Goal: Communication & Community: Ask a question

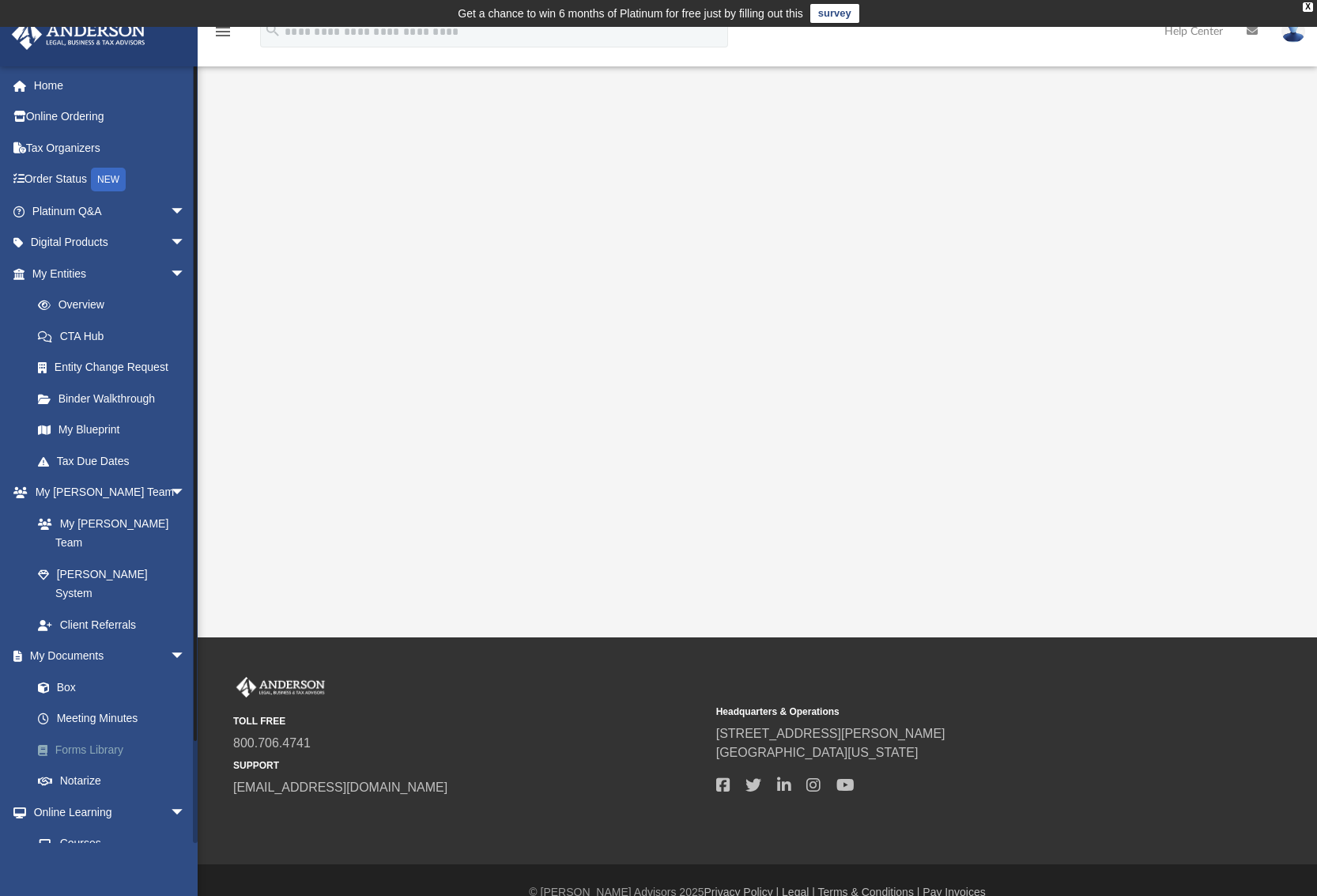
click at [96, 734] on link "Forms Library" at bounding box center [116, 749] width 188 height 32
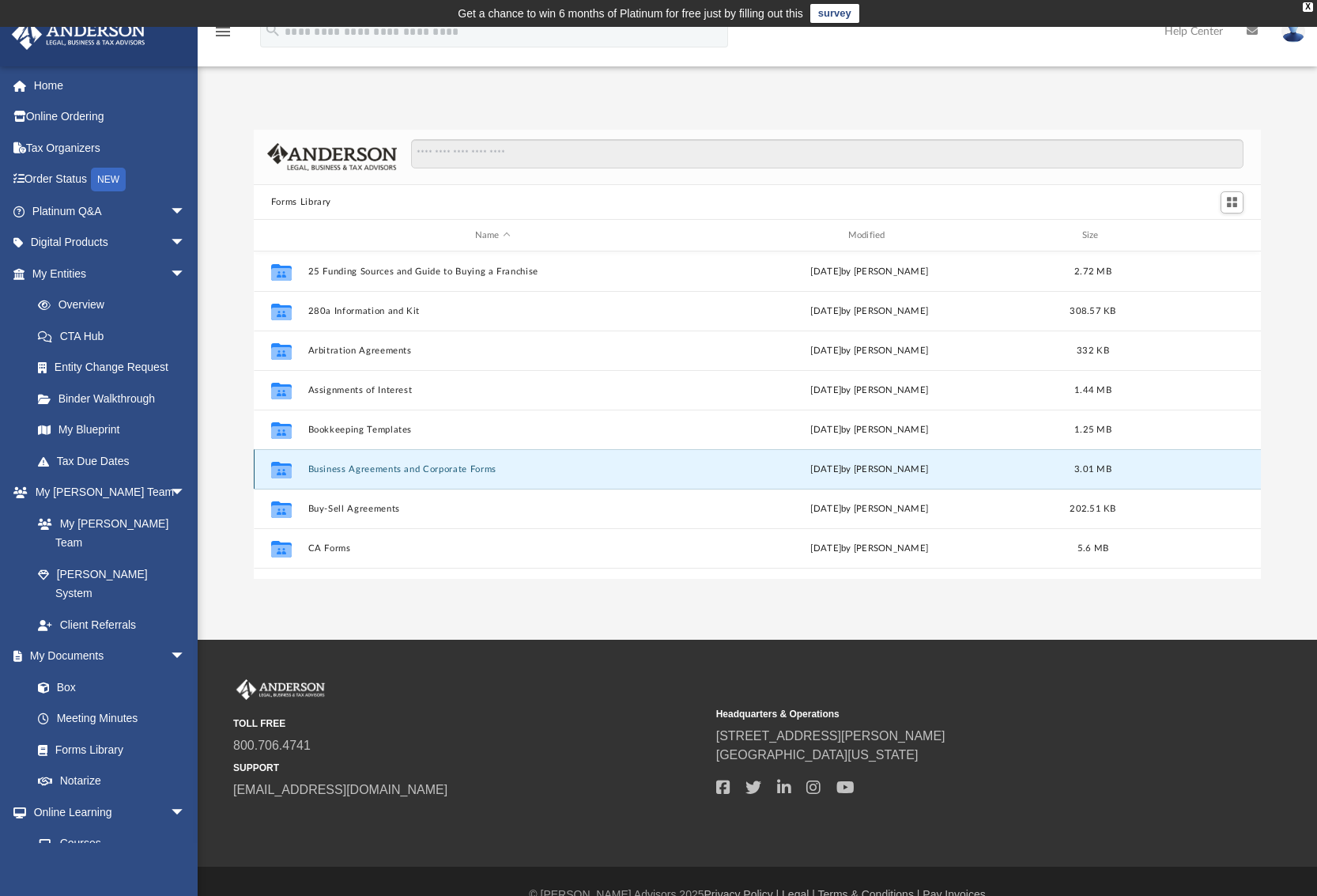
click at [471, 467] on button "Business Agreements and Corporate Forms" at bounding box center [492, 469] width 370 height 10
click at [361, 469] on button "Business Agreements and Corporate Forms" at bounding box center [492, 469] width 370 height 10
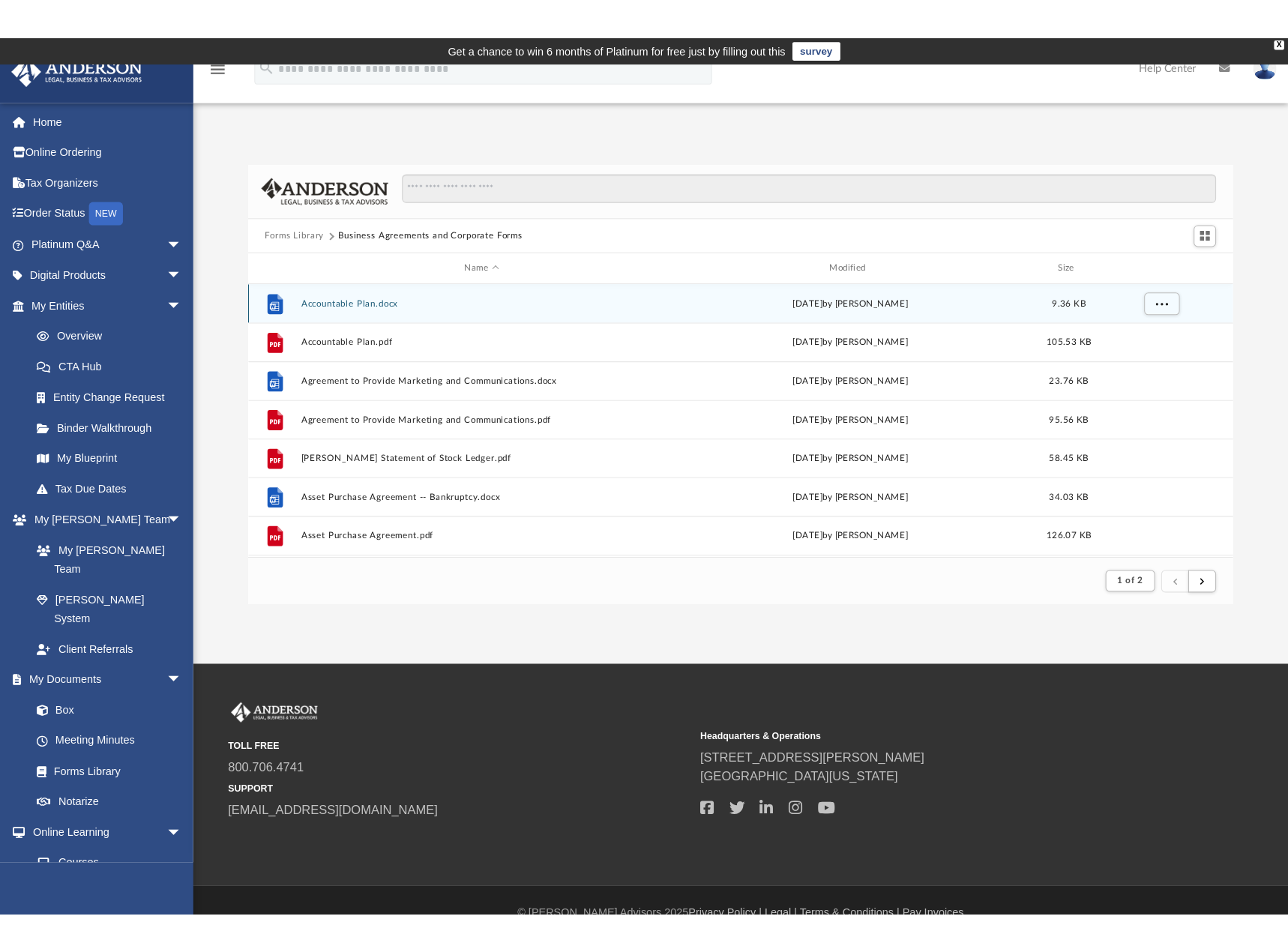
scroll to position [283, 979]
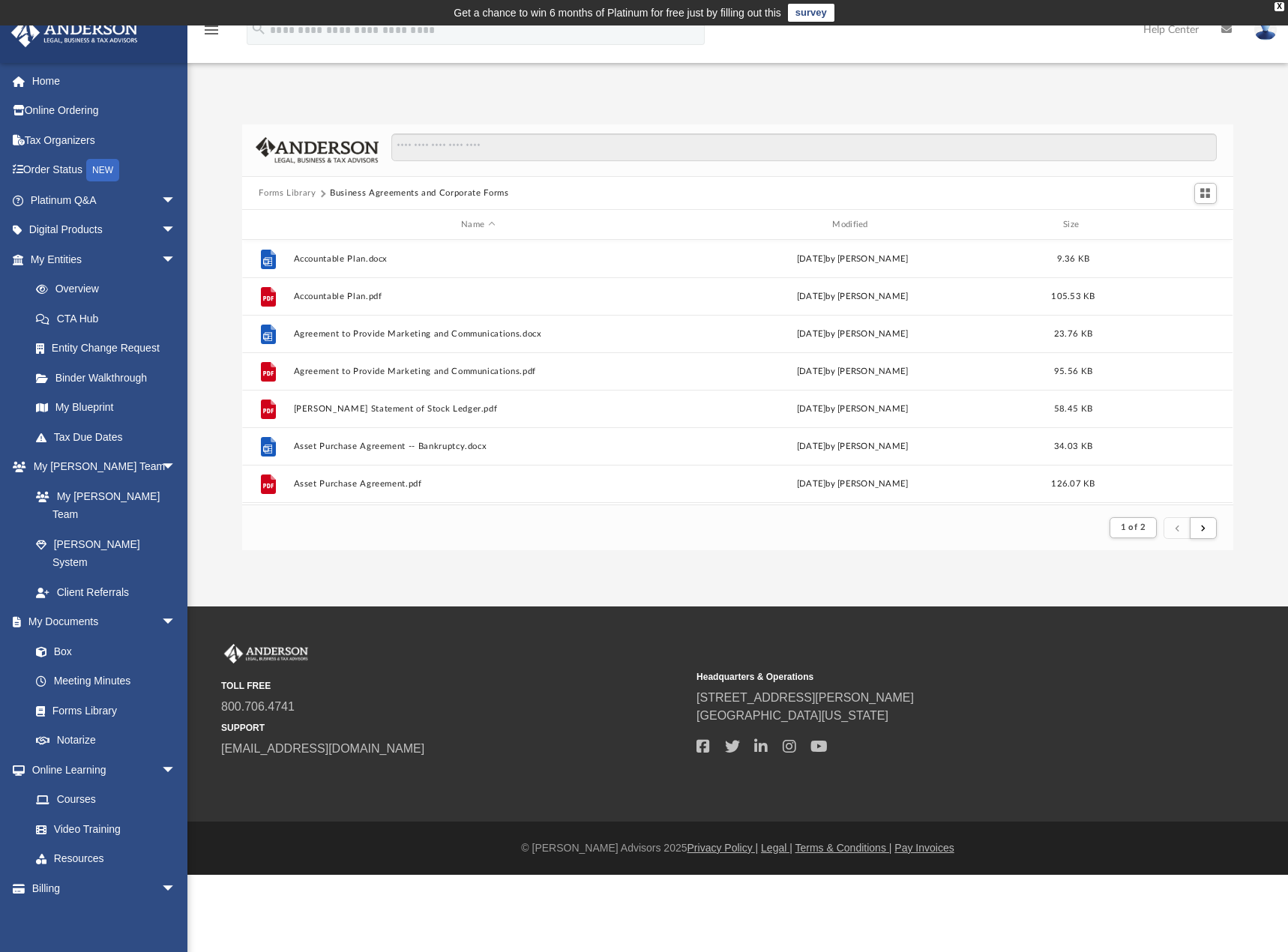
click at [1044, 98] on div "Forms Library Business Agreements and Corporate Forms Name Modified Size File A…" at bounding box center [738, 322] width 1101 height 458
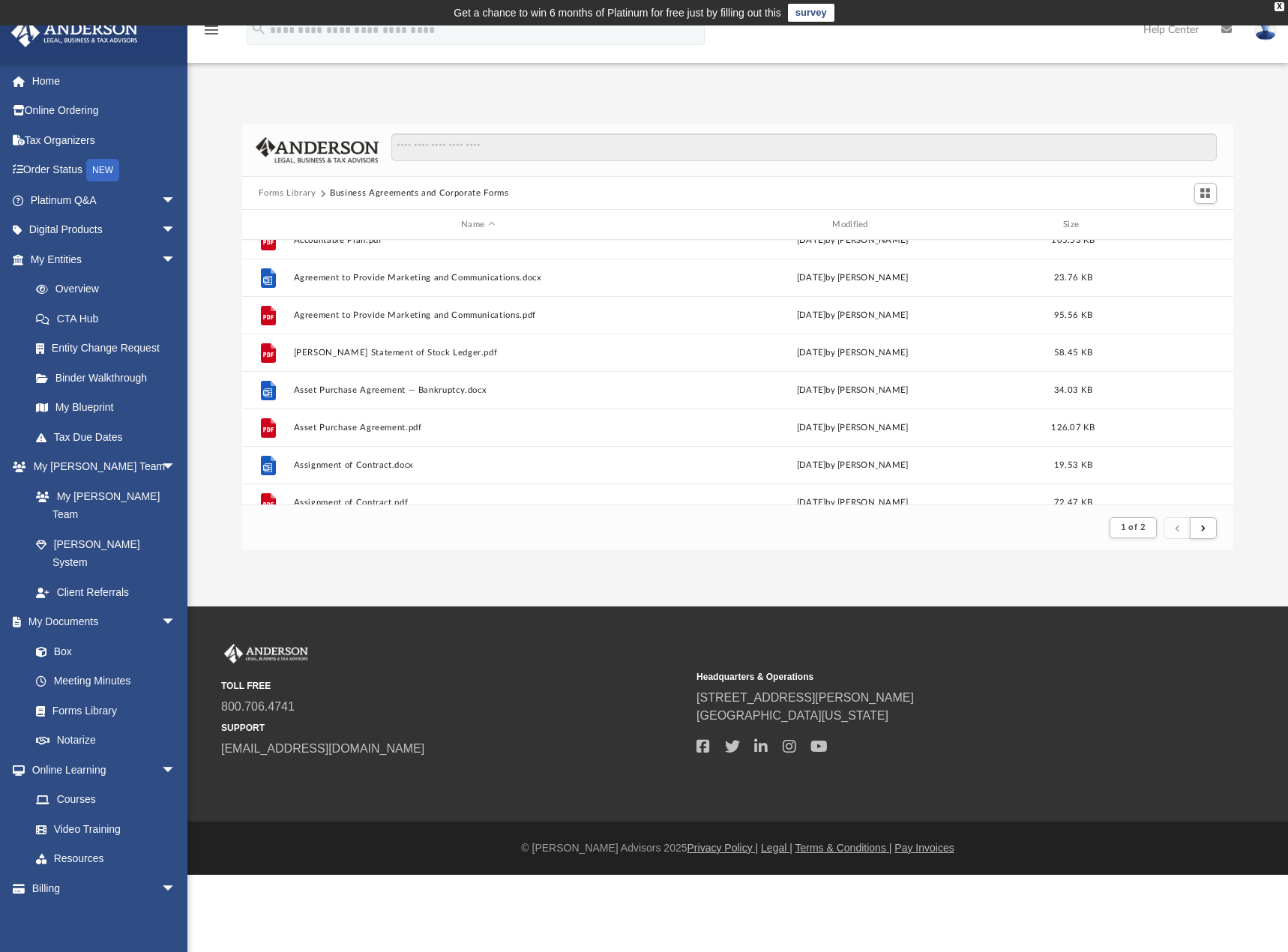
scroll to position [0, 0]
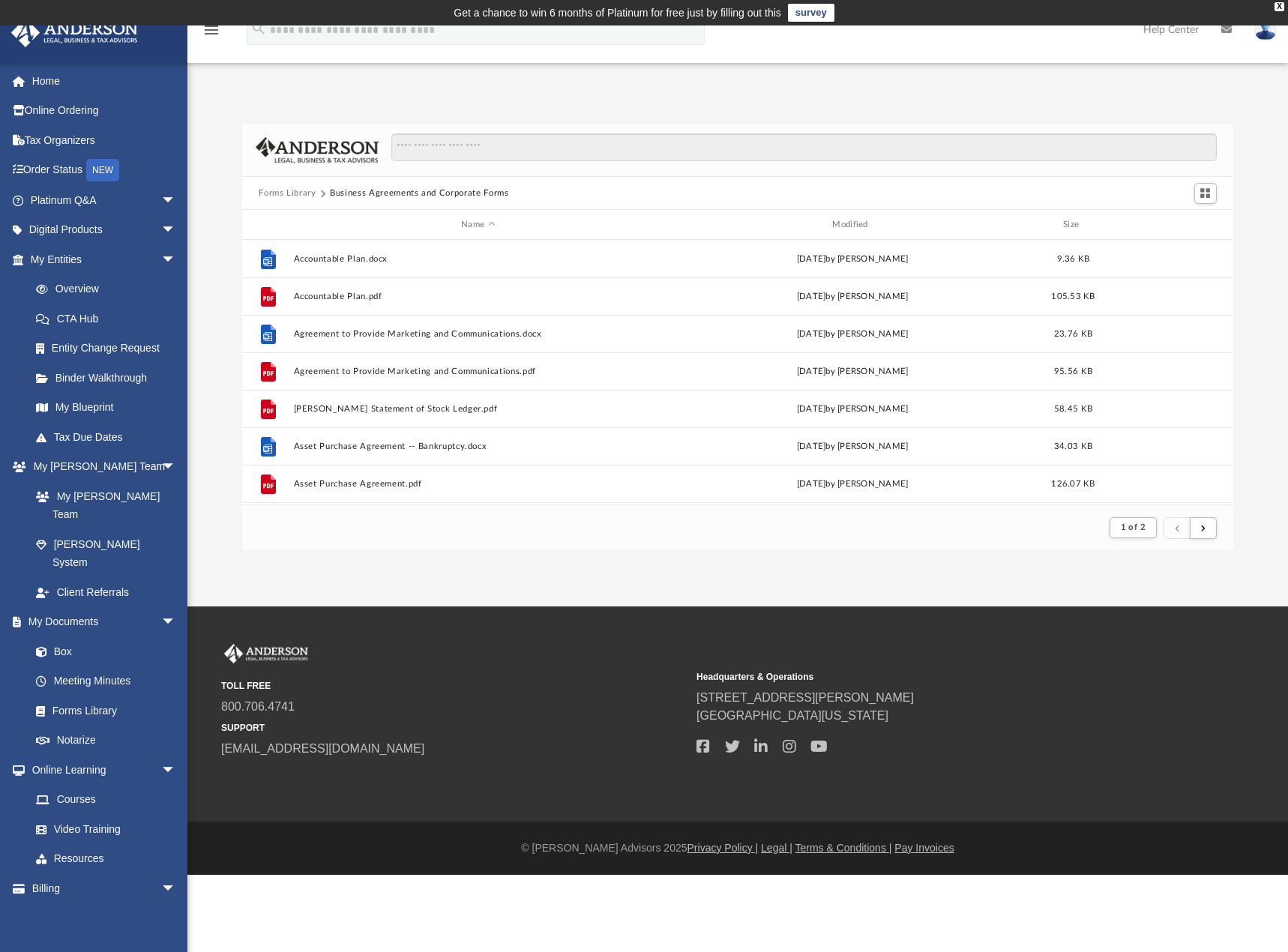
click at [303, 193] on button "Forms Library" at bounding box center [287, 194] width 57 height 14
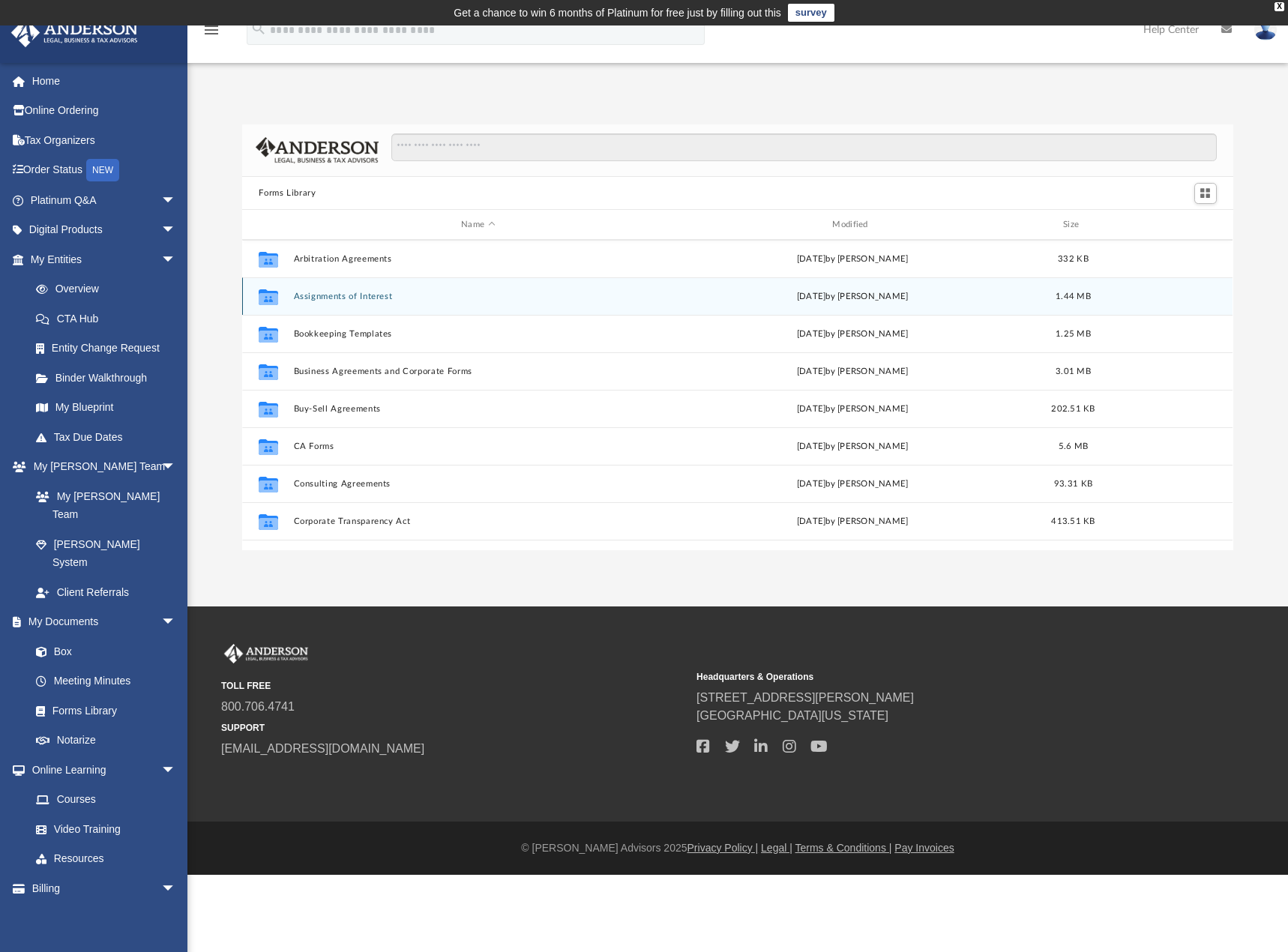
scroll to position [150, 0]
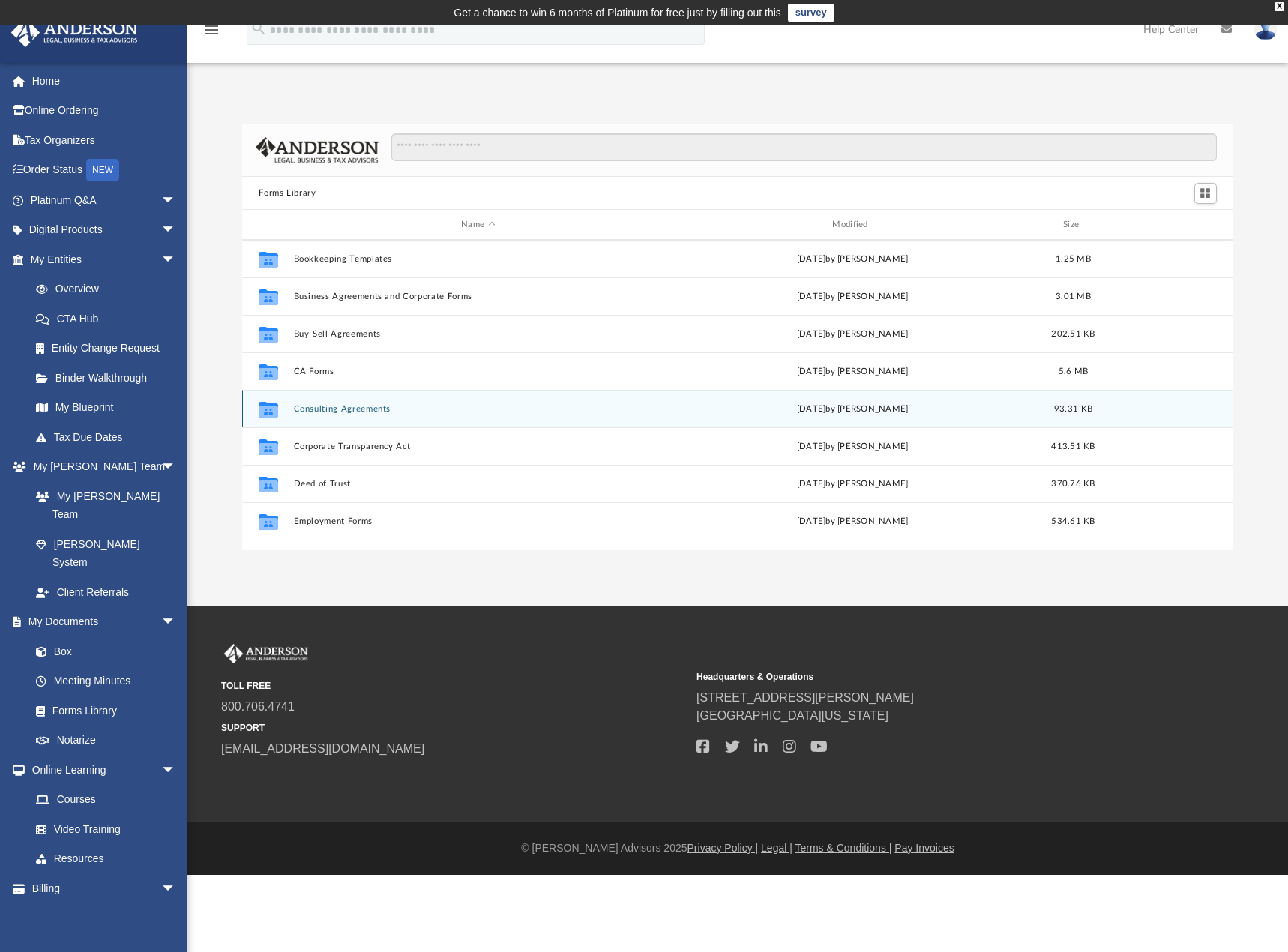
click at [348, 410] on button "Consulting Agreements" at bounding box center [478, 409] width 368 height 10
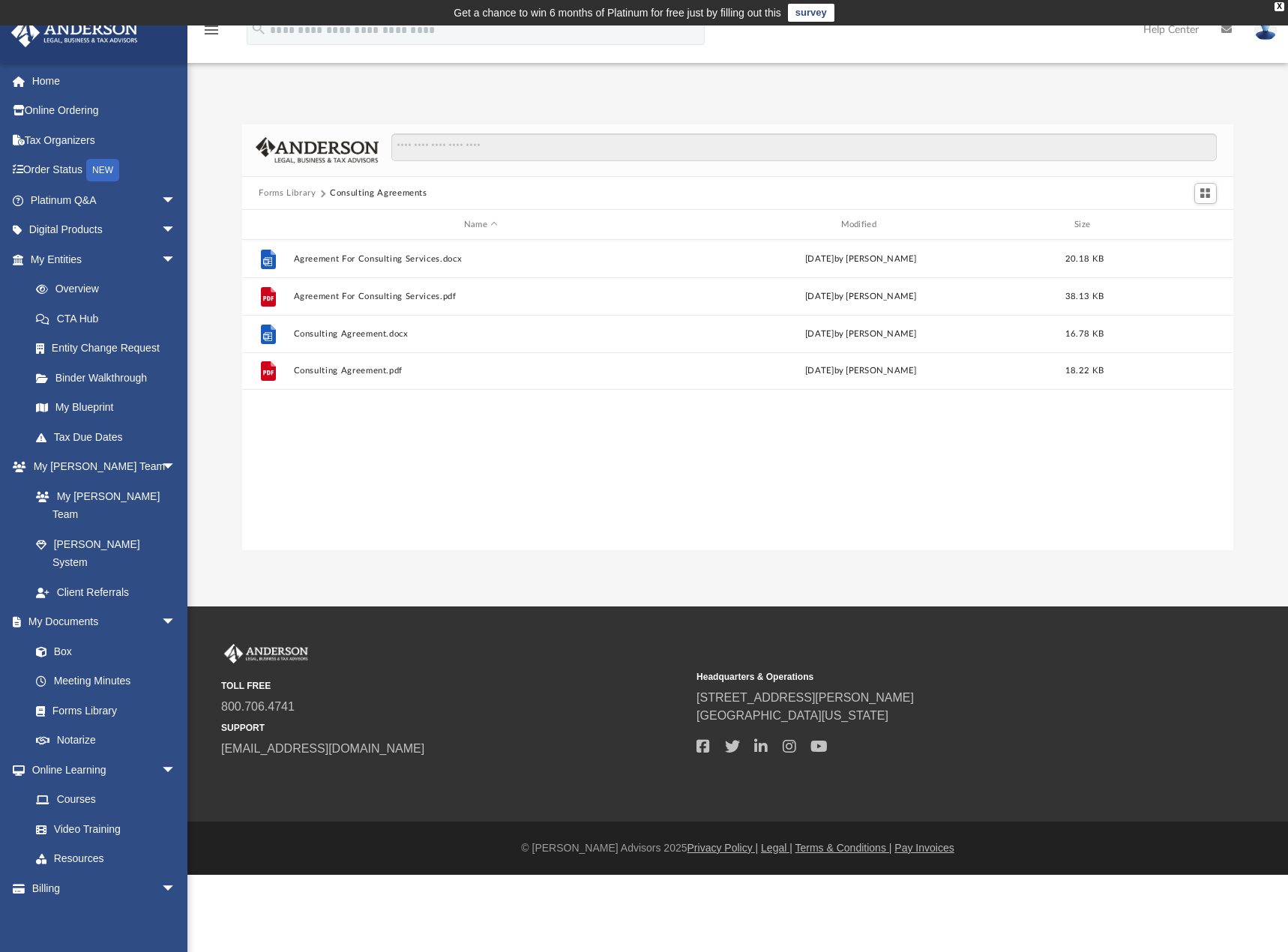
scroll to position [0, 0]
click at [286, 194] on button "Forms Library" at bounding box center [287, 194] width 57 height 14
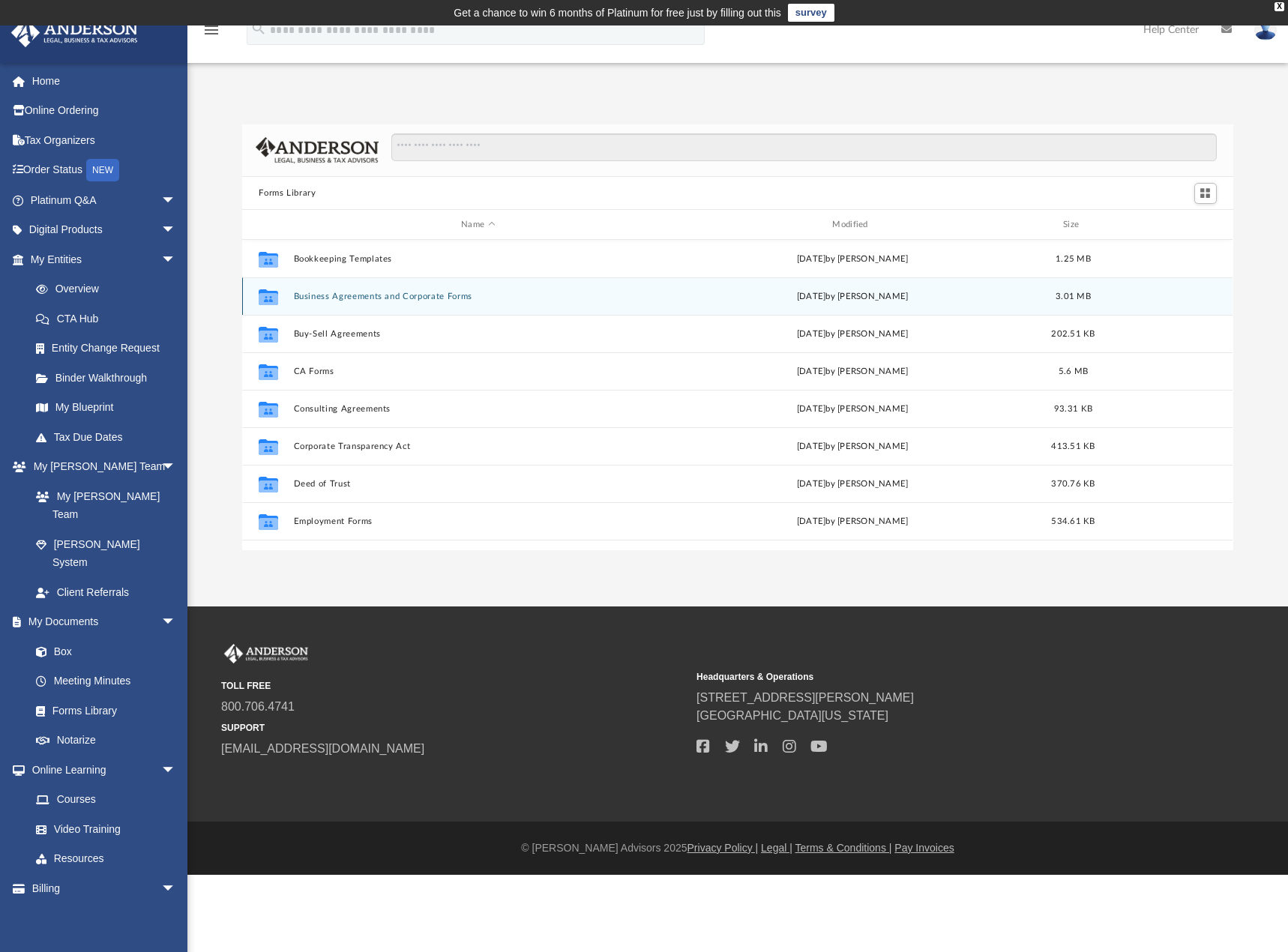
scroll to position [225, 0]
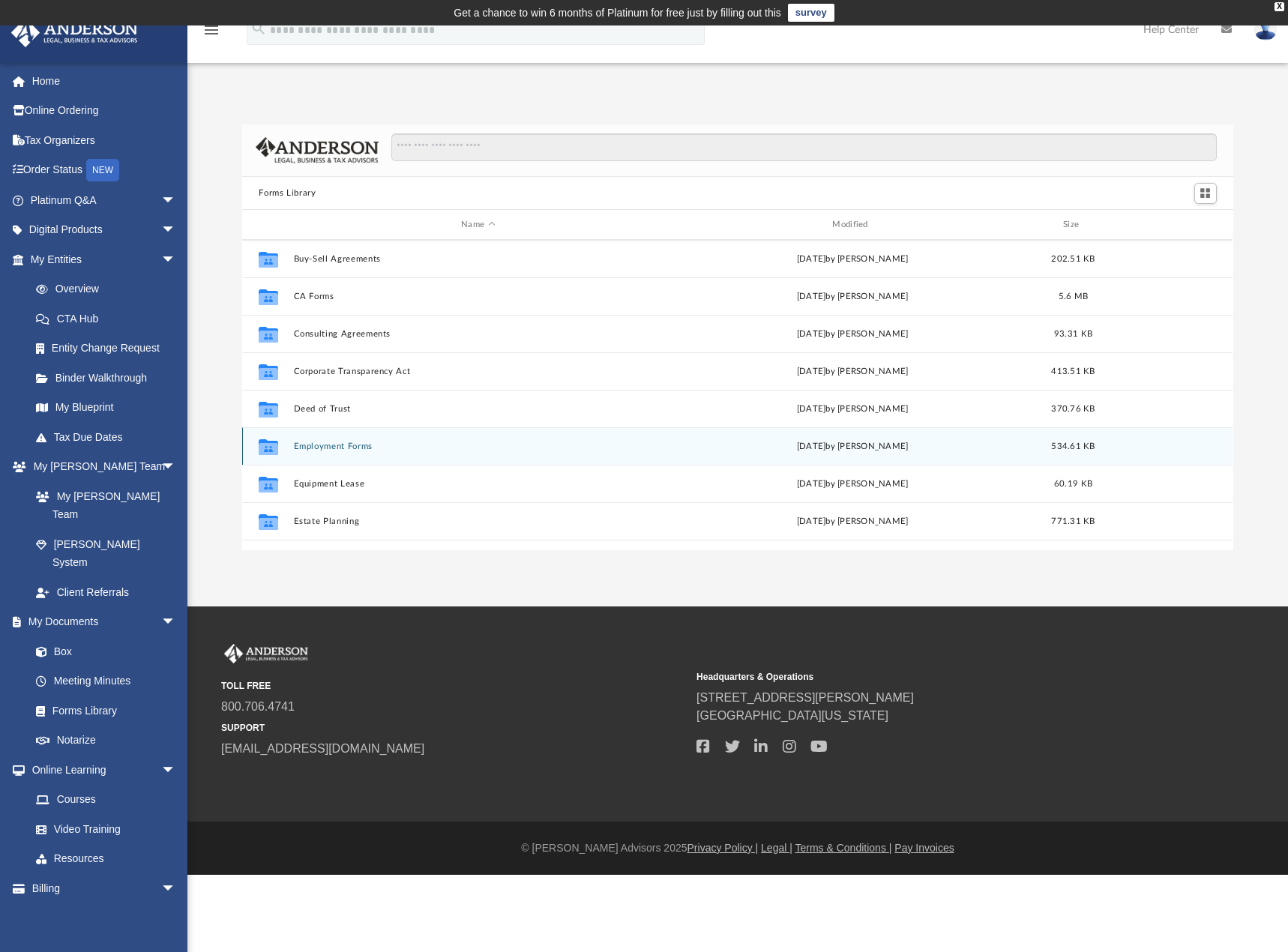
click at [327, 444] on button "Employment Forms" at bounding box center [478, 446] width 368 height 10
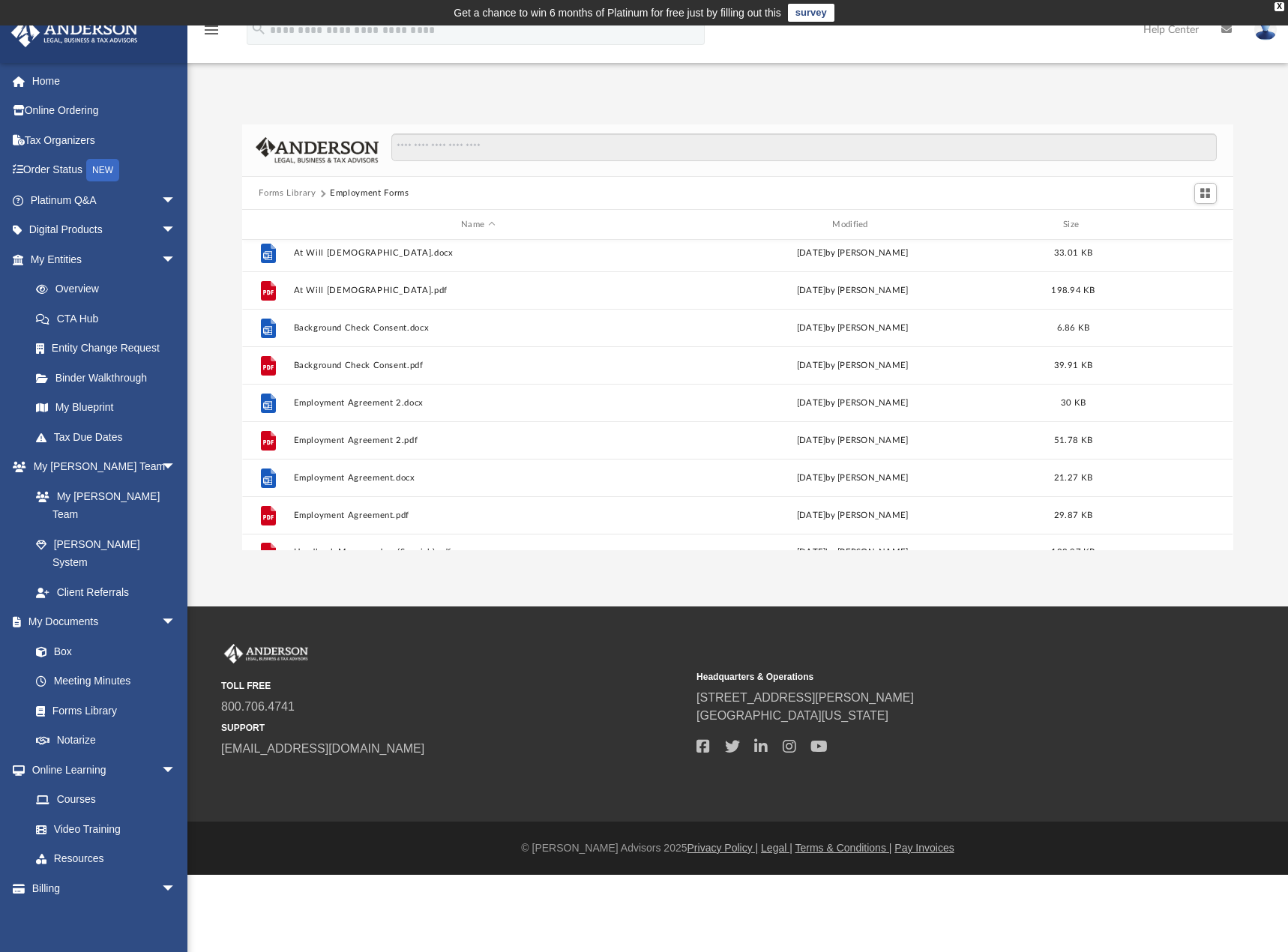
scroll to position [0, 0]
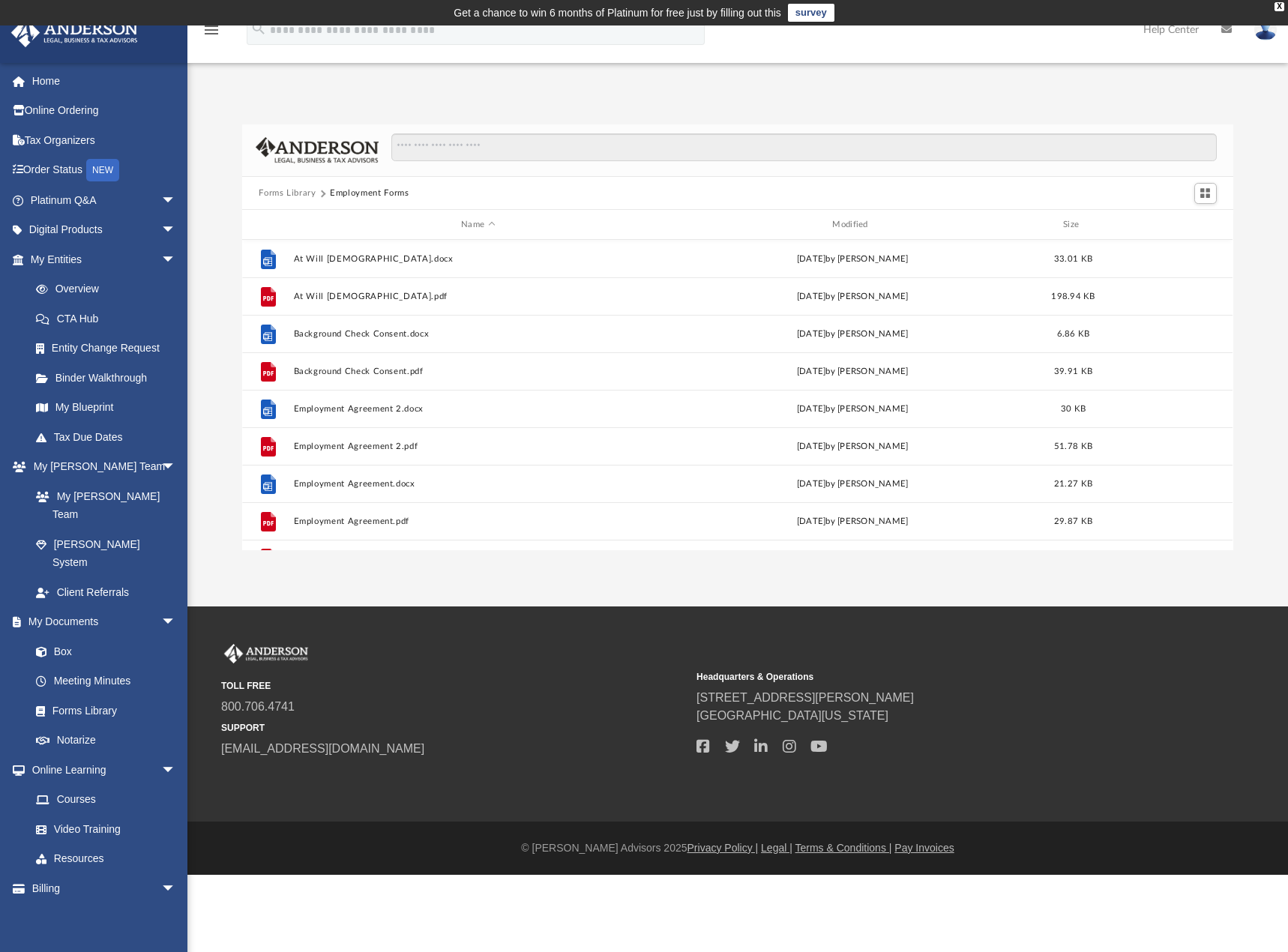
click at [295, 192] on button "Forms Library" at bounding box center [287, 194] width 57 height 14
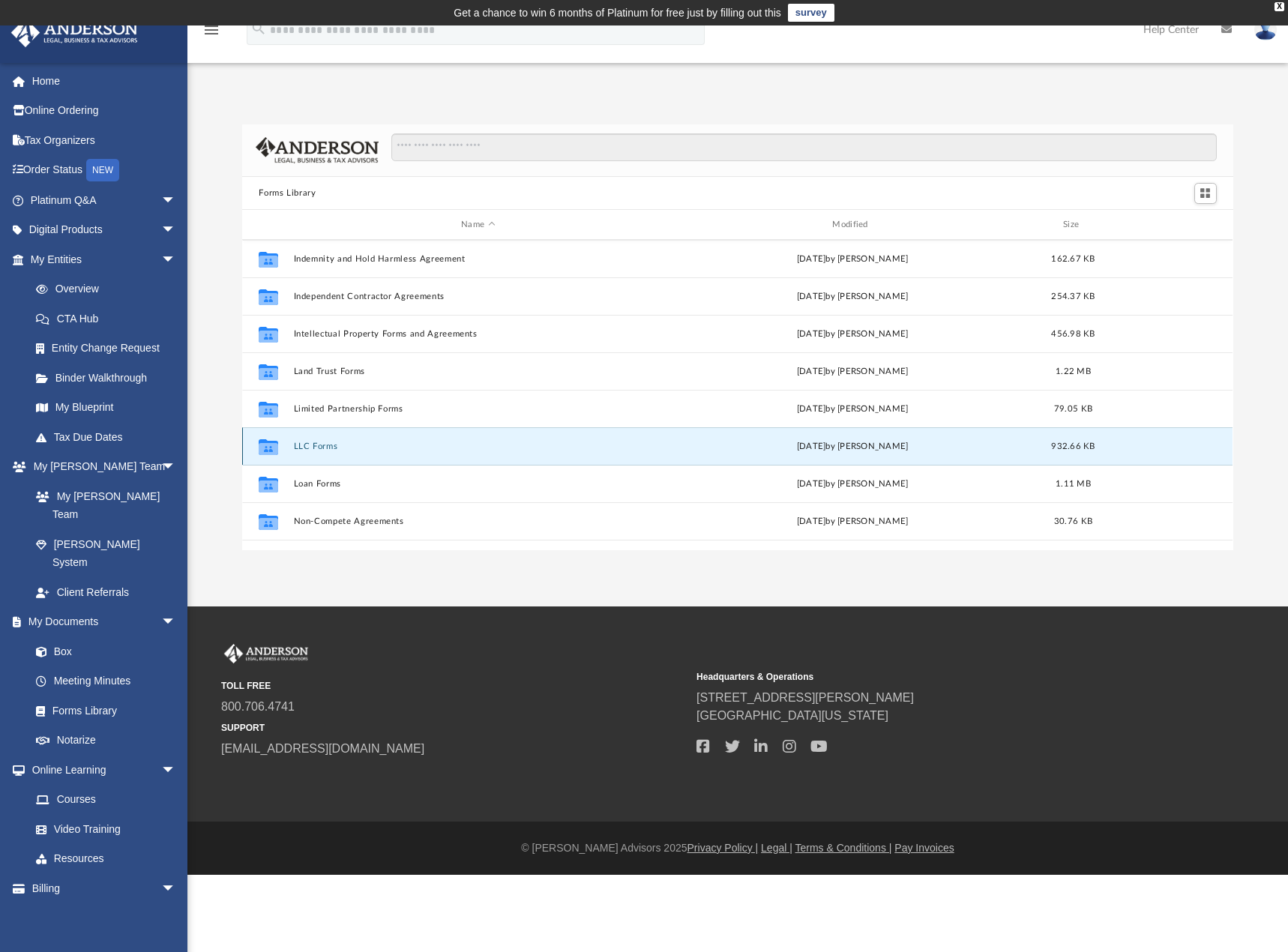
click at [326, 450] on button "LLC Forms" at bounding box center [478, 446] width 368 height 10
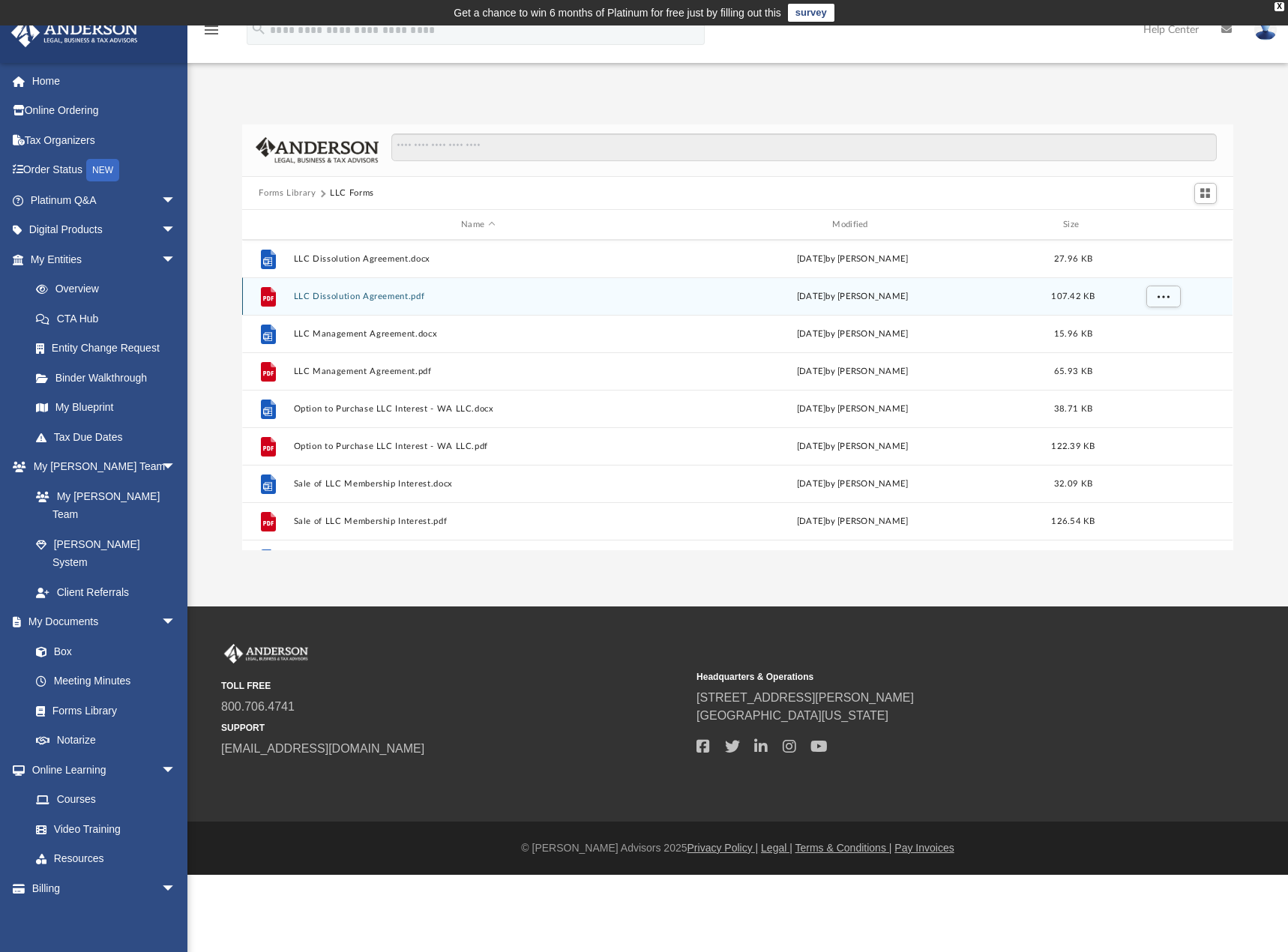
scroll to position [289, 0]
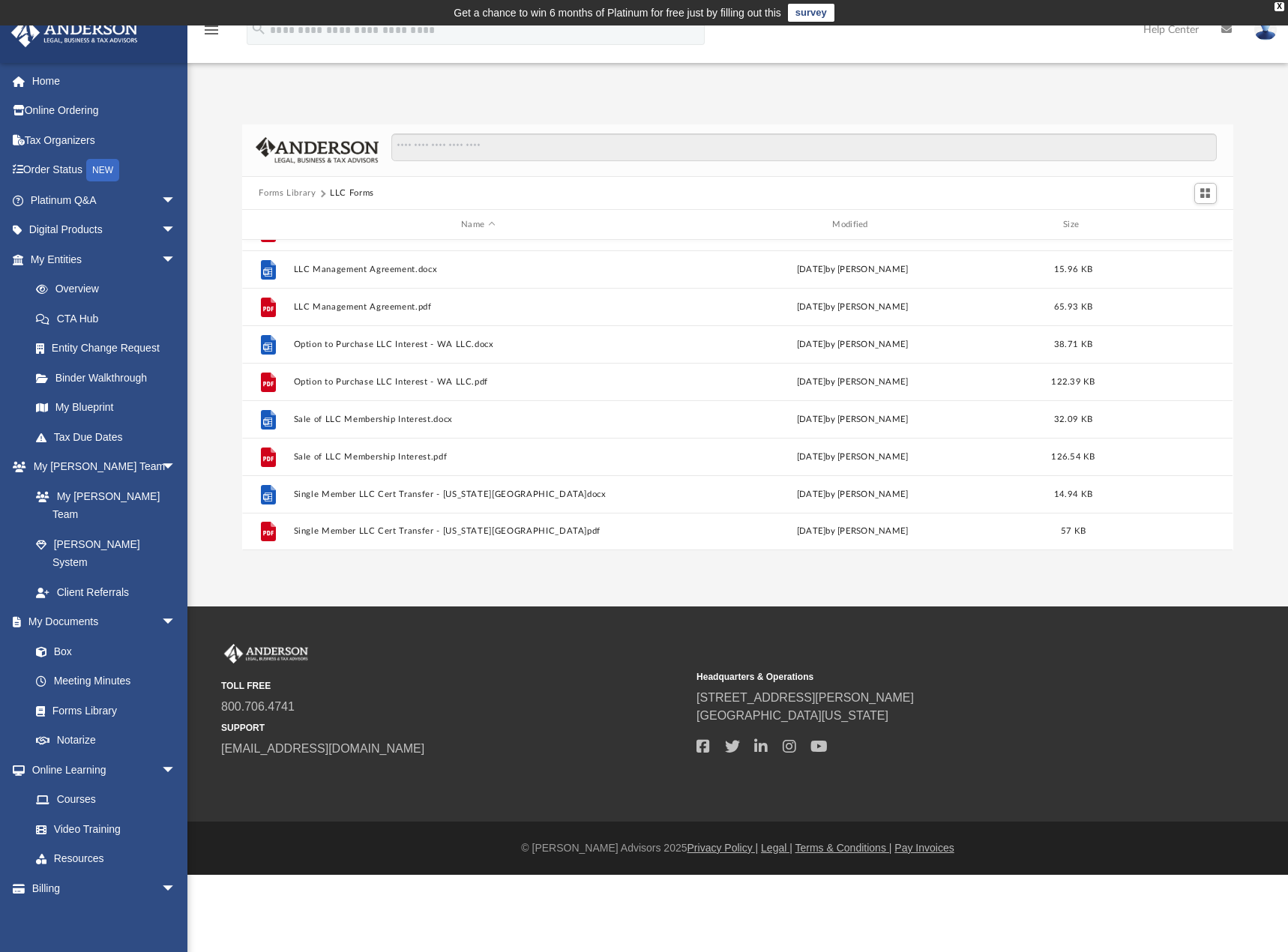
click at [304, 195] on button "Forms Library" at bounding box center [287, 194] width 57 height 14
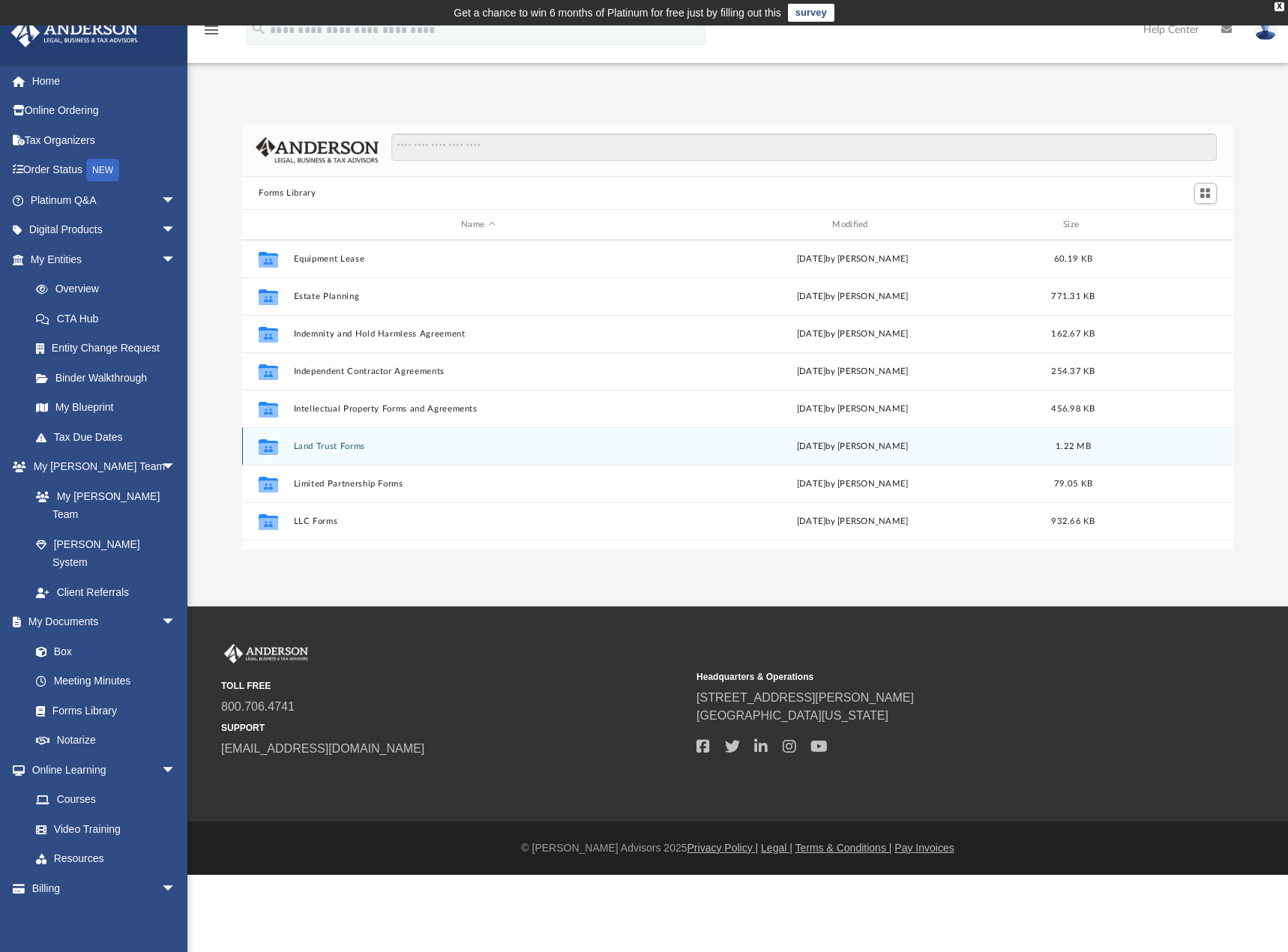
scroll to position [524, 0]
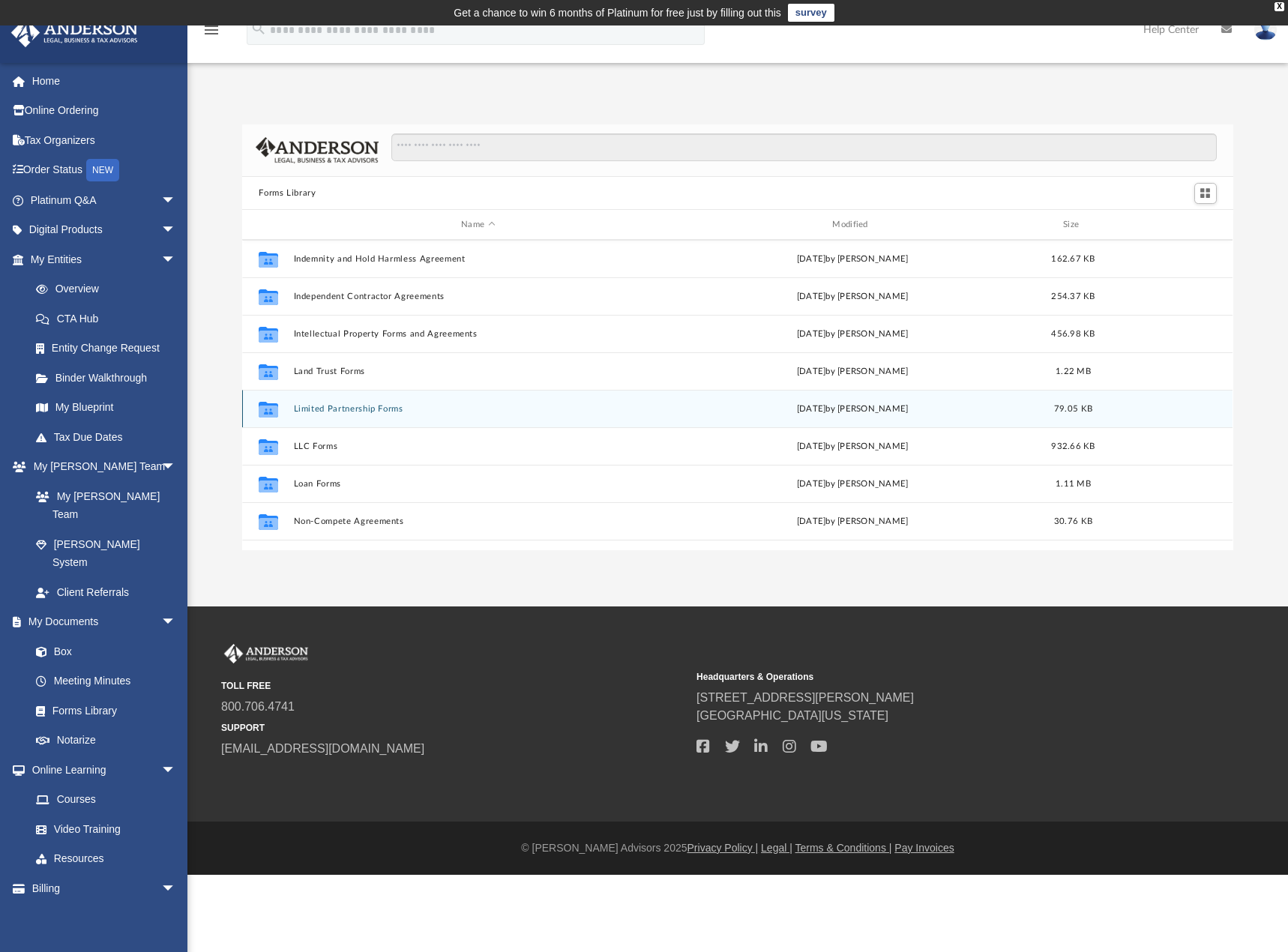
click at [365, 409] on button "Limited Partnership Forms" at bounding box center [478, 409] width 368 height 10
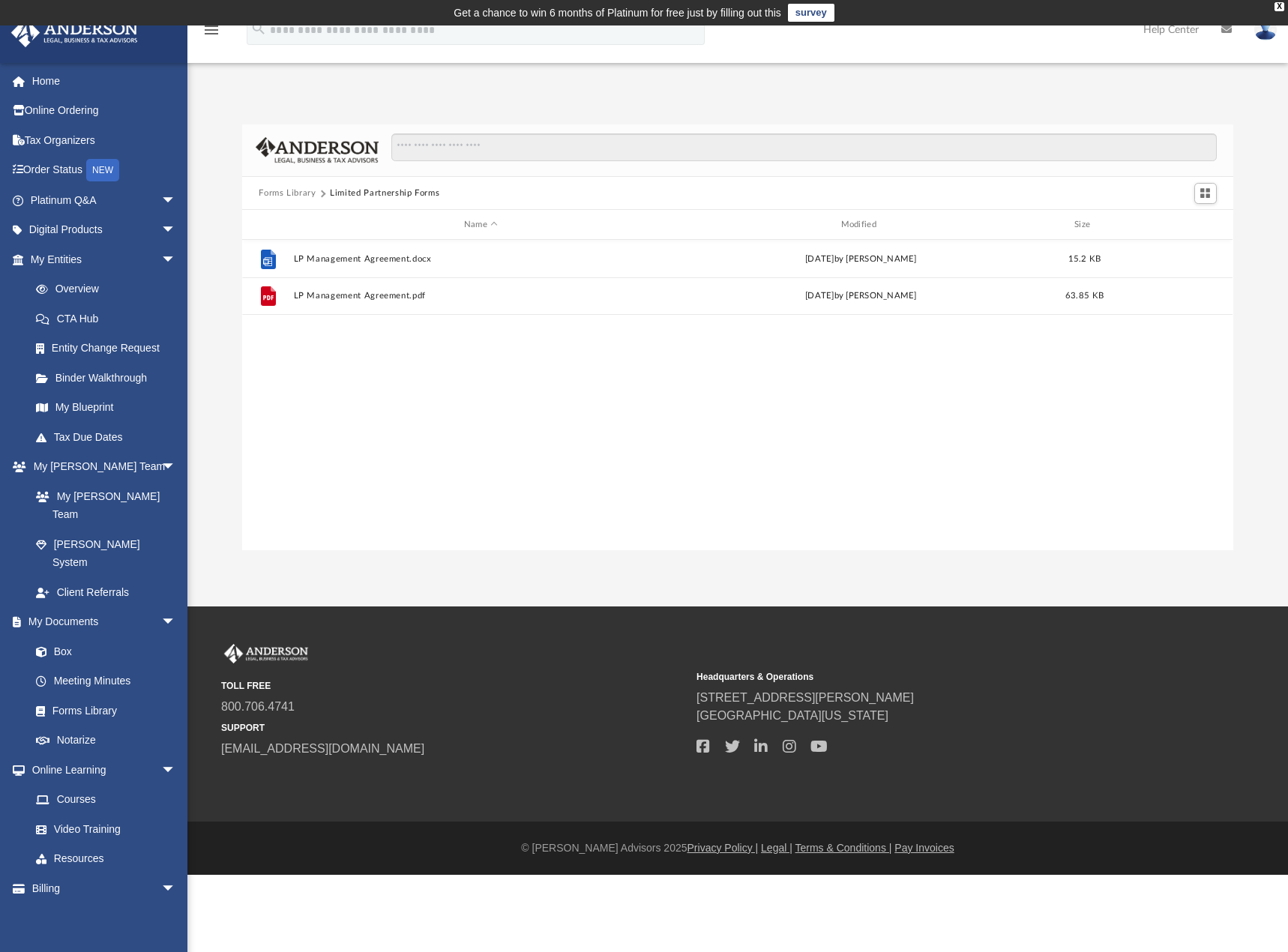
scroll to position [0, 0]
click at [305, 194] on button "Forms Library" at bounding box center [287, 194] width 57 height 14
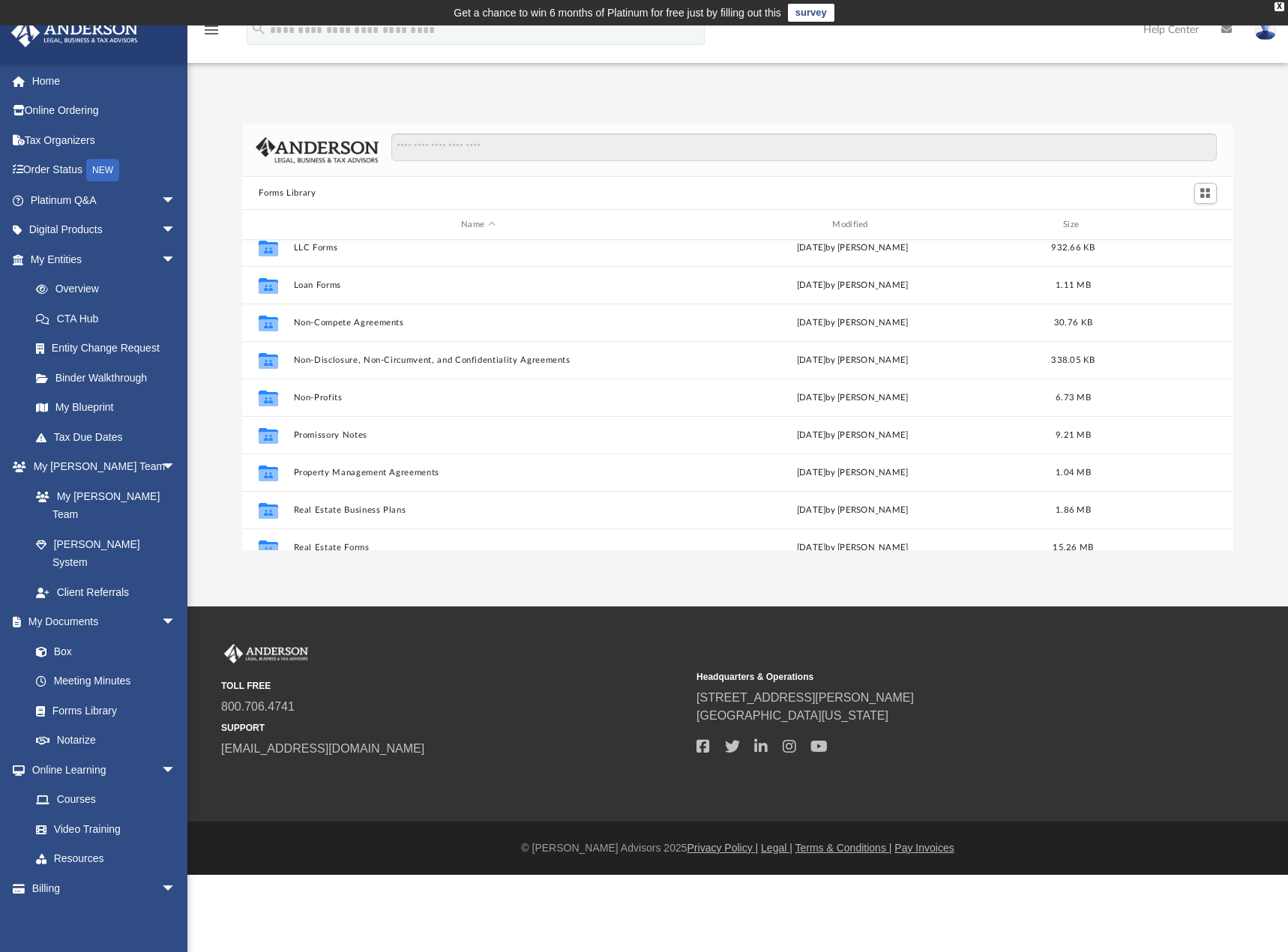
scroll to position [750, 0]
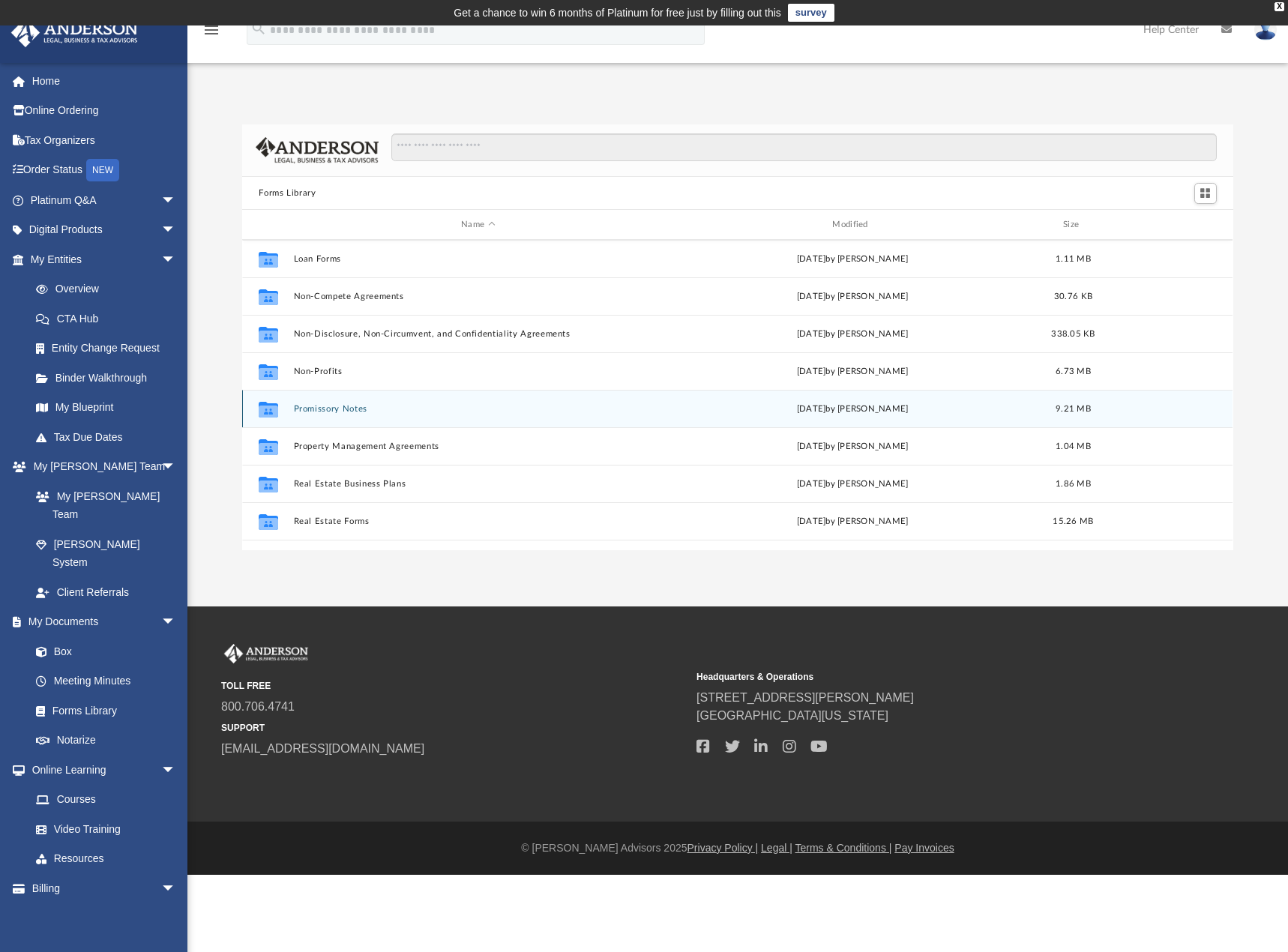
click at [351, 412] on button "Promissory Notes" at bounding box center [478, 409] width 368 height 10
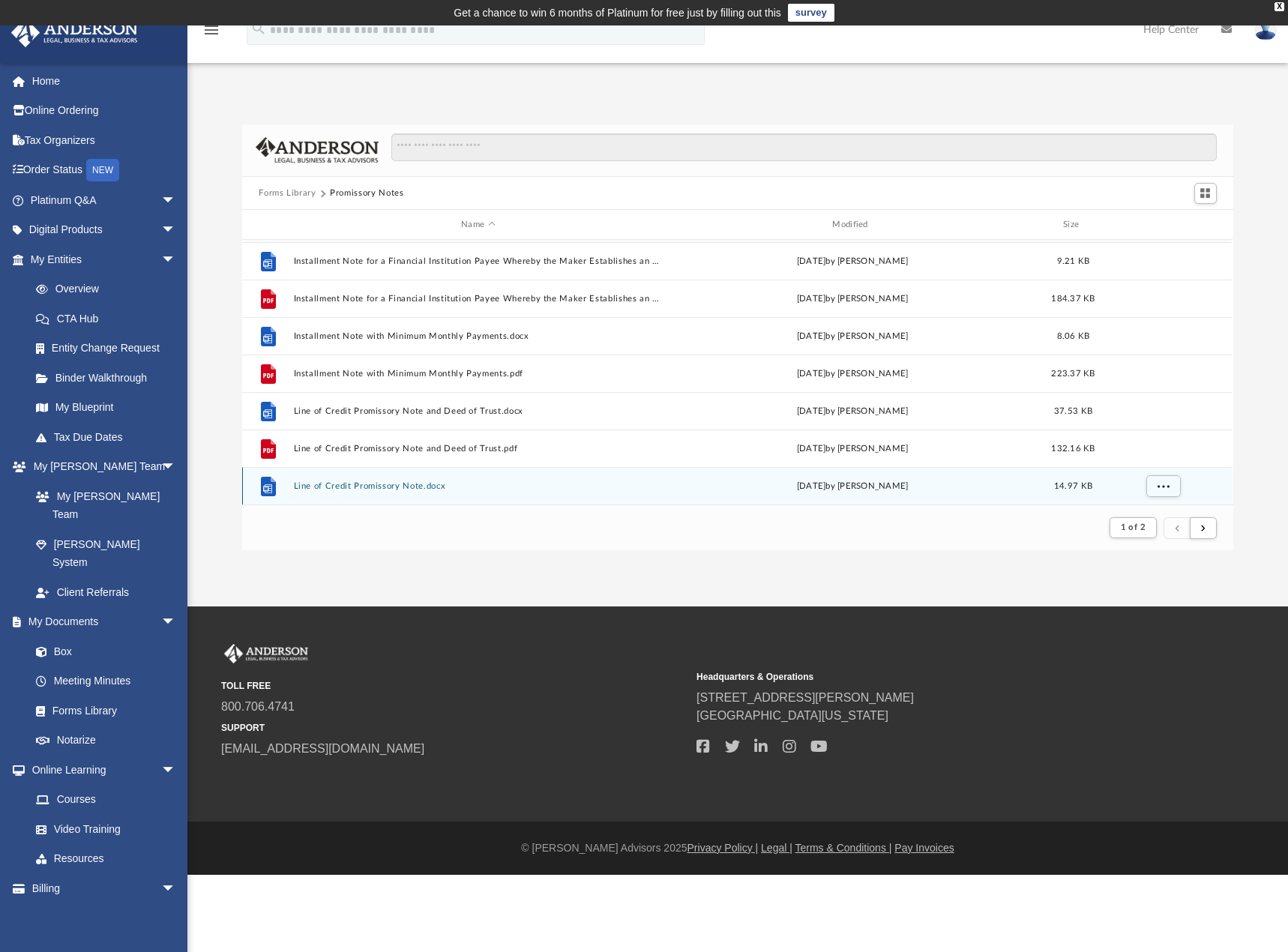
scroll to position [784, 0]
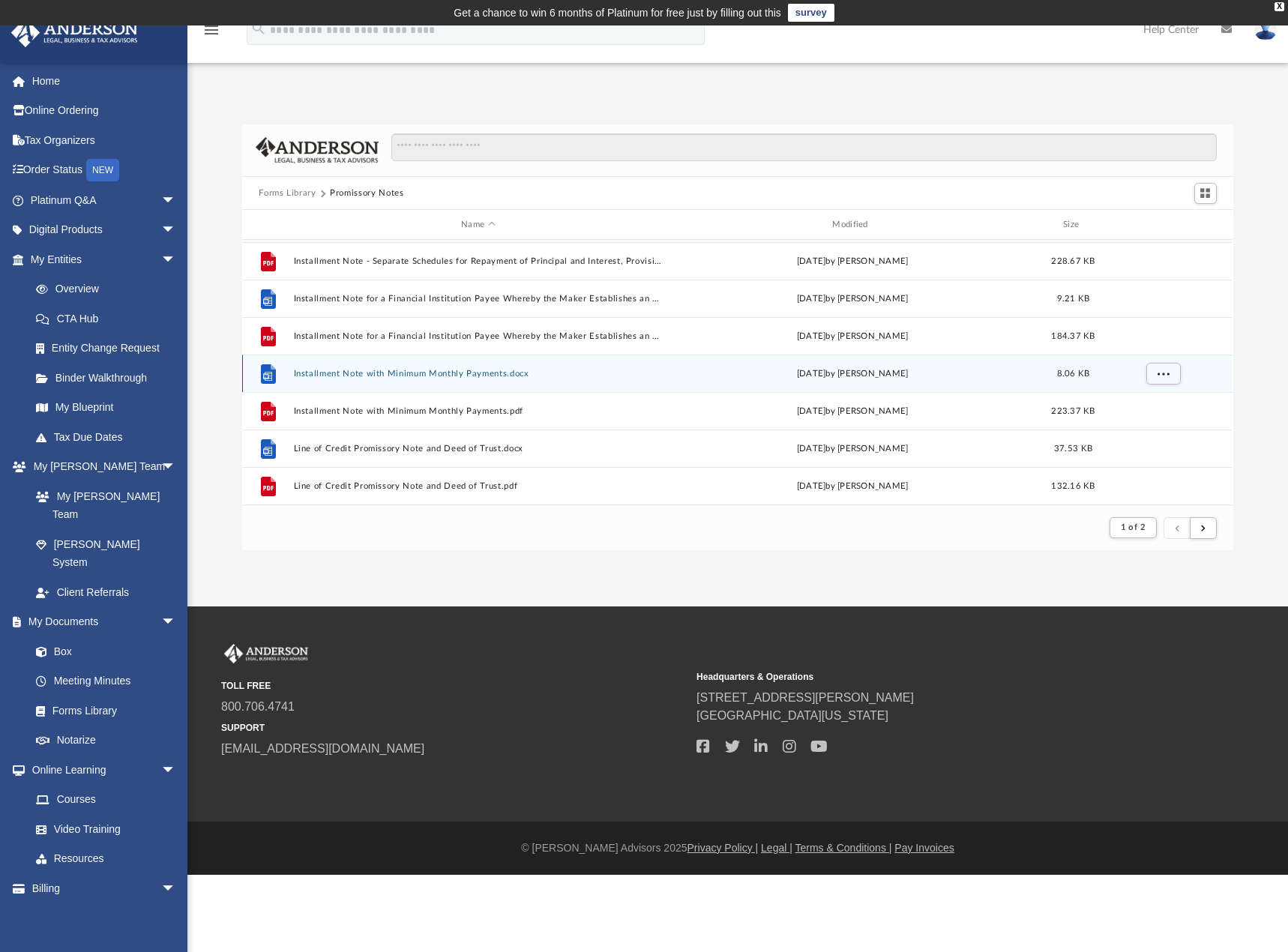
click at [418, 372] on button "Installment Note with Minimum Monthly Payments.docx" at bounding box center [478, 373] width 368 height 10
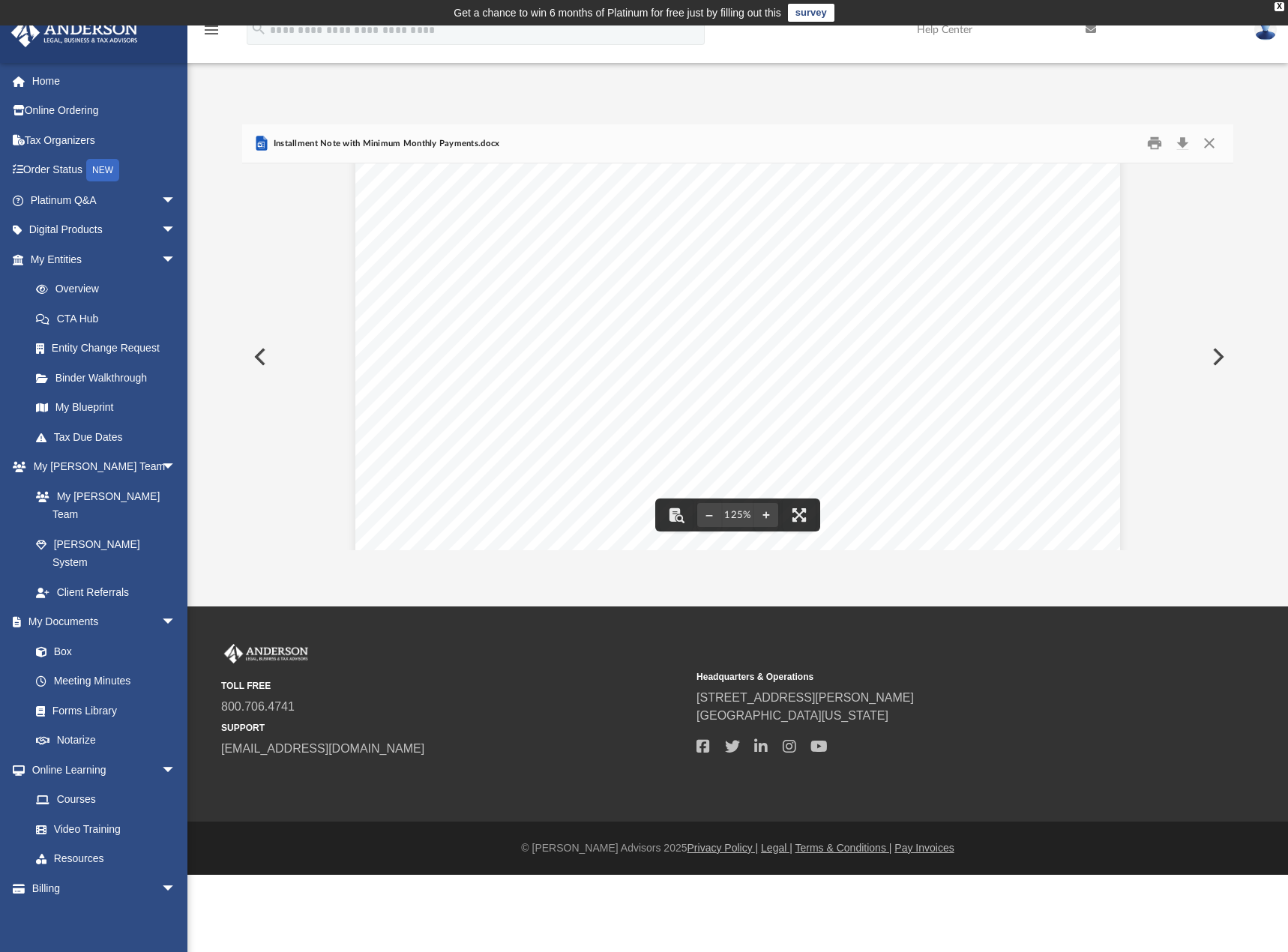
scroll to position [0, 0]
click at [1204, 143] on button "Close" at bounding box center [1209, 143] width 27 height 23
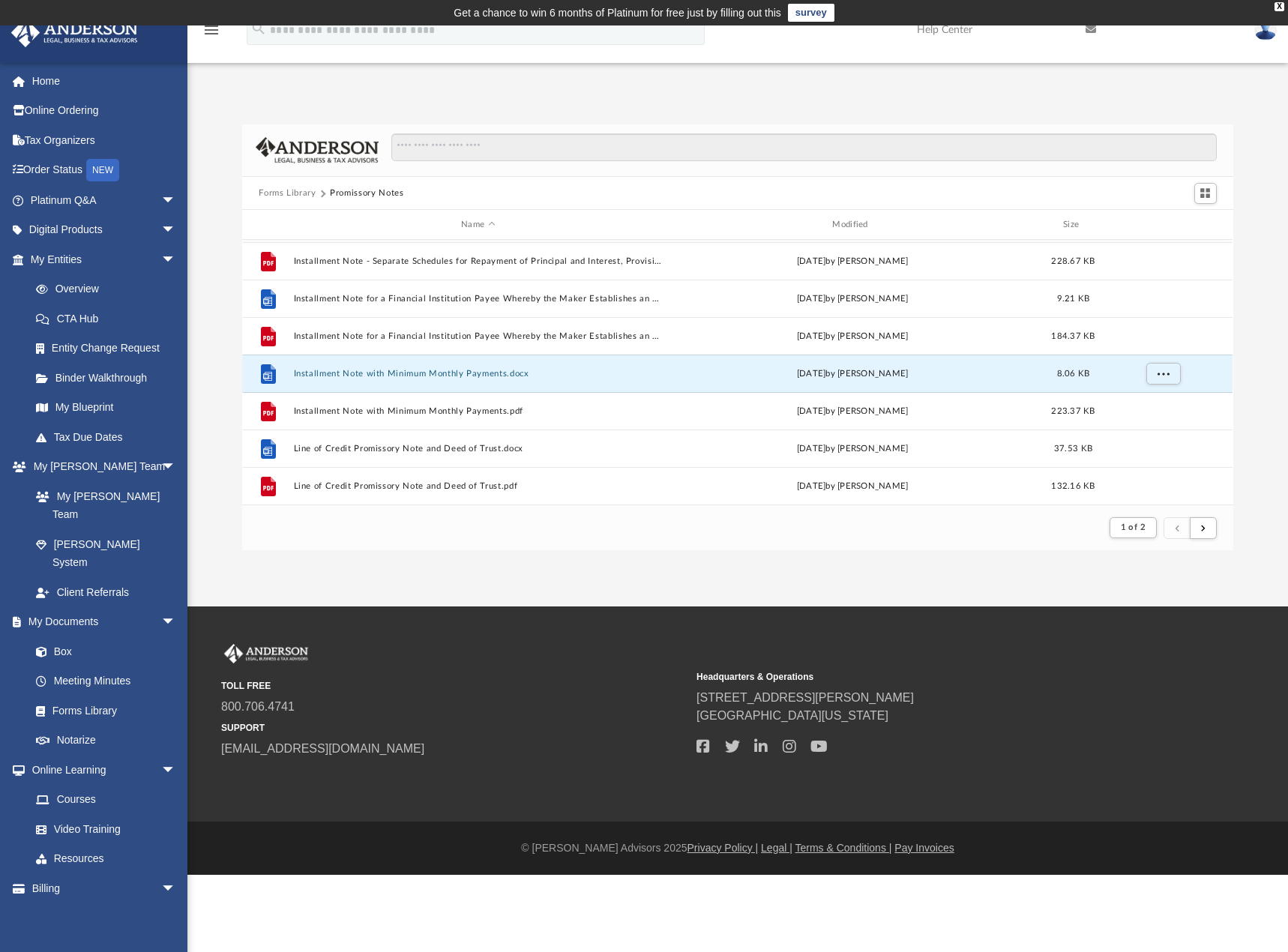
click at [291, 193] on button "Forms Library" at bounding box center [287, 194] width 57 height 14
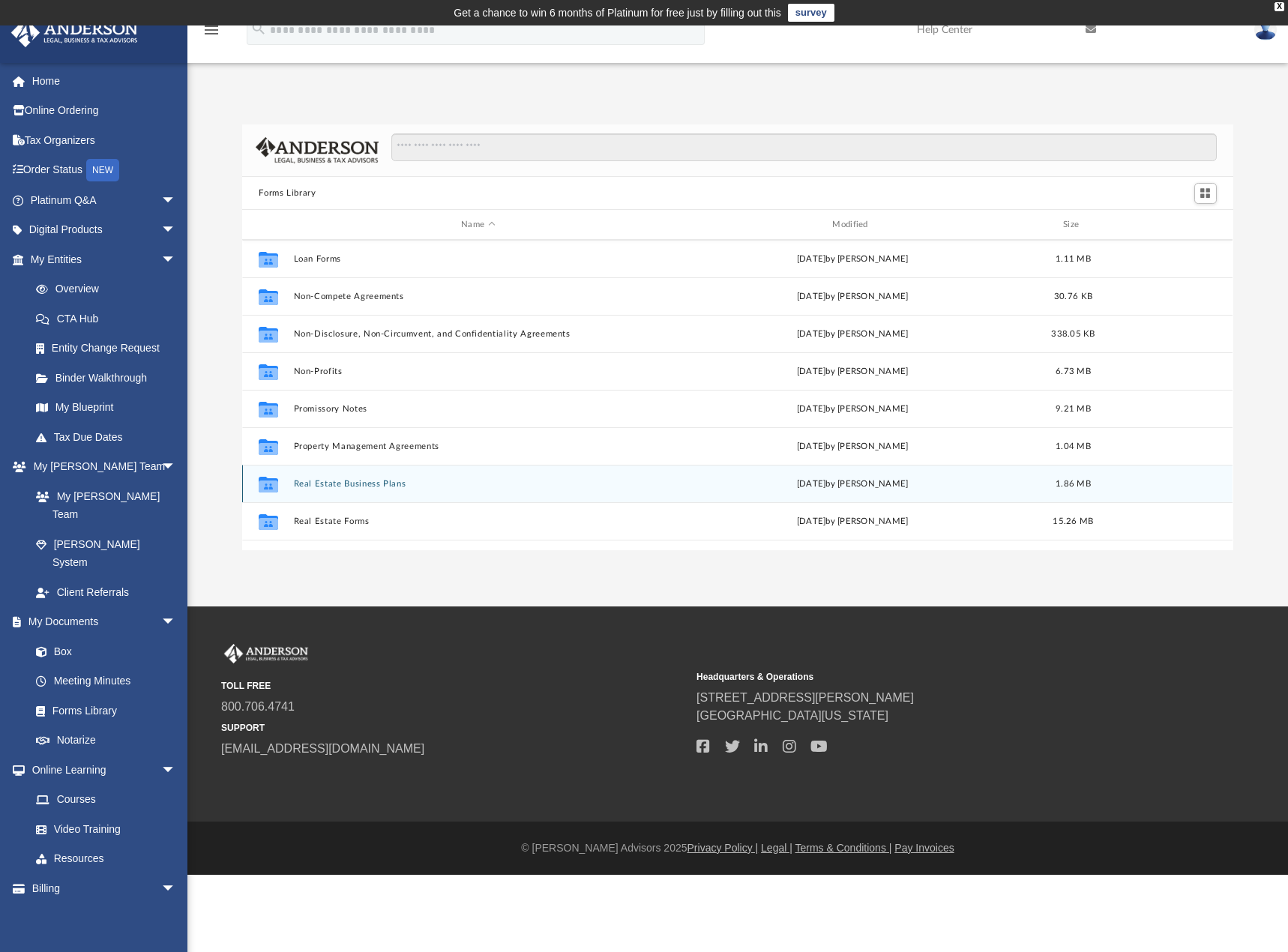
scroll to position [814, 0]
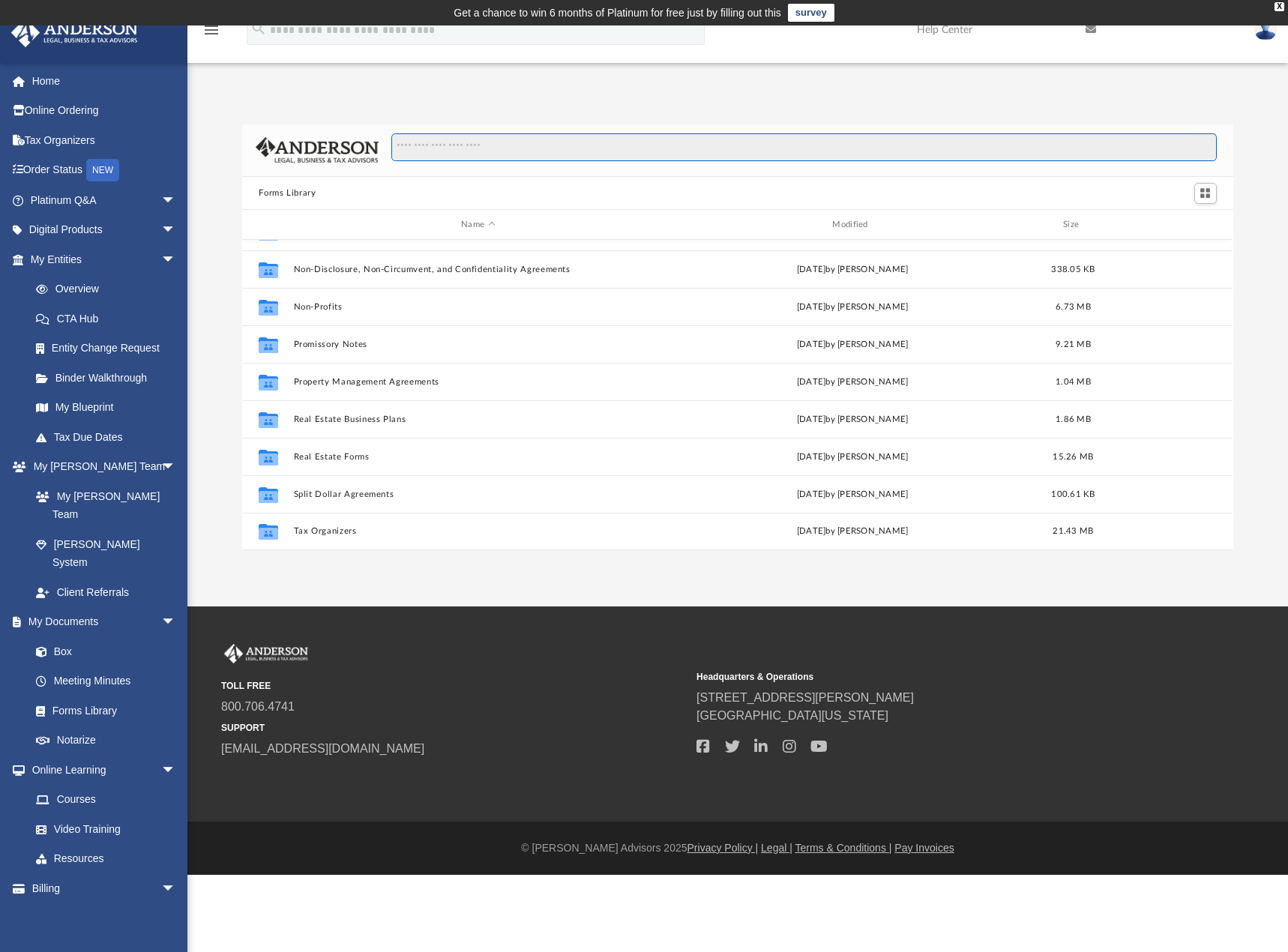
click at [604, 152] on input "Search files and folders" at bounding box center [803, 147] width 825 height 29
type input "**********"
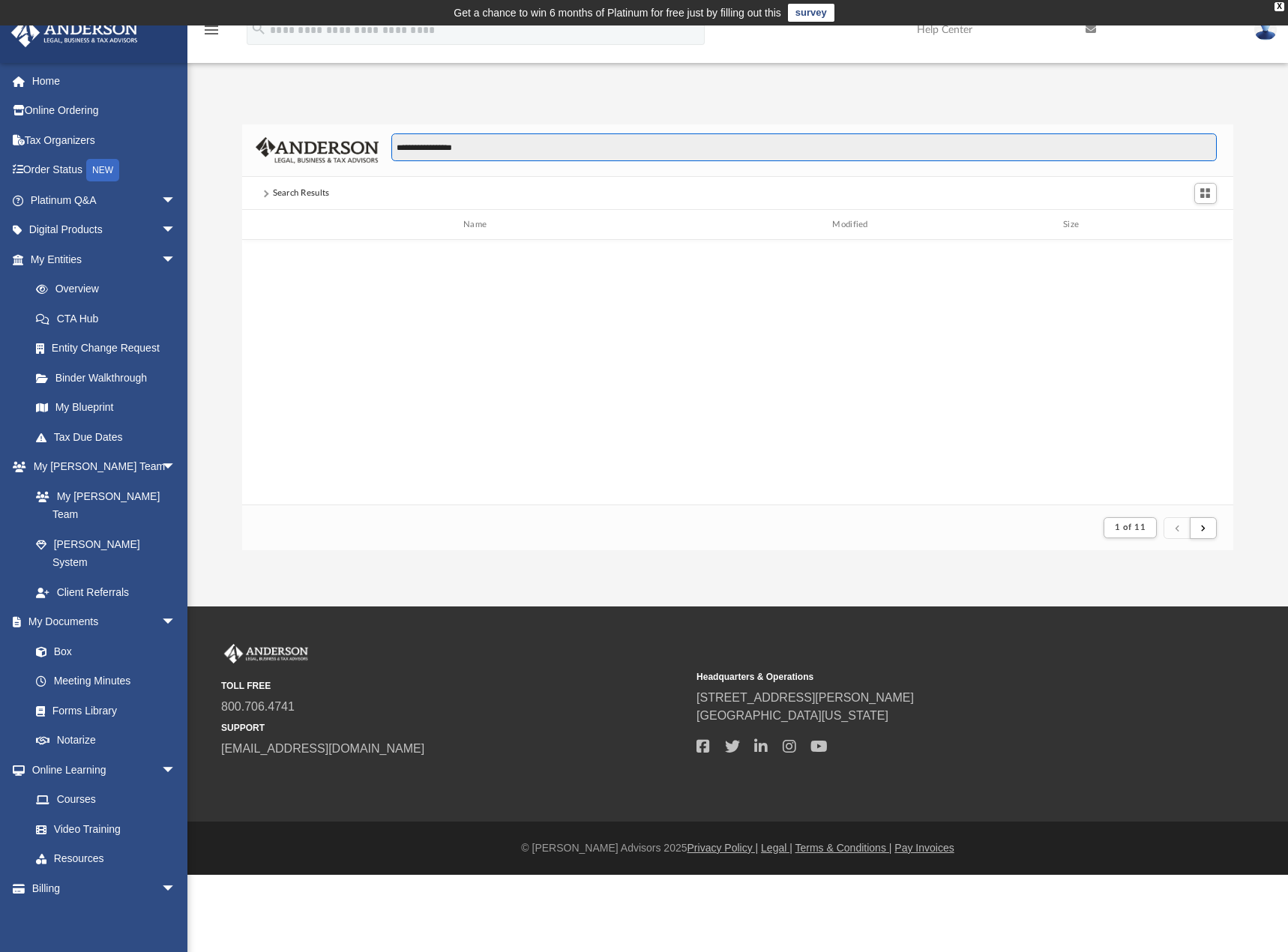
scroll to position [283, 979]
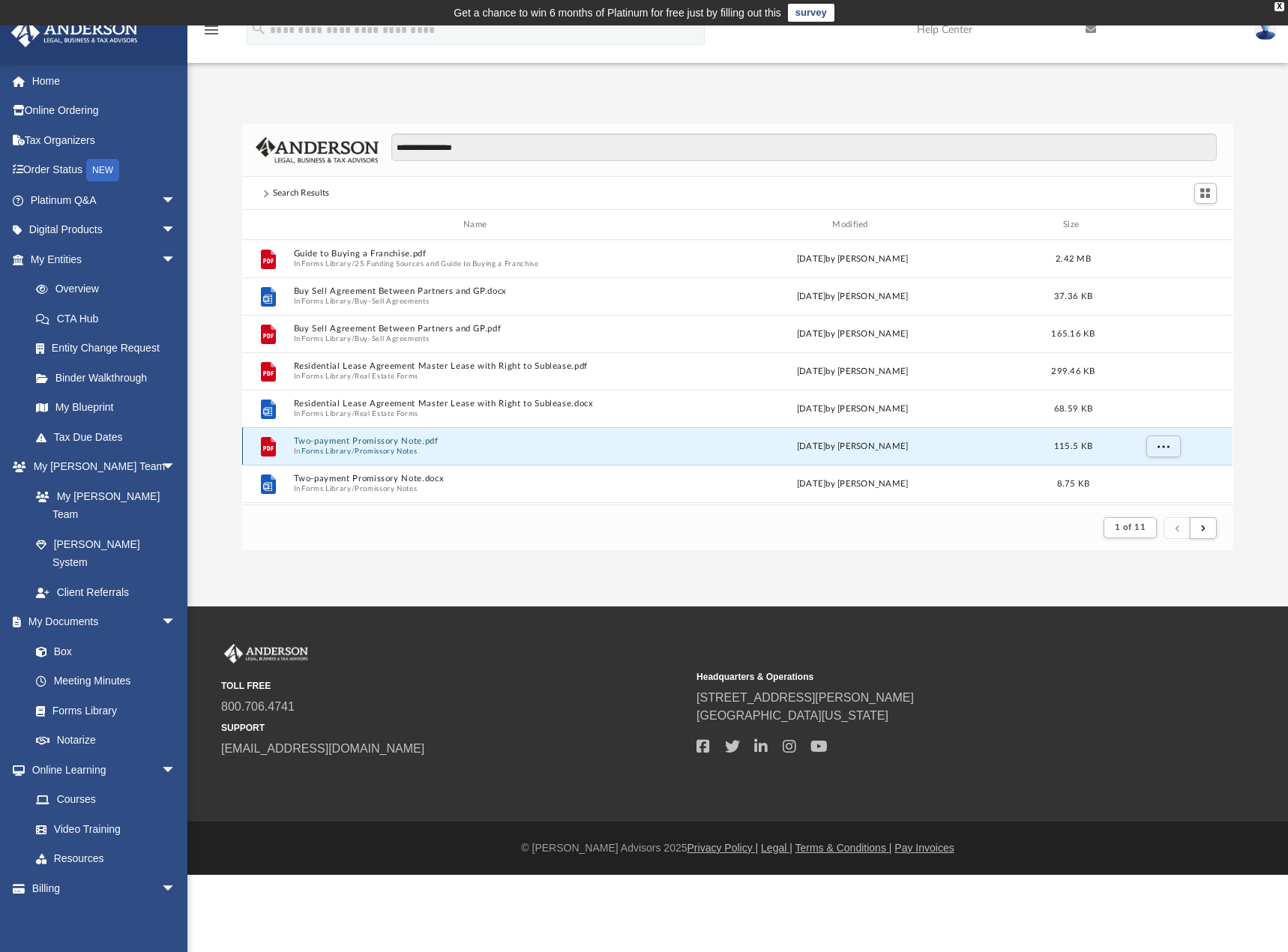
click at [378, 437] on button "Two-payment Promissory Note.pdf" at bounding box center [478, 441] width 368 height 10
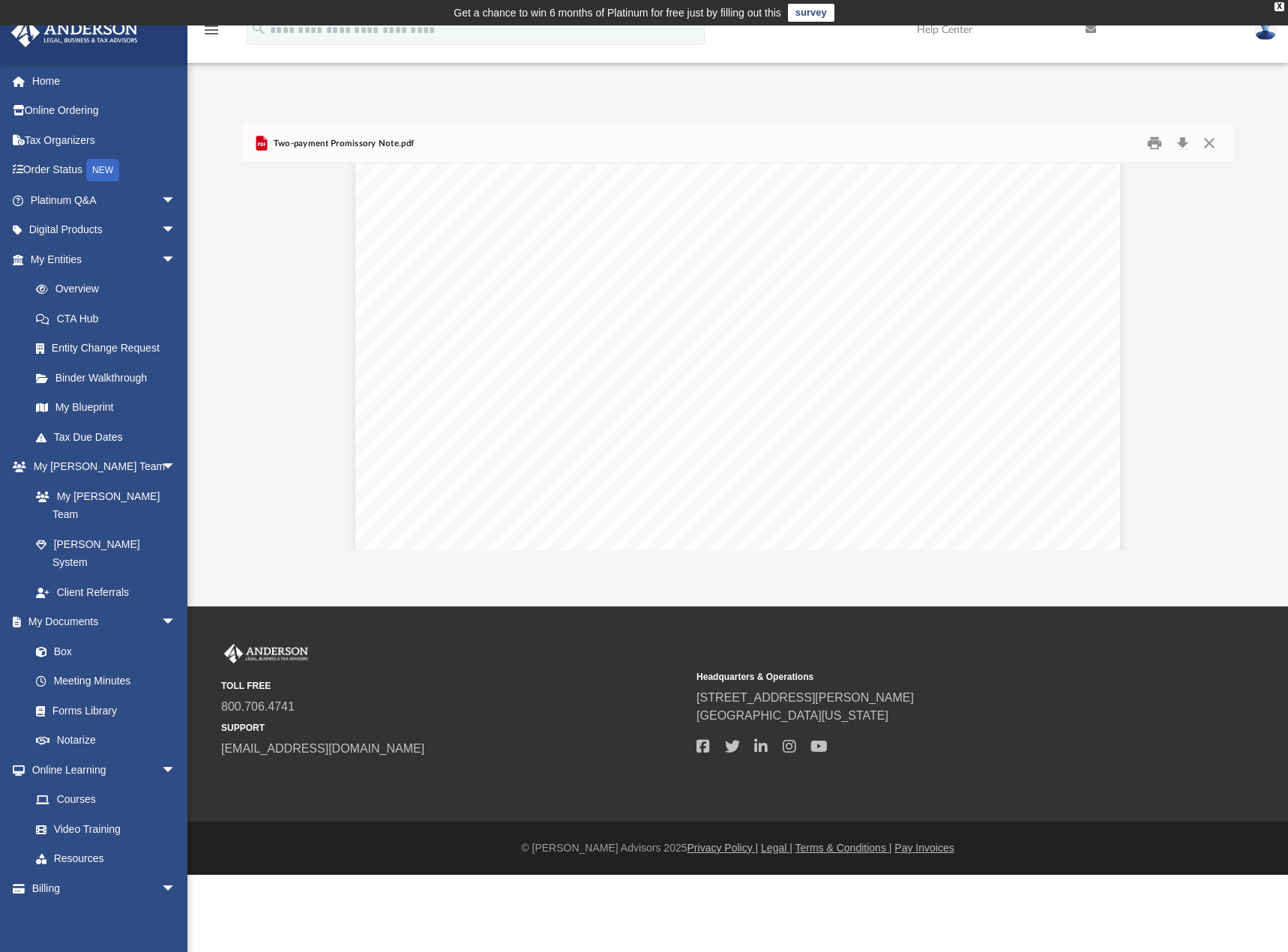
scroll to position [0, 0]
click at [1210, 142] on button "Close" at bounding box center [1209, 143] width 27 height 23
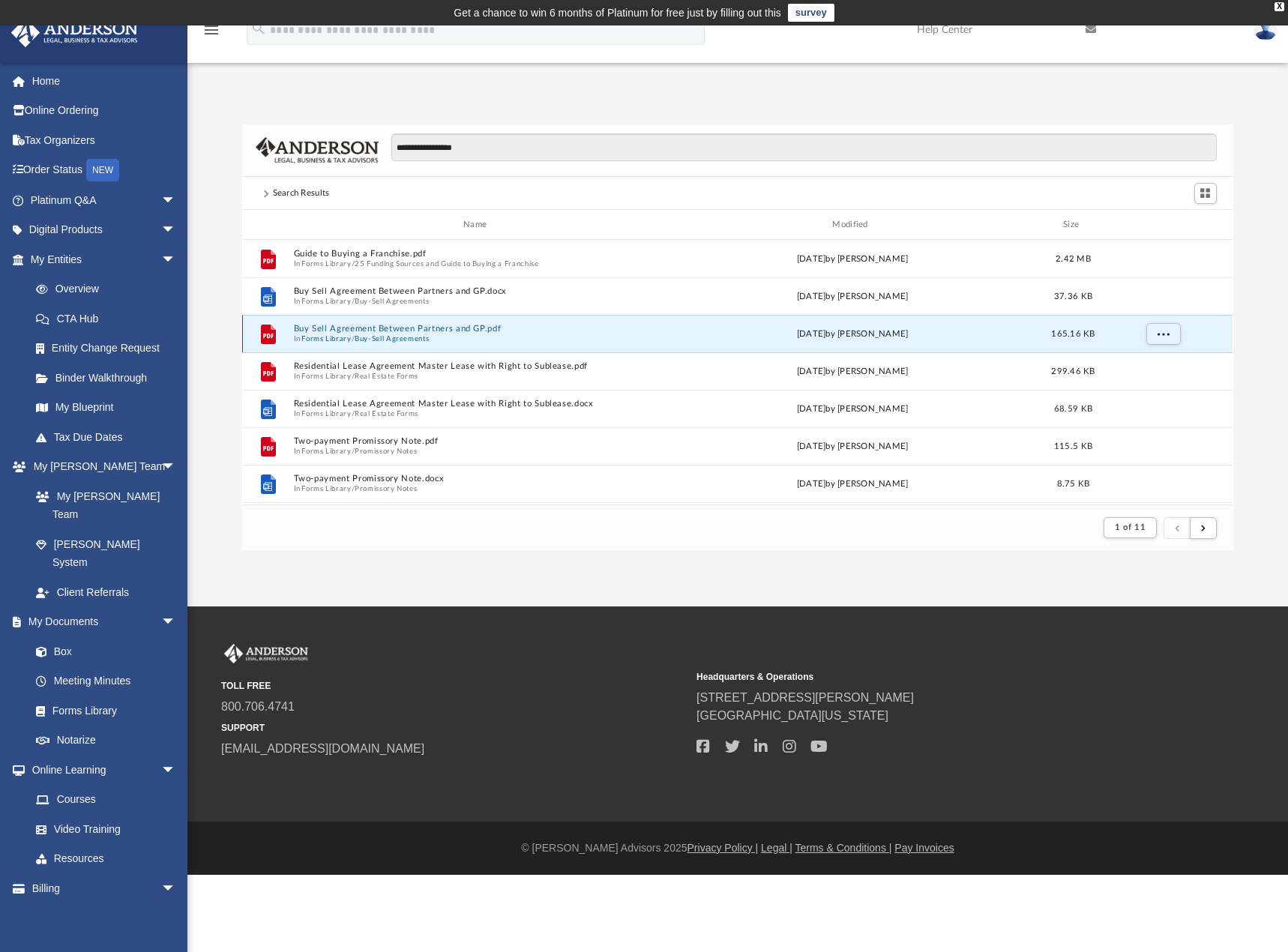
click at [387, 326] on button "Buy Sell Agreement Between Partners and GP.pdf" at bounding box center [478, 329] width 368 height 10
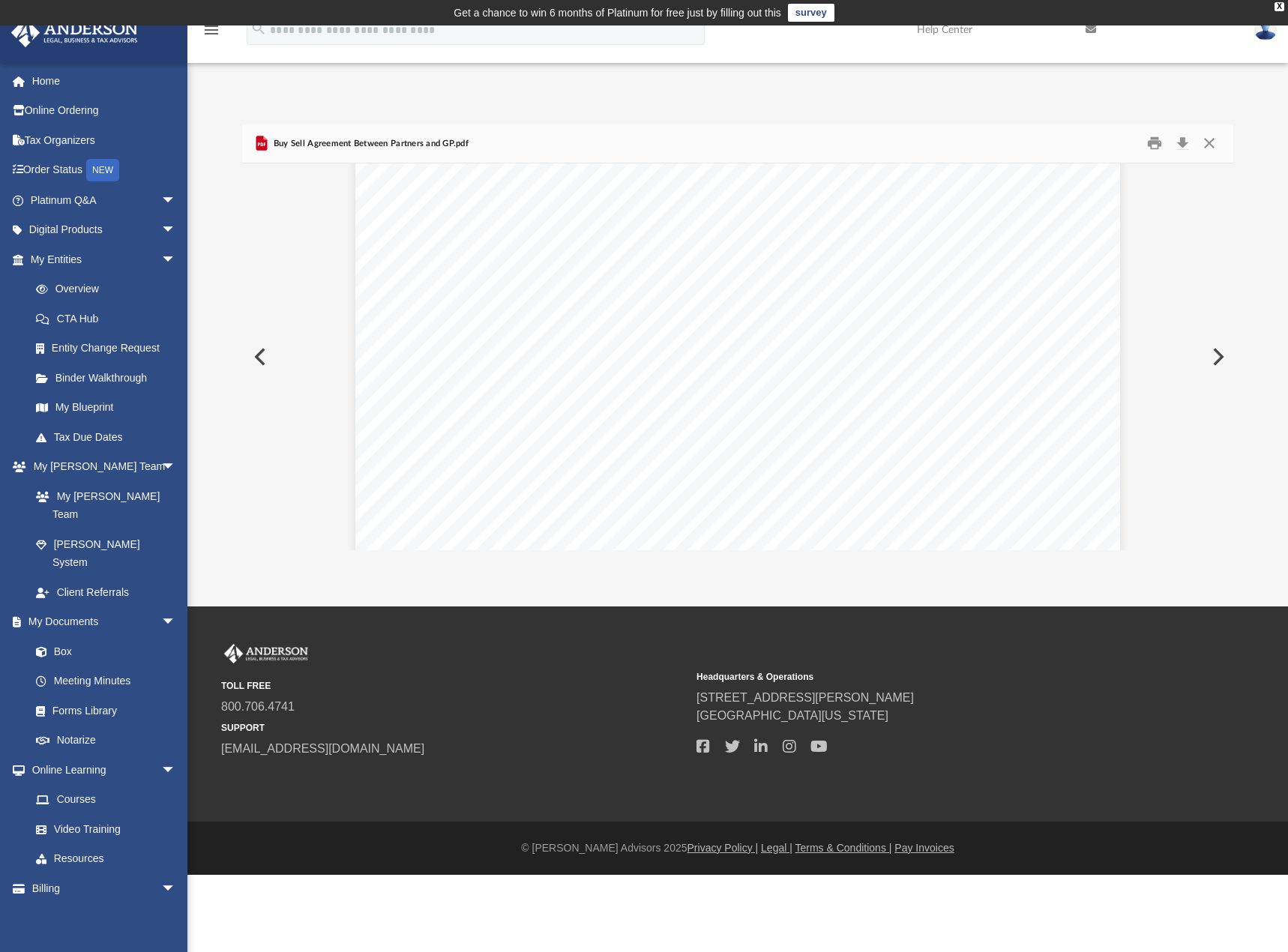
scroll to position [4572, 0]
click at [1206, 141] on button "Close" at bounding box center [1209, 143] width 27 height 23
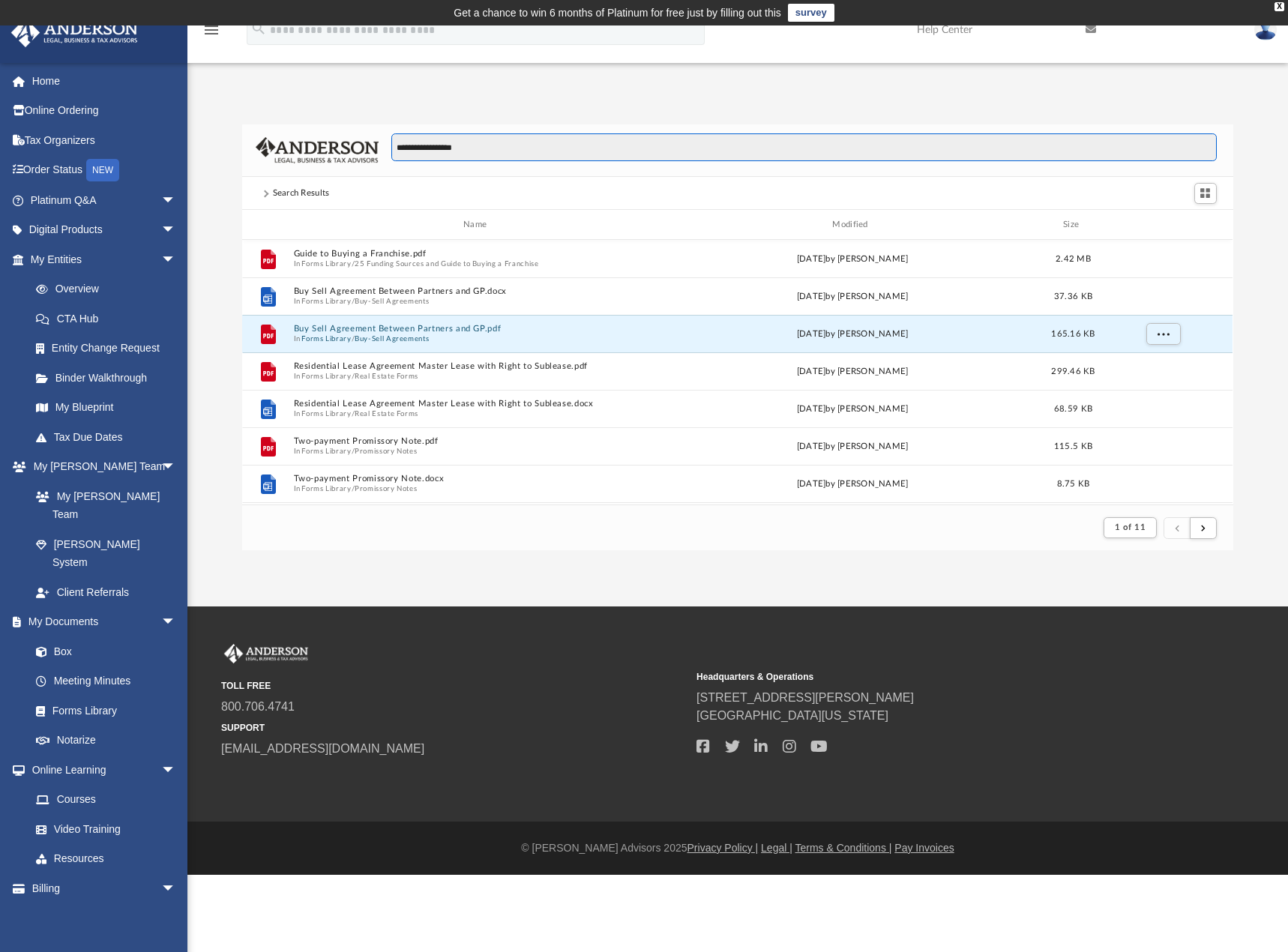
click at [485, 144] on input "**********" at bounding box center [803, 147] width 825 height 29
click at [73, 695] on link "Forms Library" at bounding box center [110, 710] width 178 height 30
click at [1259, 5] on div "X" at bounding box center [1278, 7] width 10 height 9
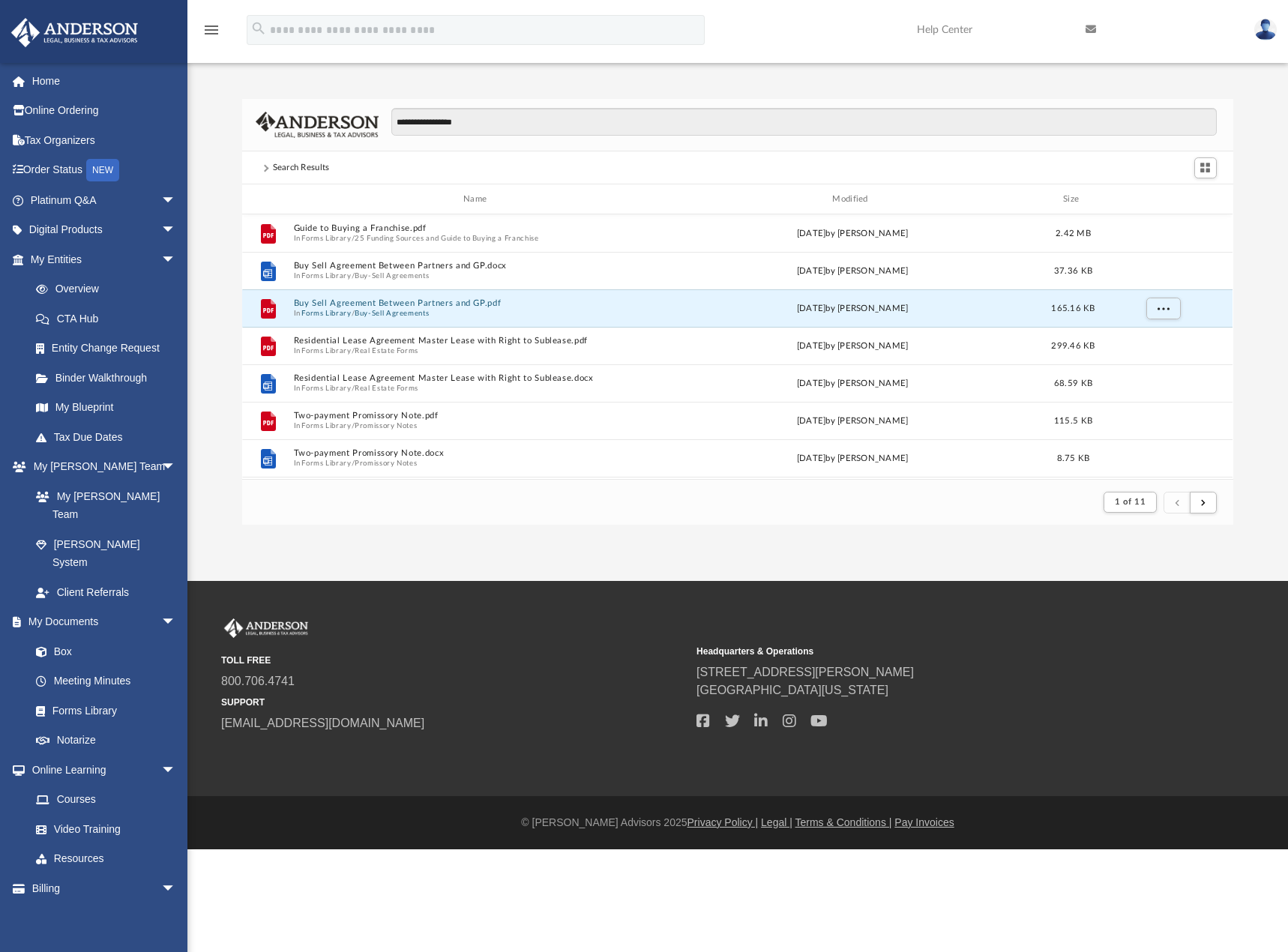
click at [264, 170] on span at bounding box center [264, 168] width 8 height 8
drag, startPoint x: 485, startPoint y: 117, endPoint x: 342, endPoint y: 118, distance: 143.0
click at [342, 118] on div "**********" at bounding box center [737, 126] width 990 height 54
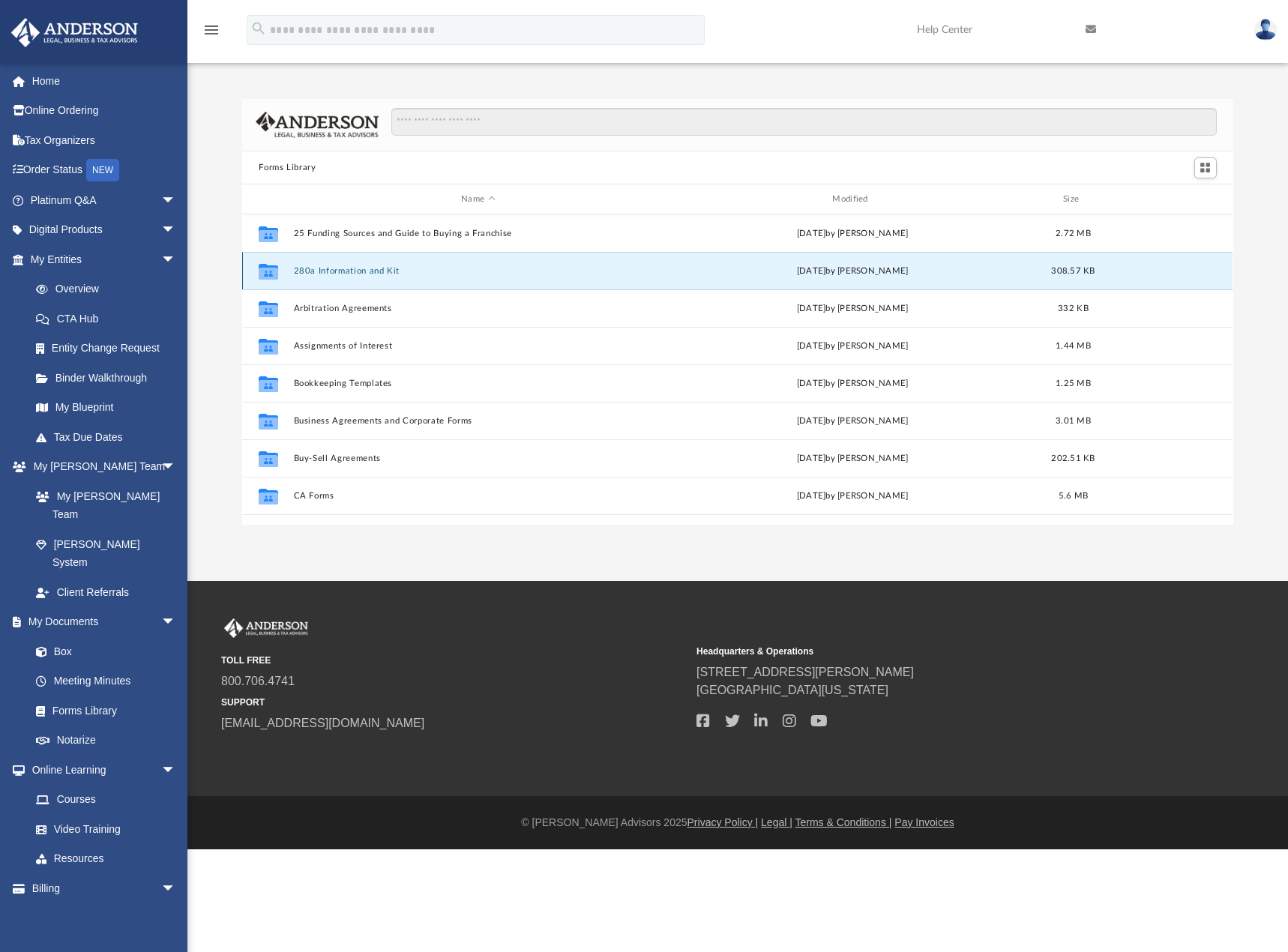
click at [341, 272] on button "280a Information and Kit" at bounding box center [478, 270] width 368 height 10
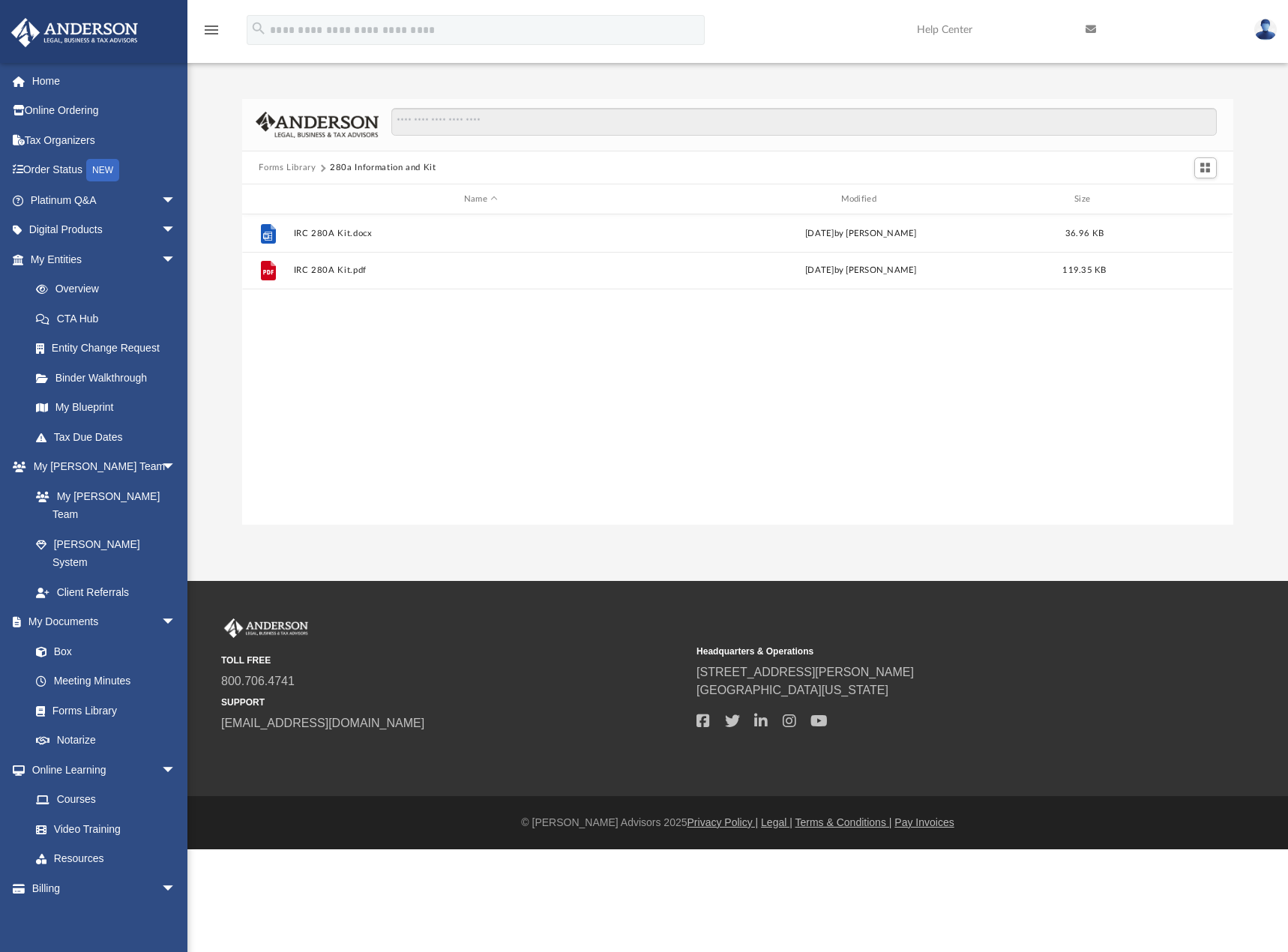
click at [291, 168] on button "Forms Library" at bounding box center [287, 168] width 57 height 14
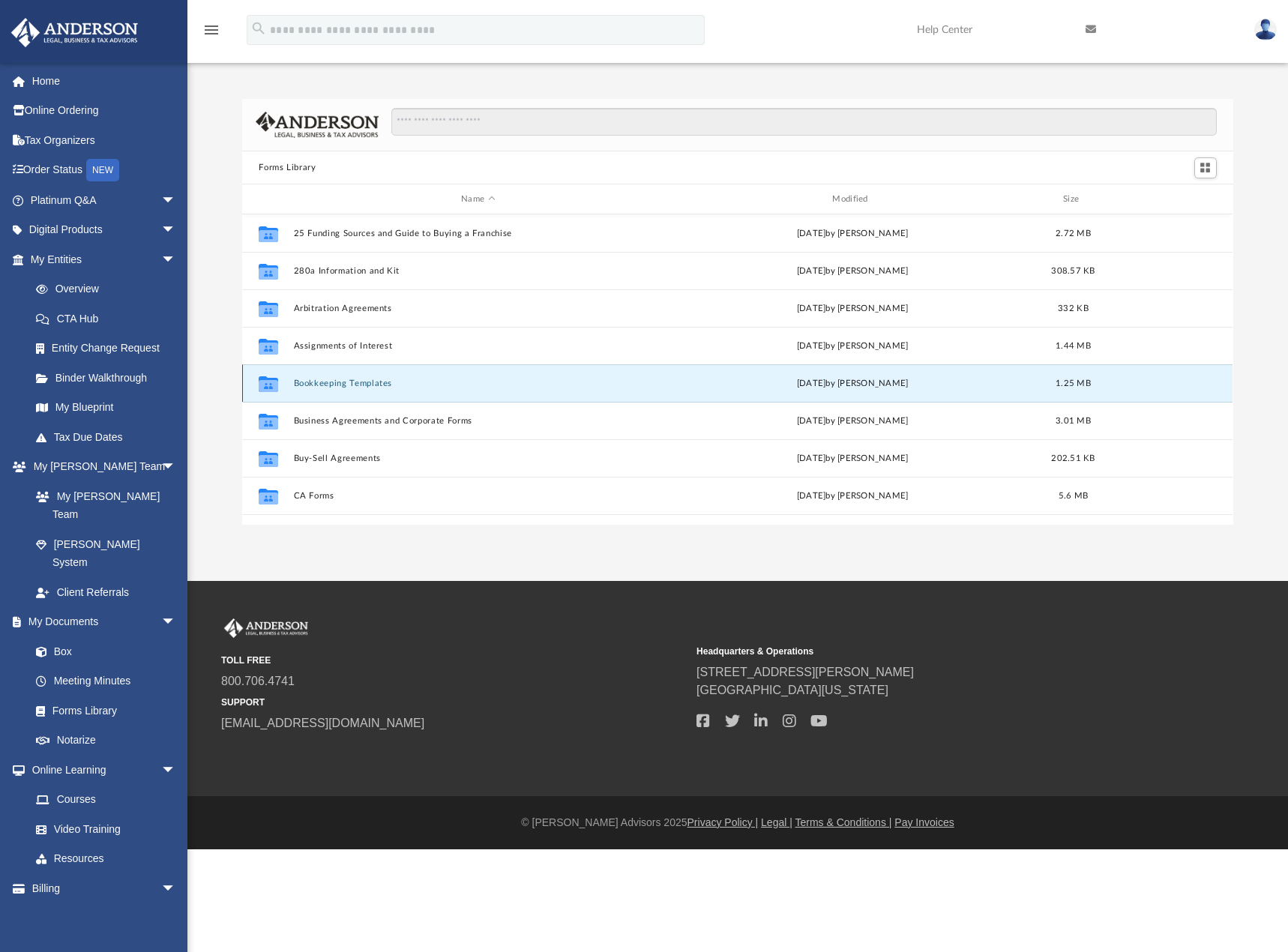
click at [325, 381] on button "Bookkeeping Templates" at bounding box center [478, 383] width 368 height 10
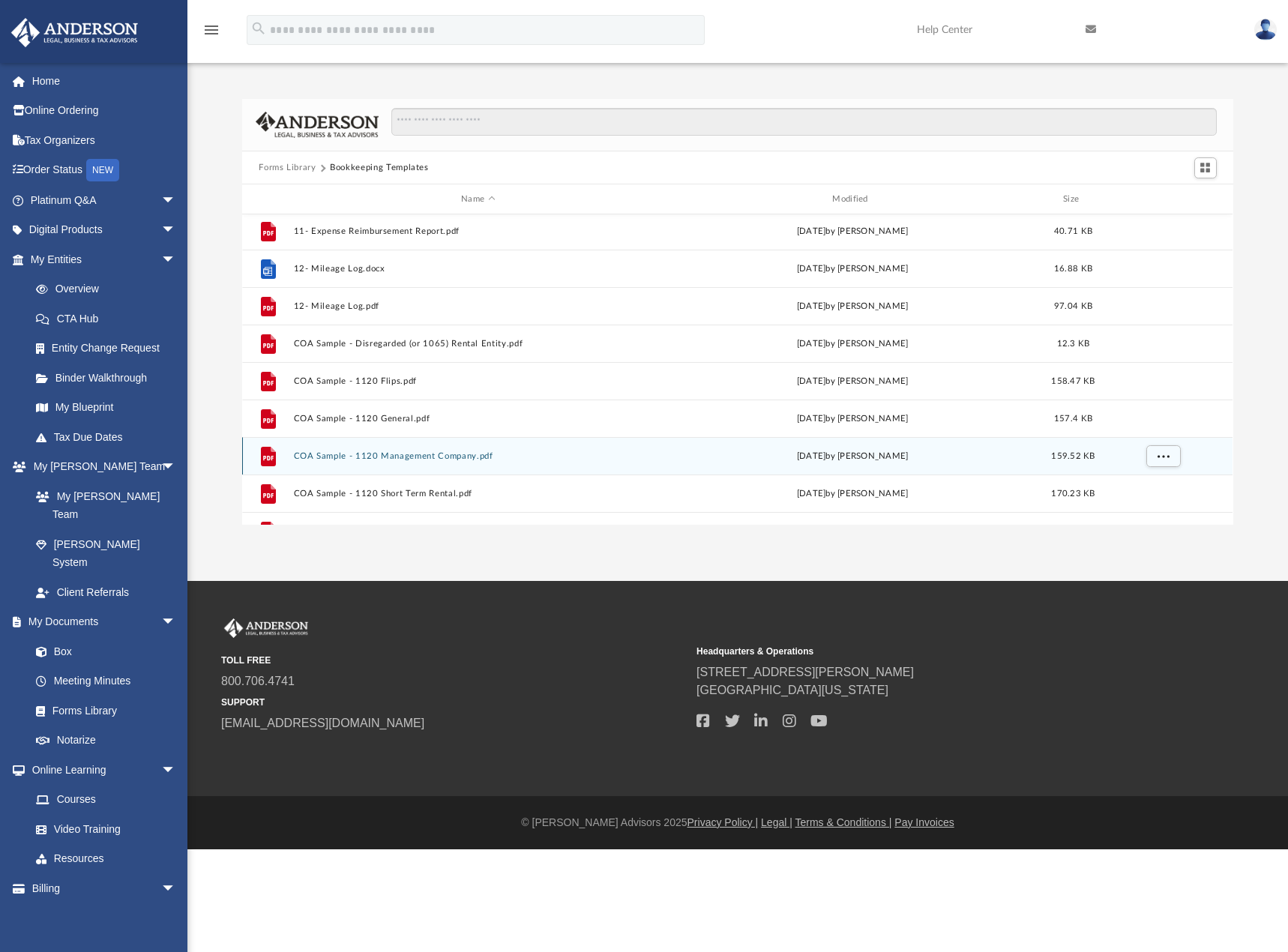
scroll to position [0, 0]
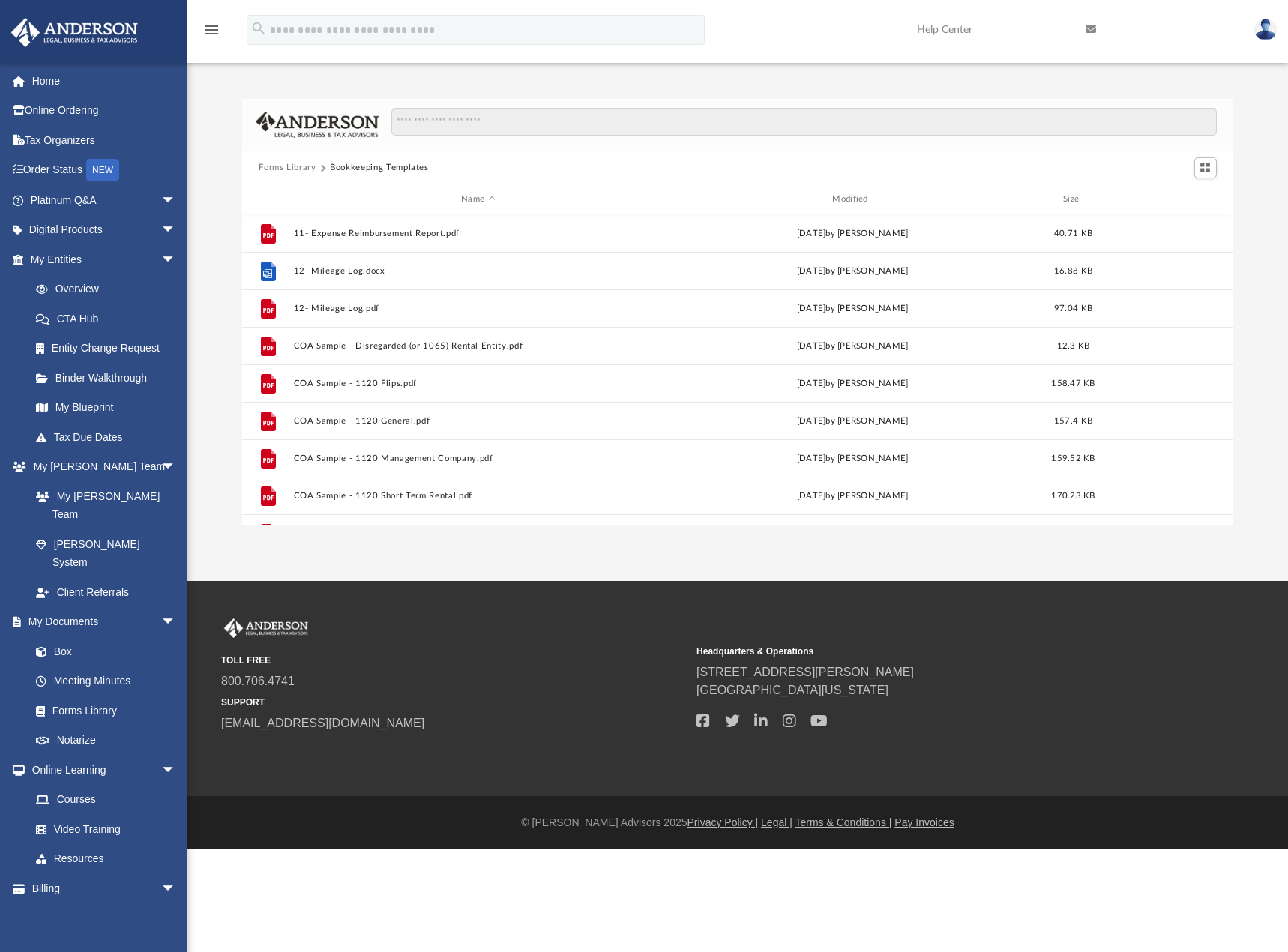
click at [297, 173] on button "Forms Library" at bounding box center [287, 168] width 57 height 14
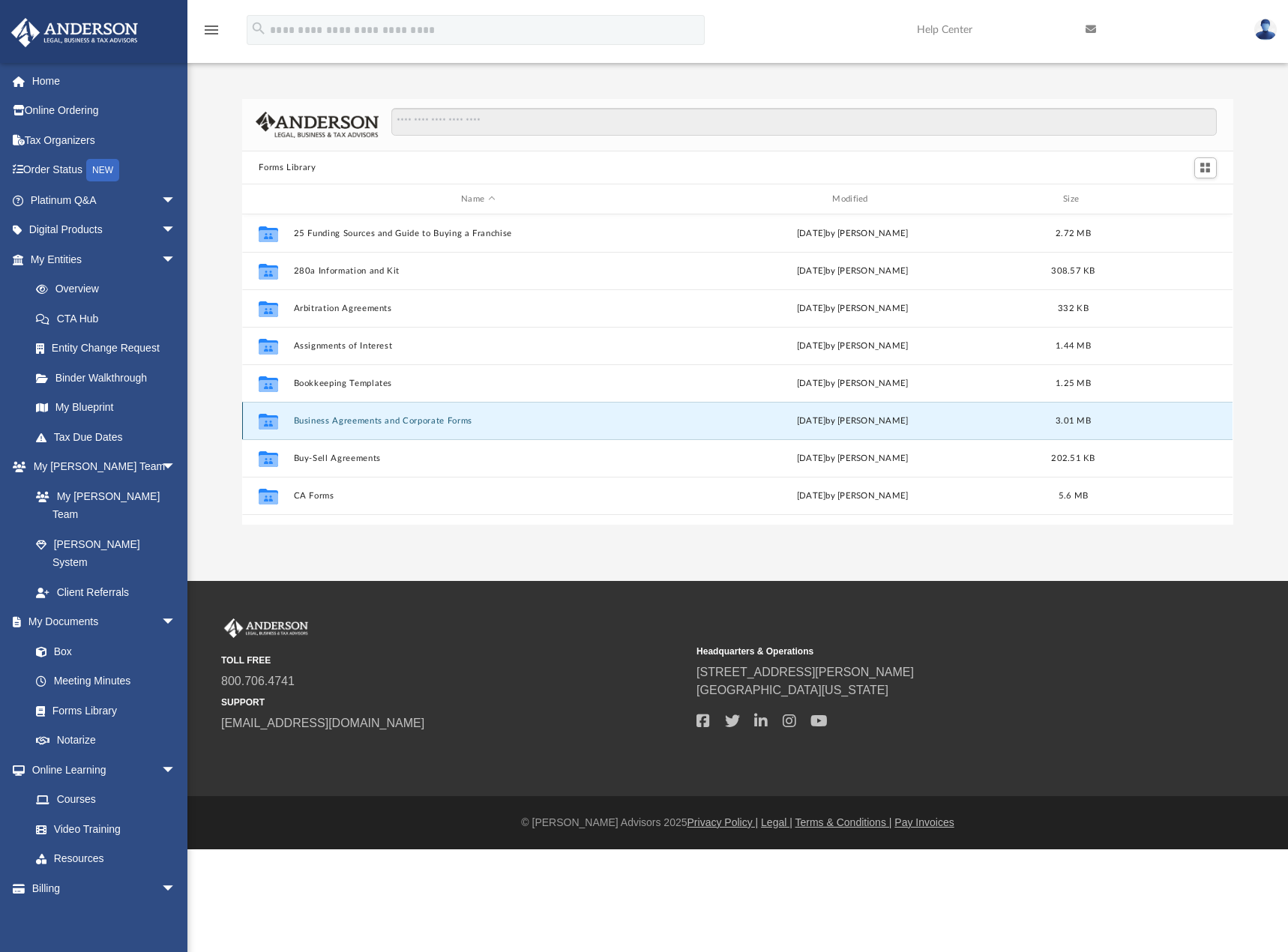
click at [324, 416] on button "Business Agreements and Corporate Forms" at bounding box center [478, 421] width 368 height 10
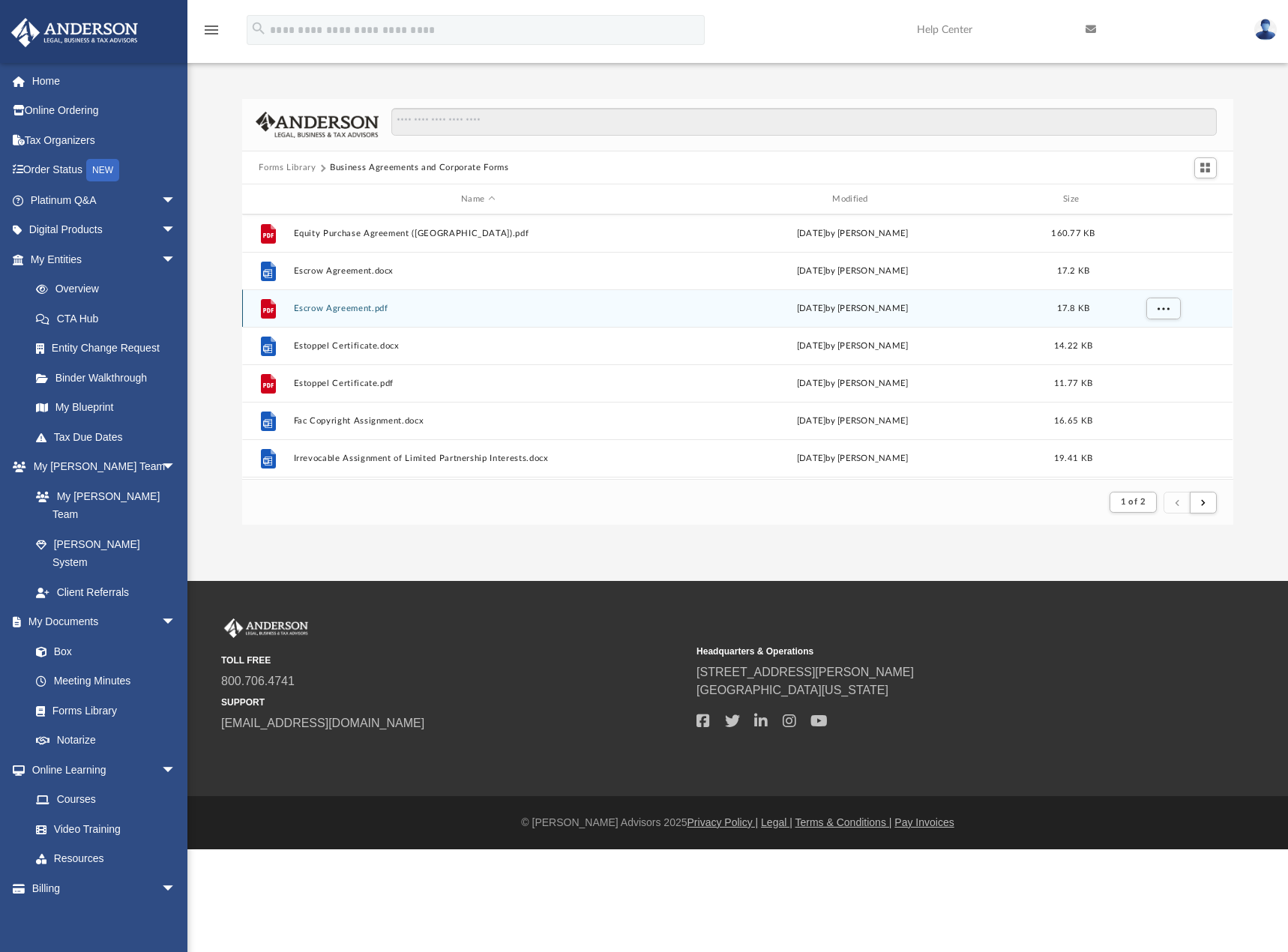
scroll to position [1050, 0]
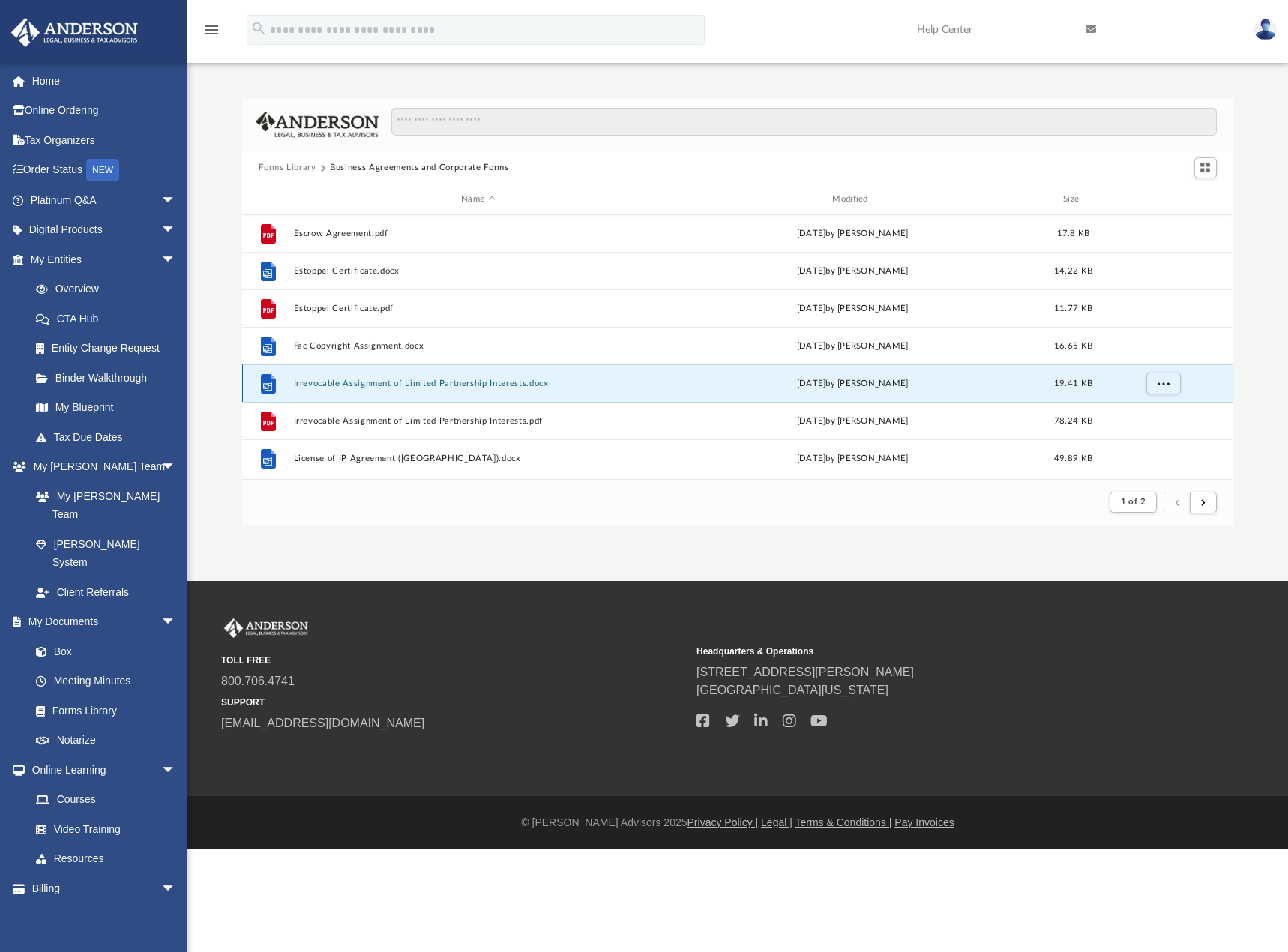
click at [400, 384] on button "Irrevocable Assignment of Limited Partnership Interests.docx" at bounding box center [478, 383] width 368 height 10
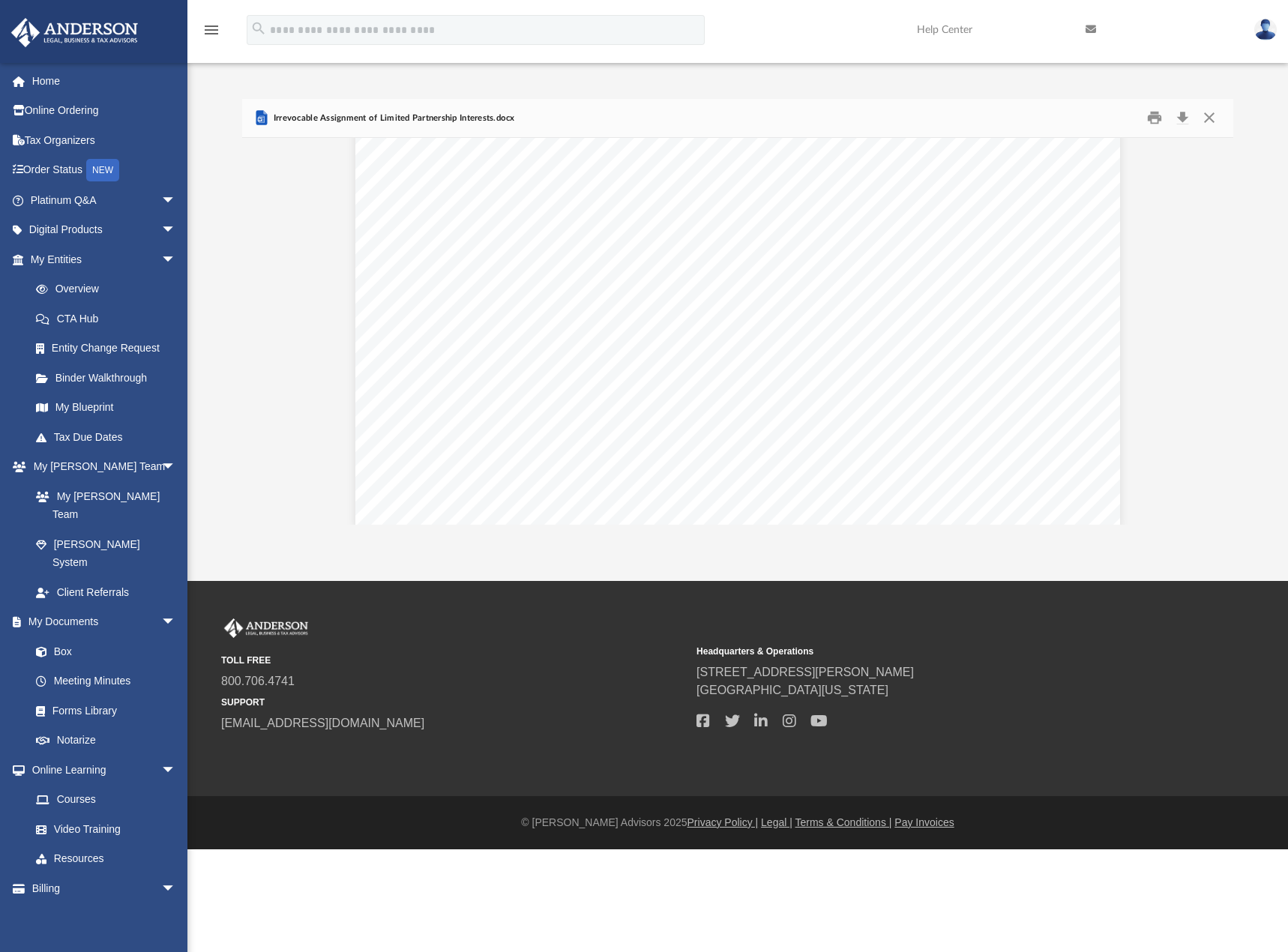
scroll to position [4673, 0]
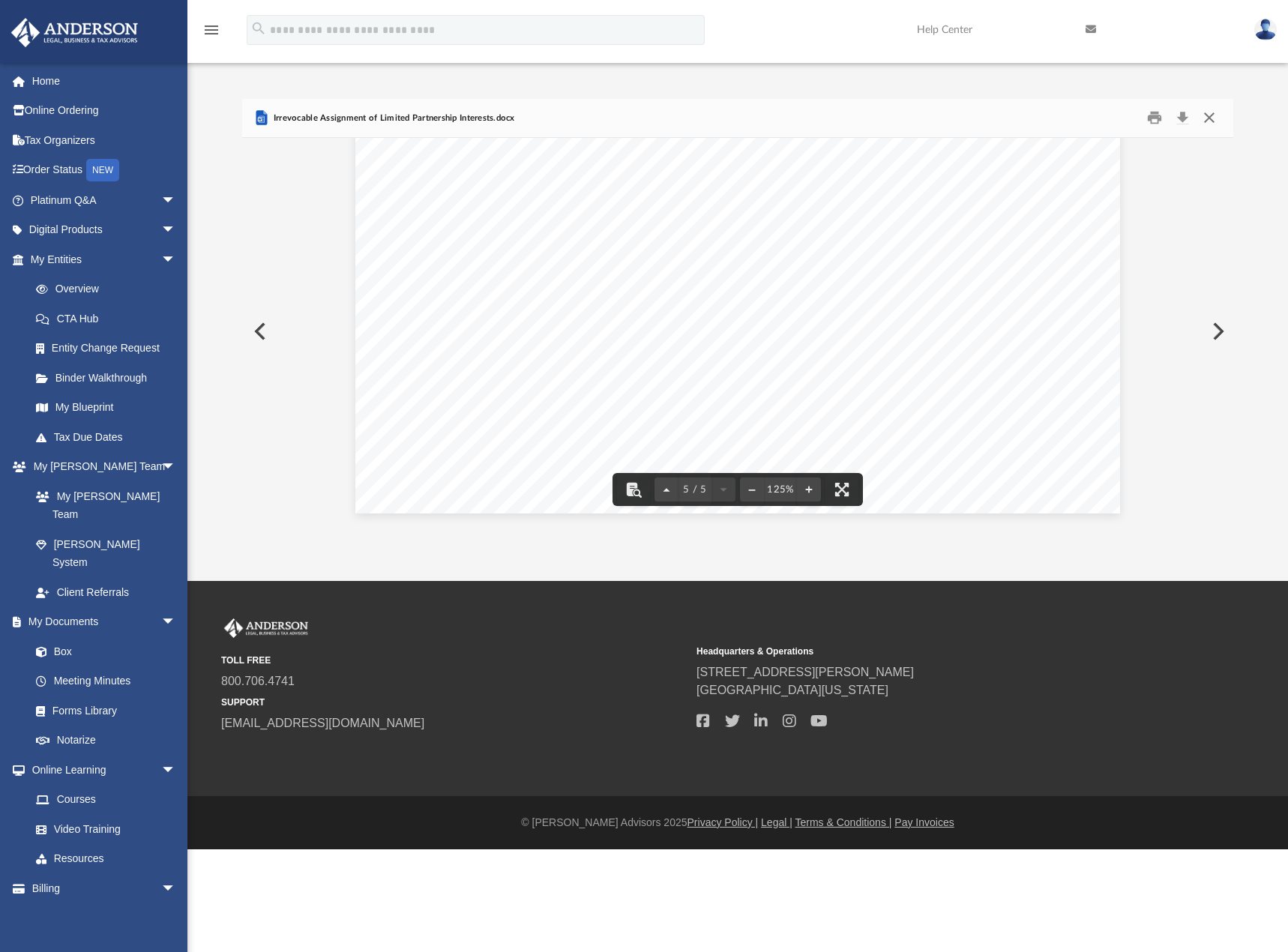
click at [1210, 119] on button "Close" at bounding box center [1209, 117] width 27 height 23
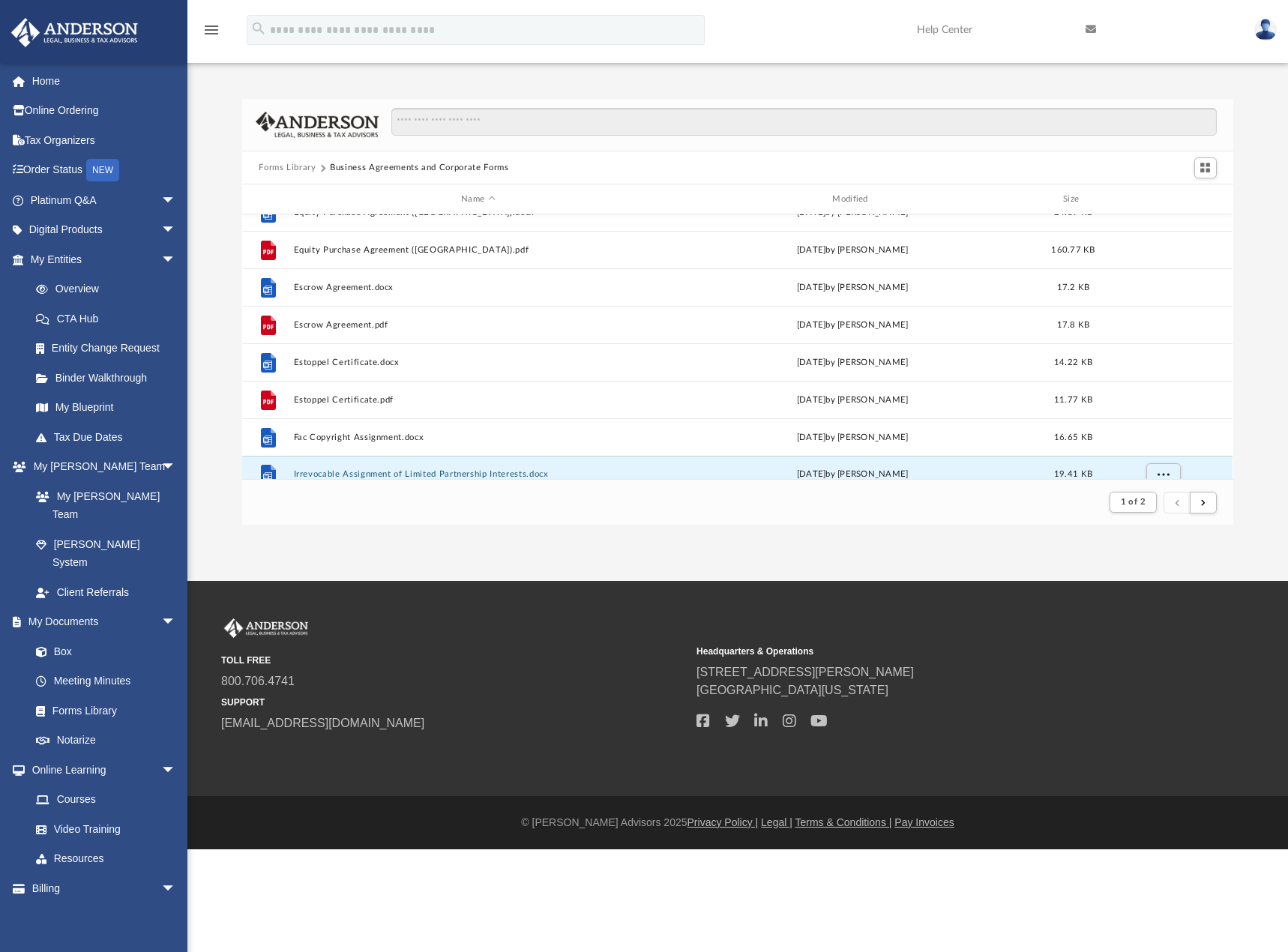
scroll to position [899, 0]
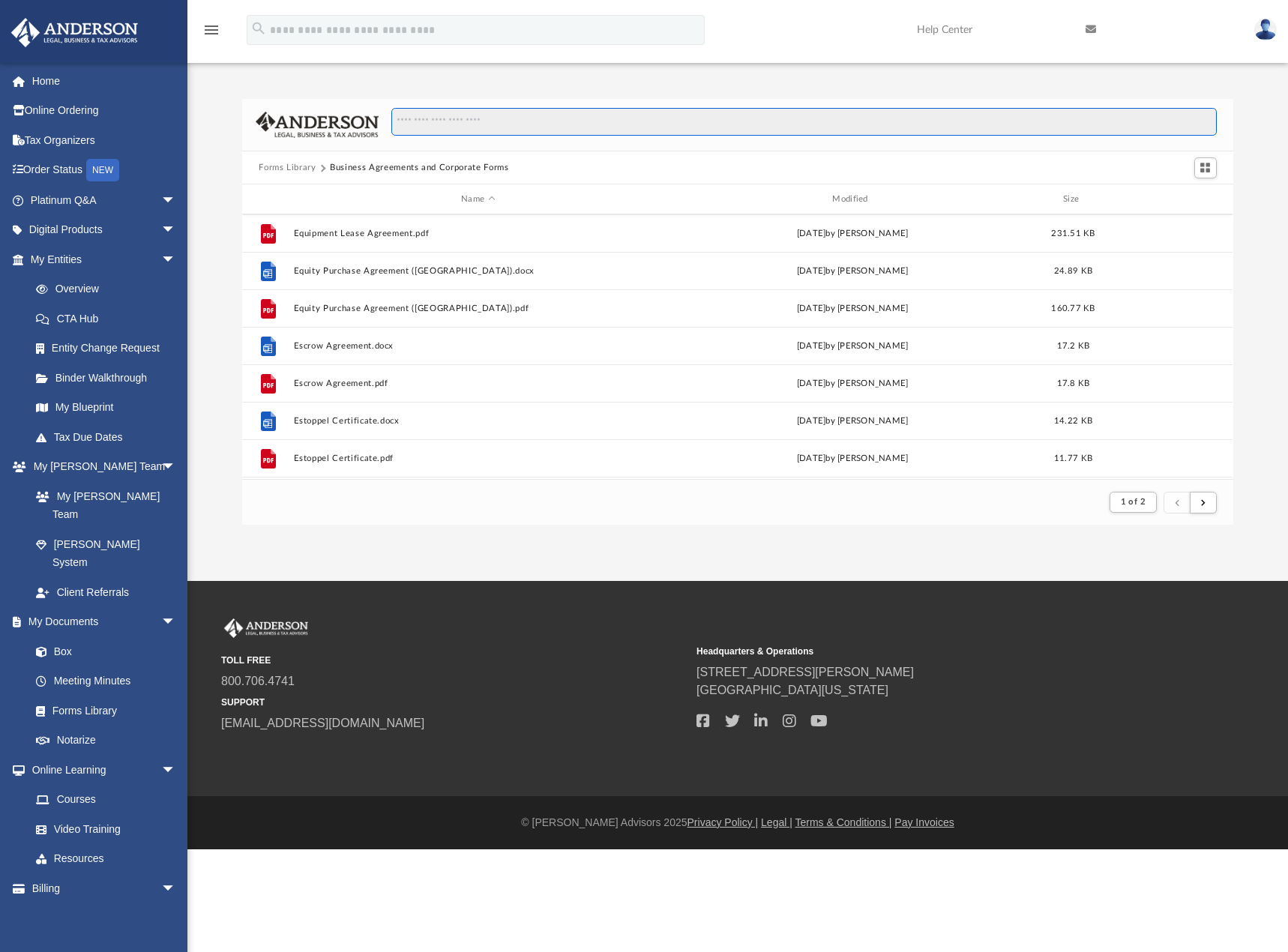
click at [556, 126] on input "Search files and folders" at bounding box center [803, 122] width 825 height 29
paste input "**********"
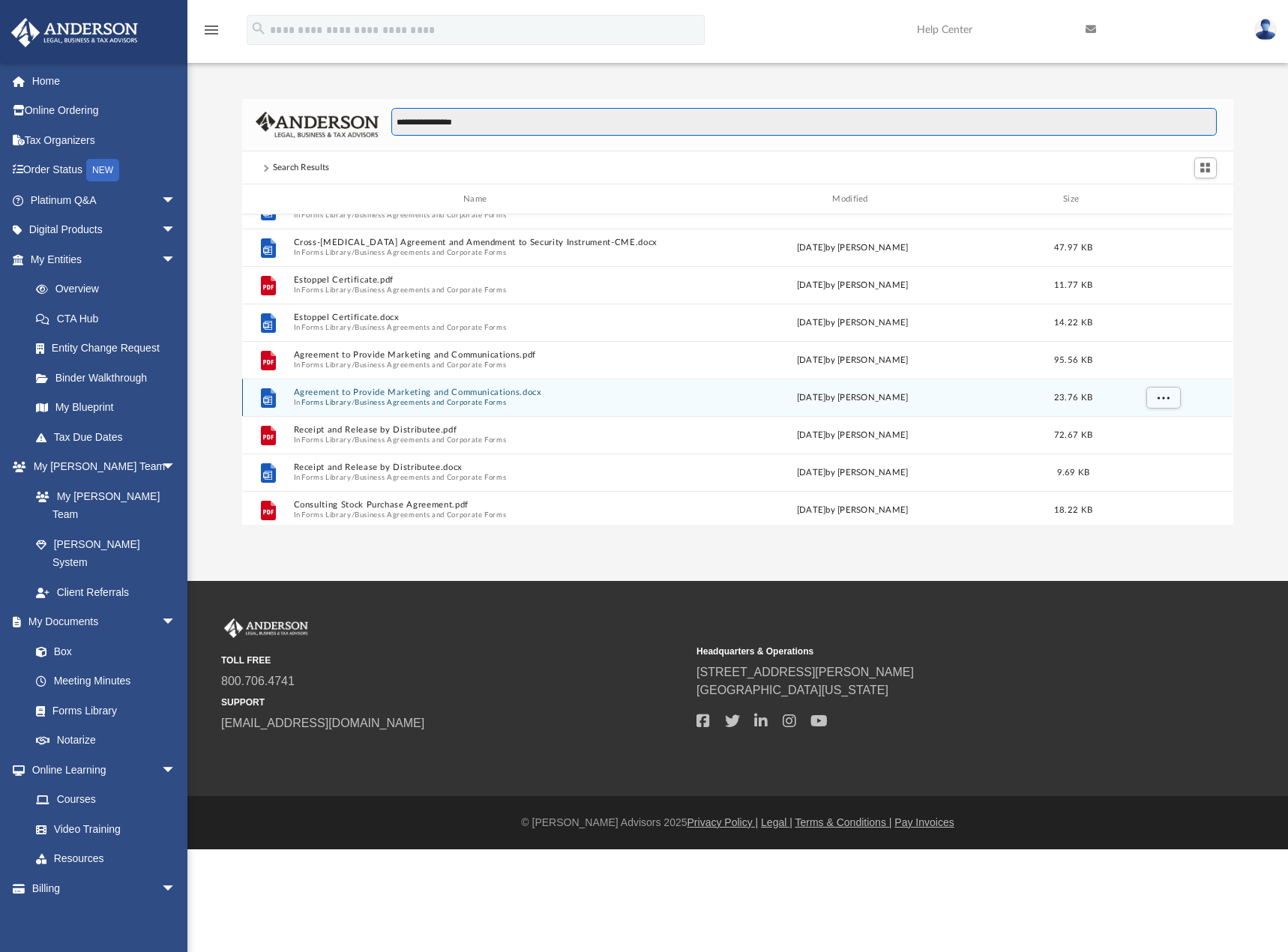
scroll to position [477, 0]
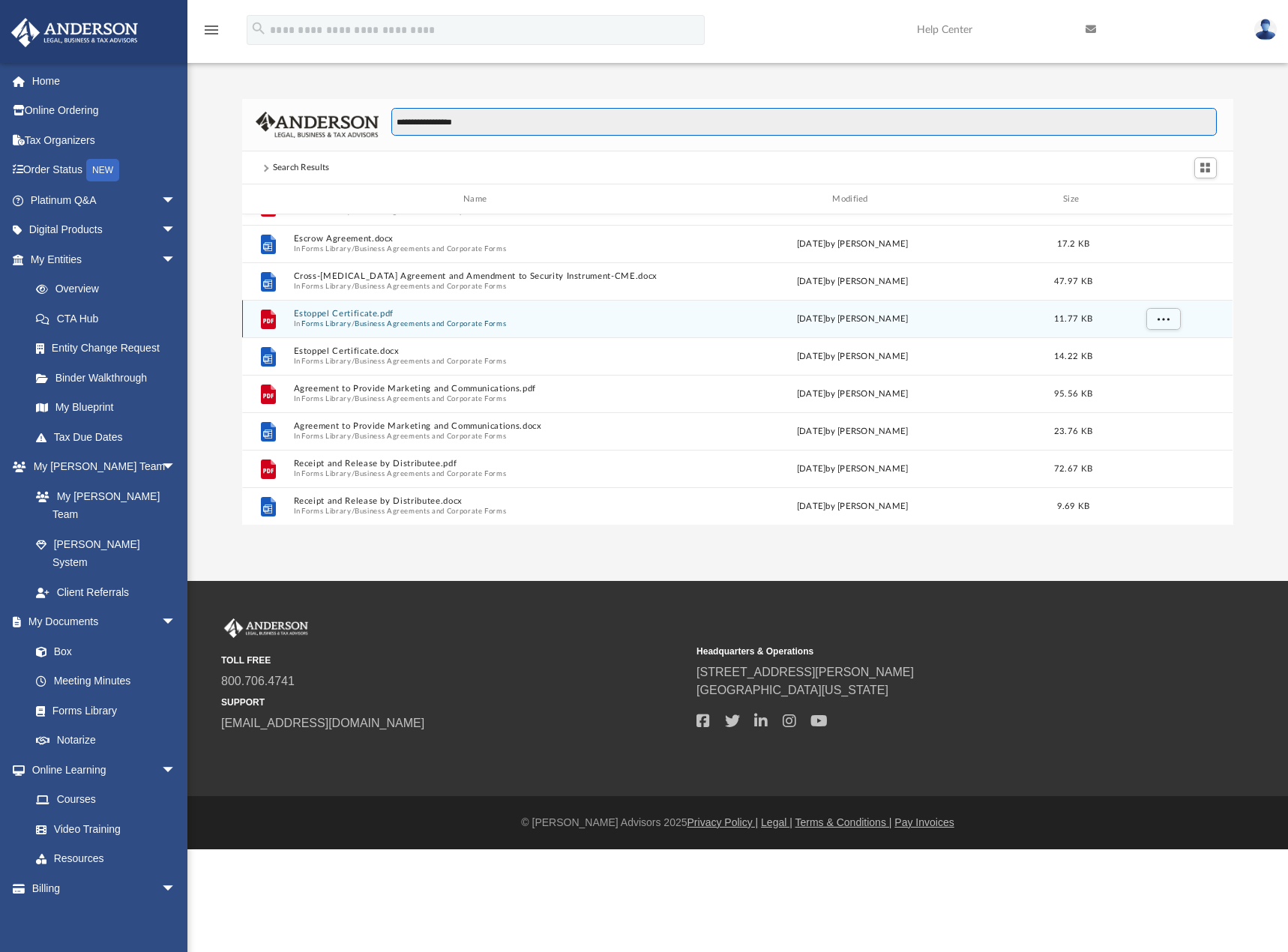
type input "**********"
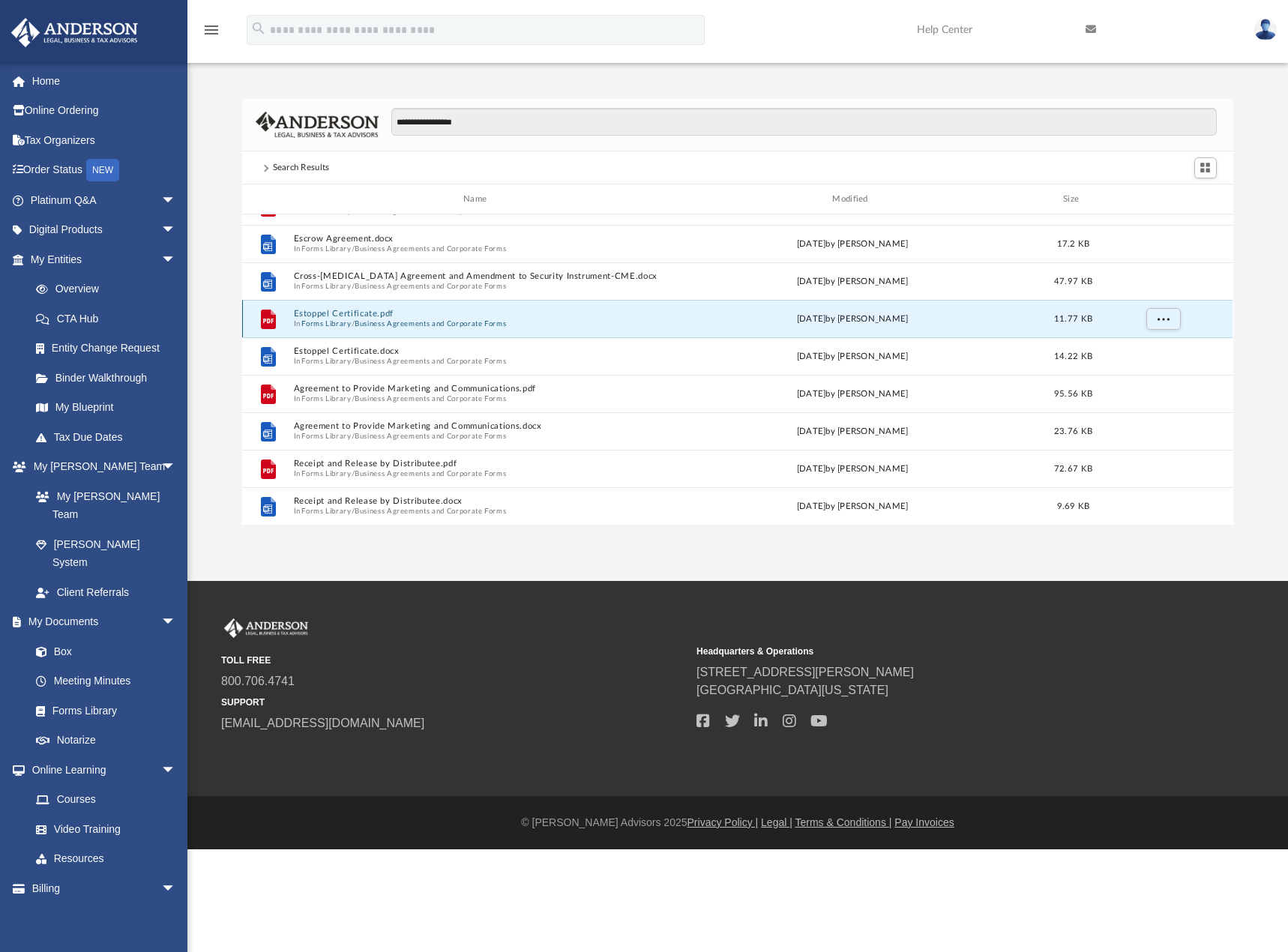
click at [365, 315] on button "Estoppel Certificate.pdf" at bounding box center [478, 314] width 368 height 10
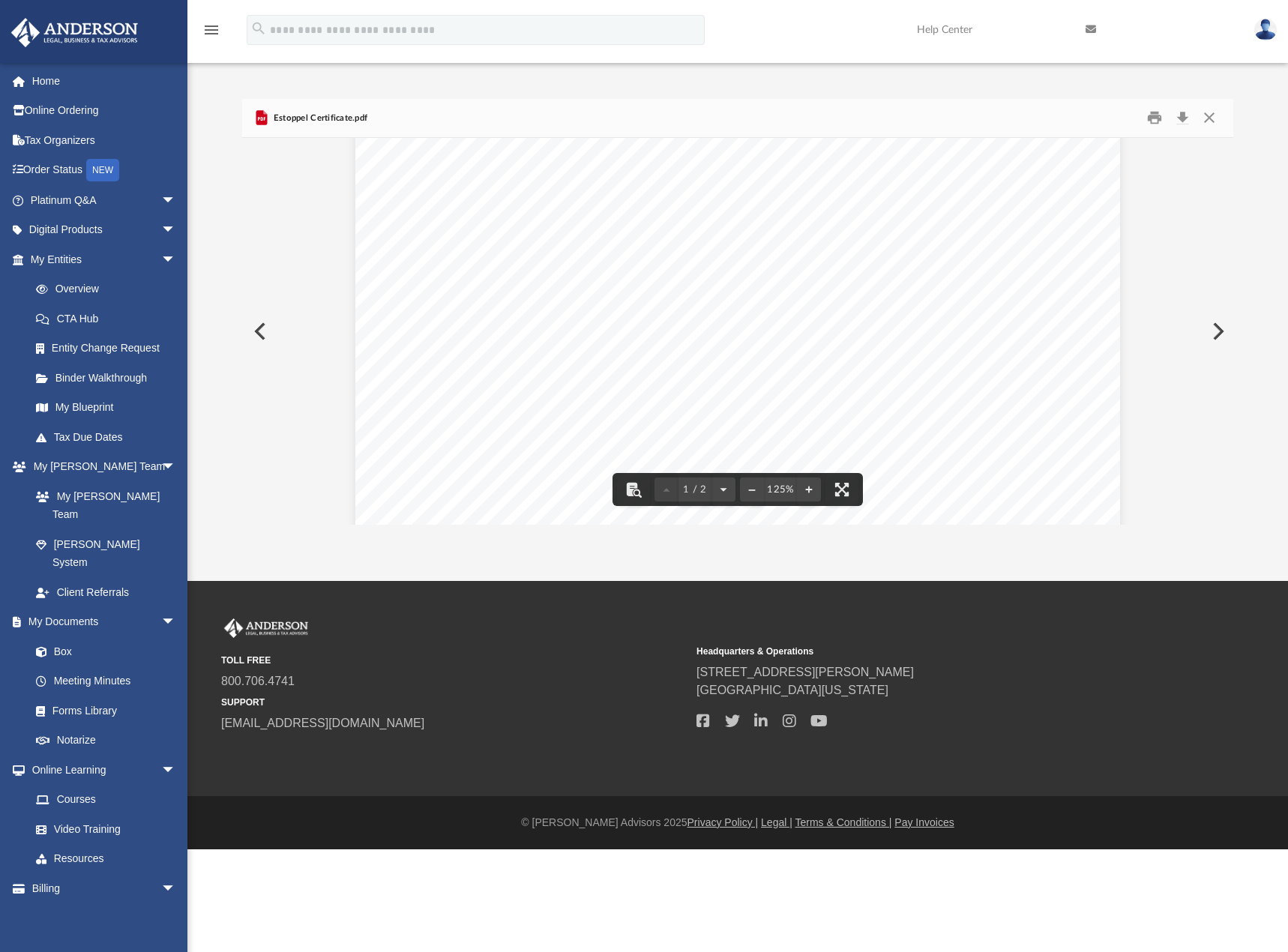
scroll to position [225, 0]
click at [1216, 122] on button "Close" at bounding box center [1209, 117] width 27 height 23
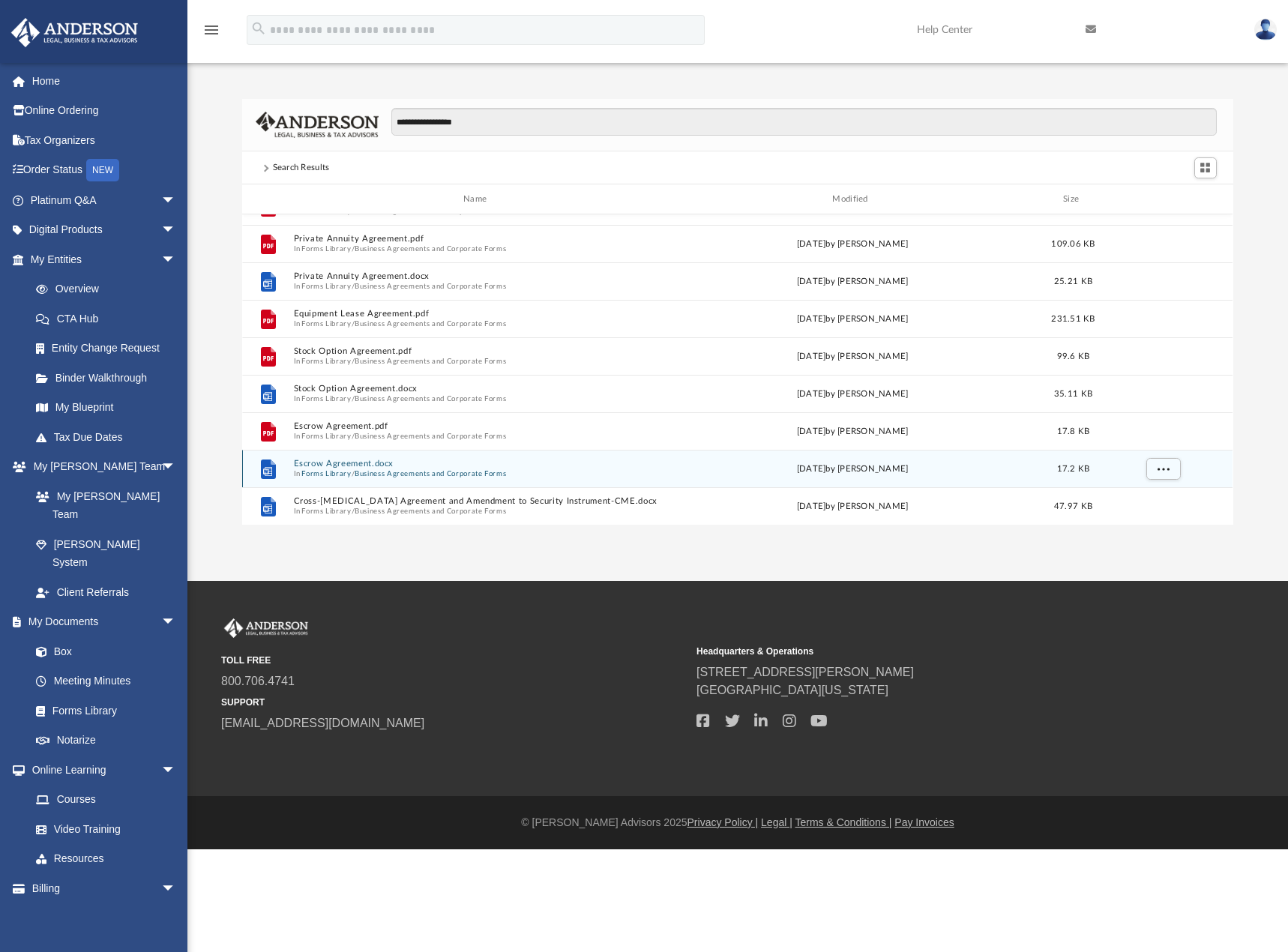
scroll to position [177, 0]
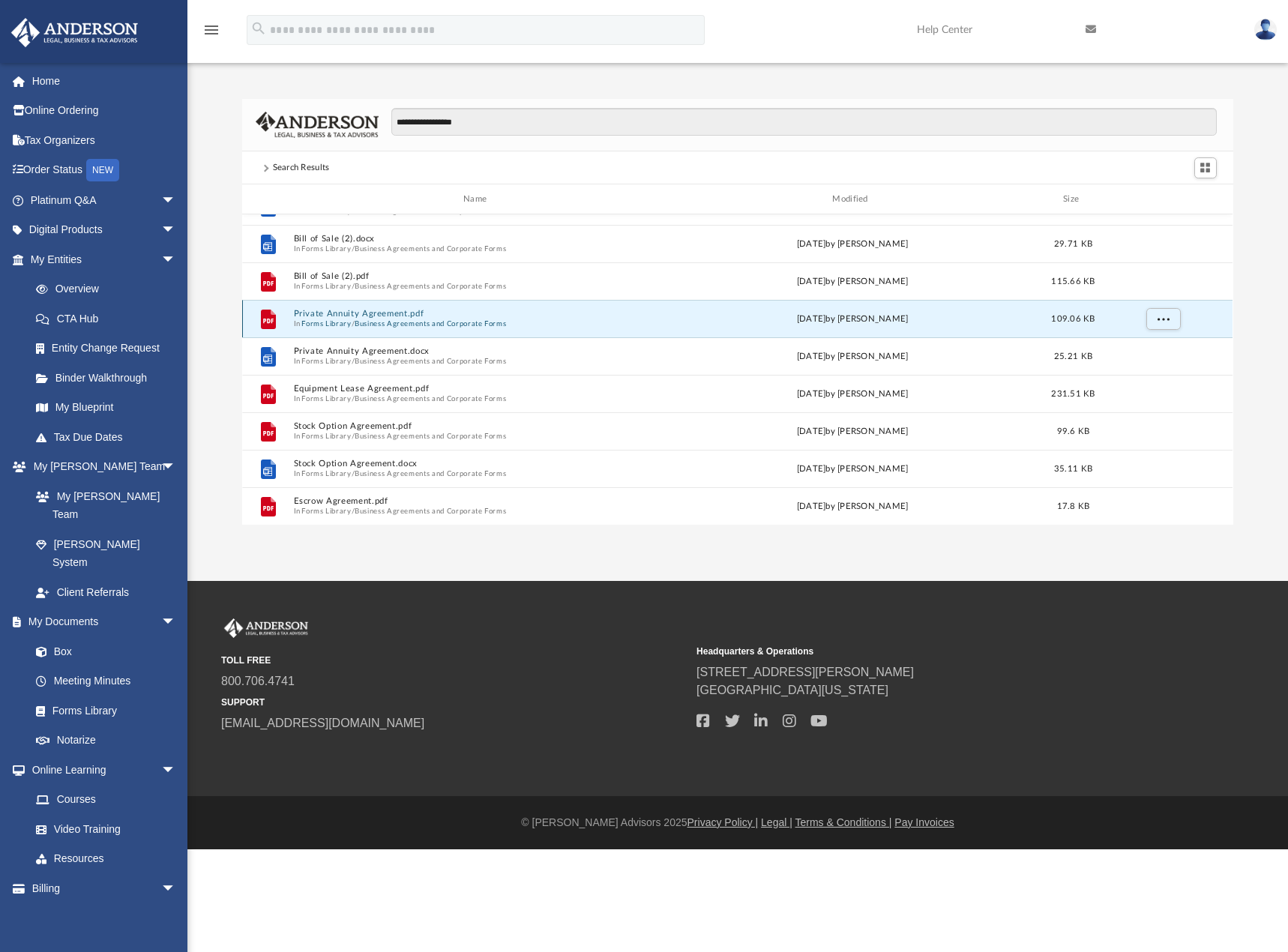
click at [399, 314] on button "Private Annuity Agreement.pdf" at bounding box center [478, 314] width 368 height 10
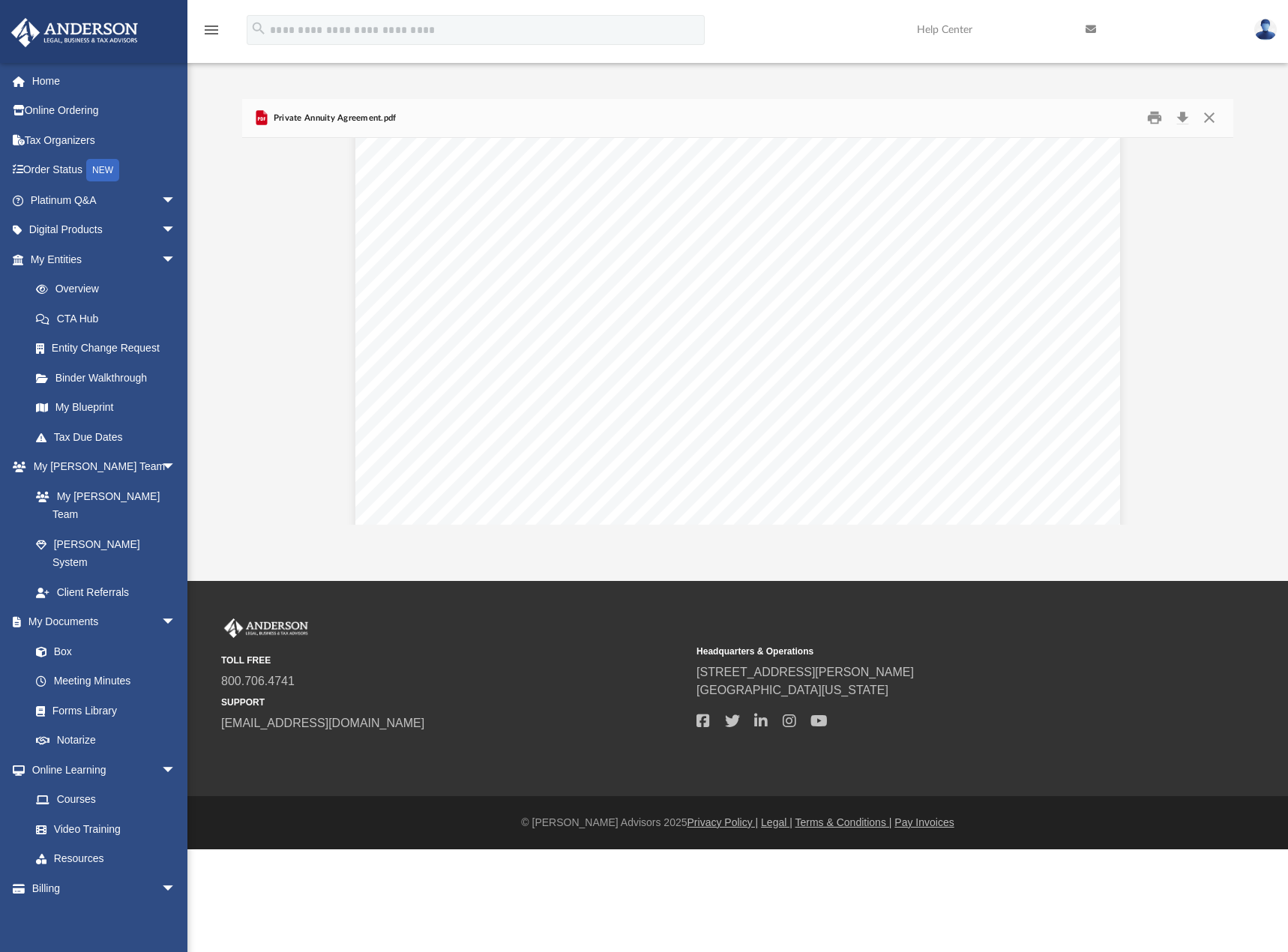
scroll to position [300, 0]
click at [1214, 118] on button "Close" at bounding box center [1209, 117] width 27 height 23
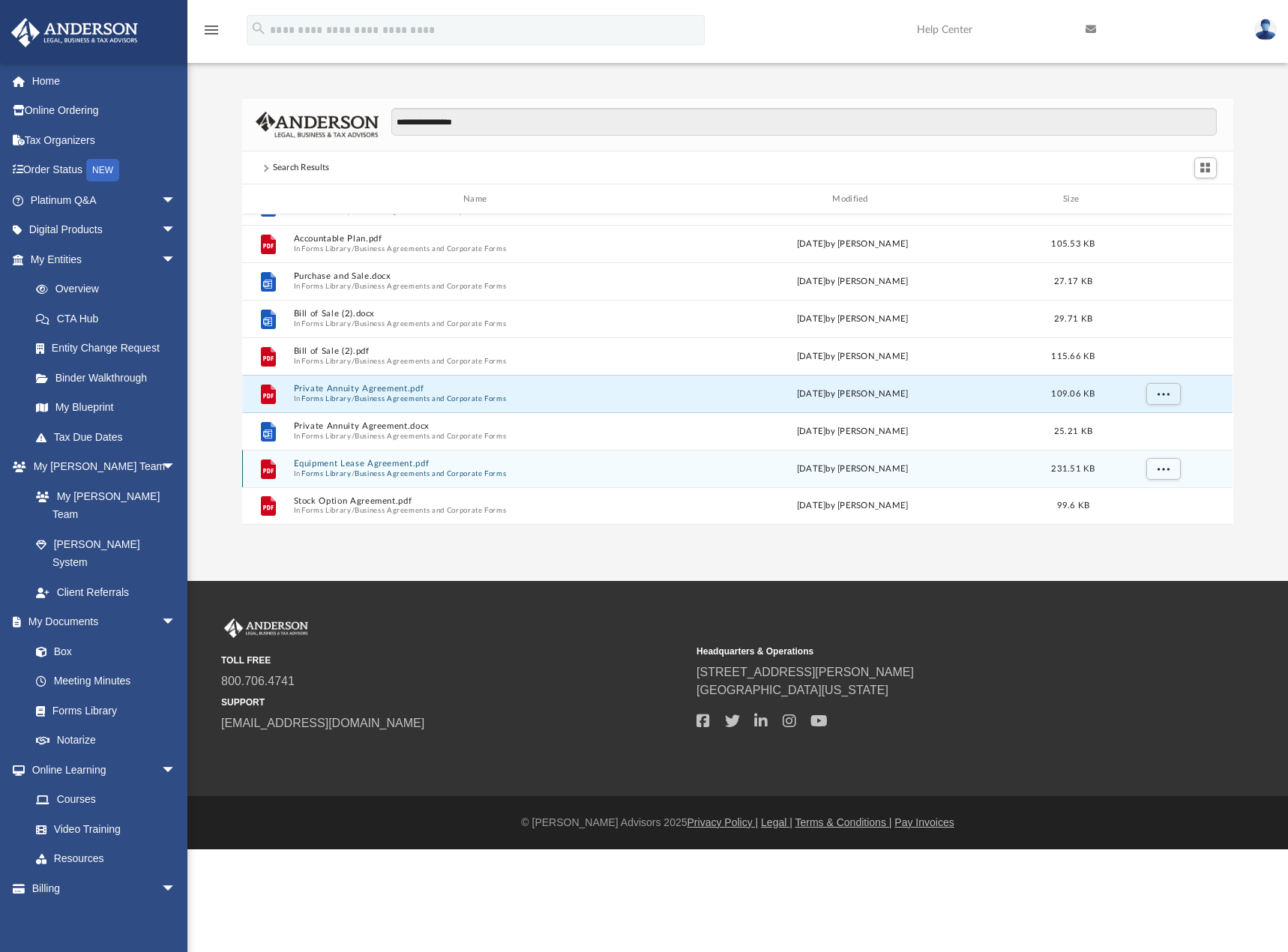
scroll to position [27, 0]
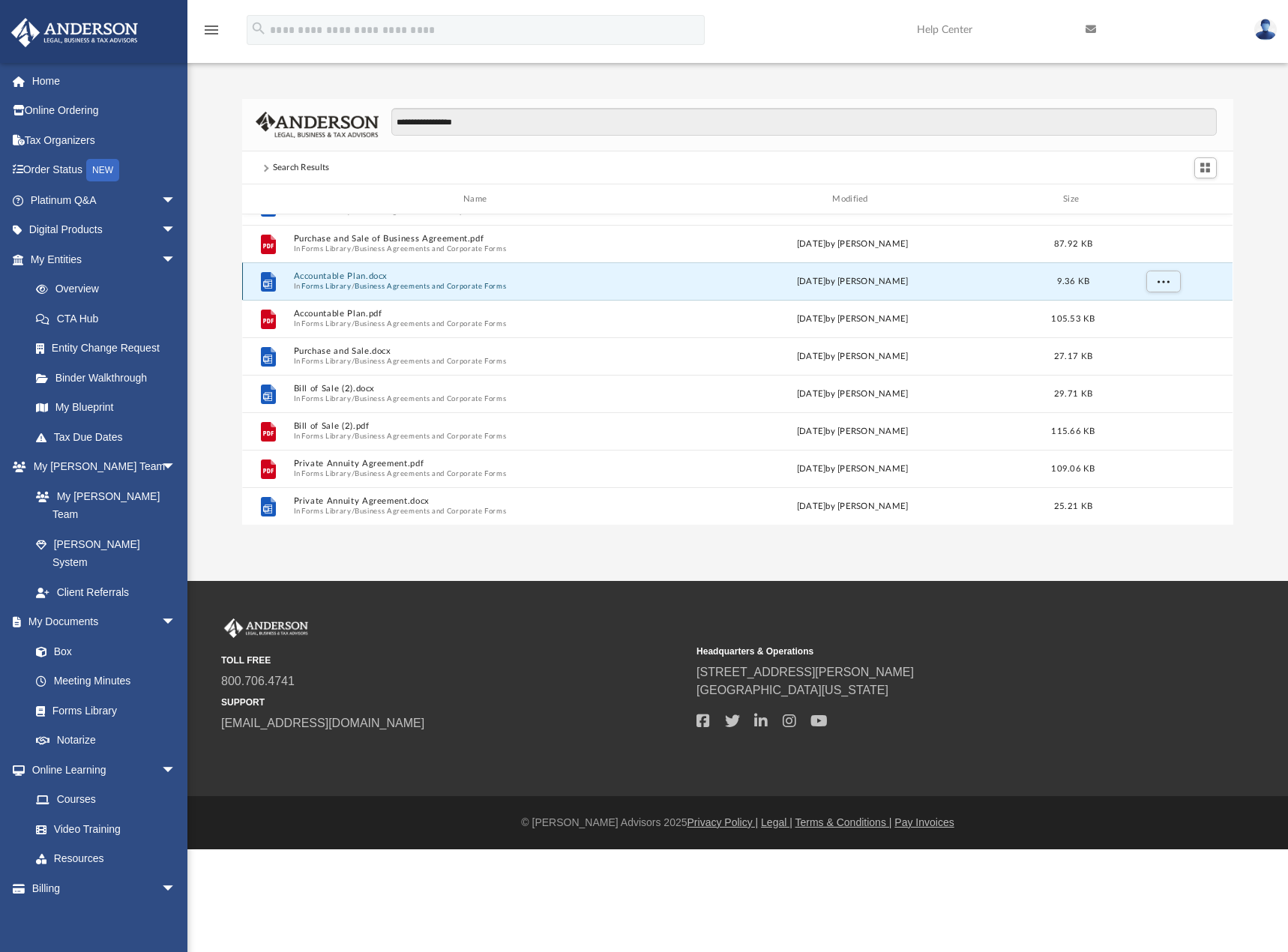
click at [350, 272] on button "Accountable Plan.docx" at bounding box center [478, 276] width 368 height 10
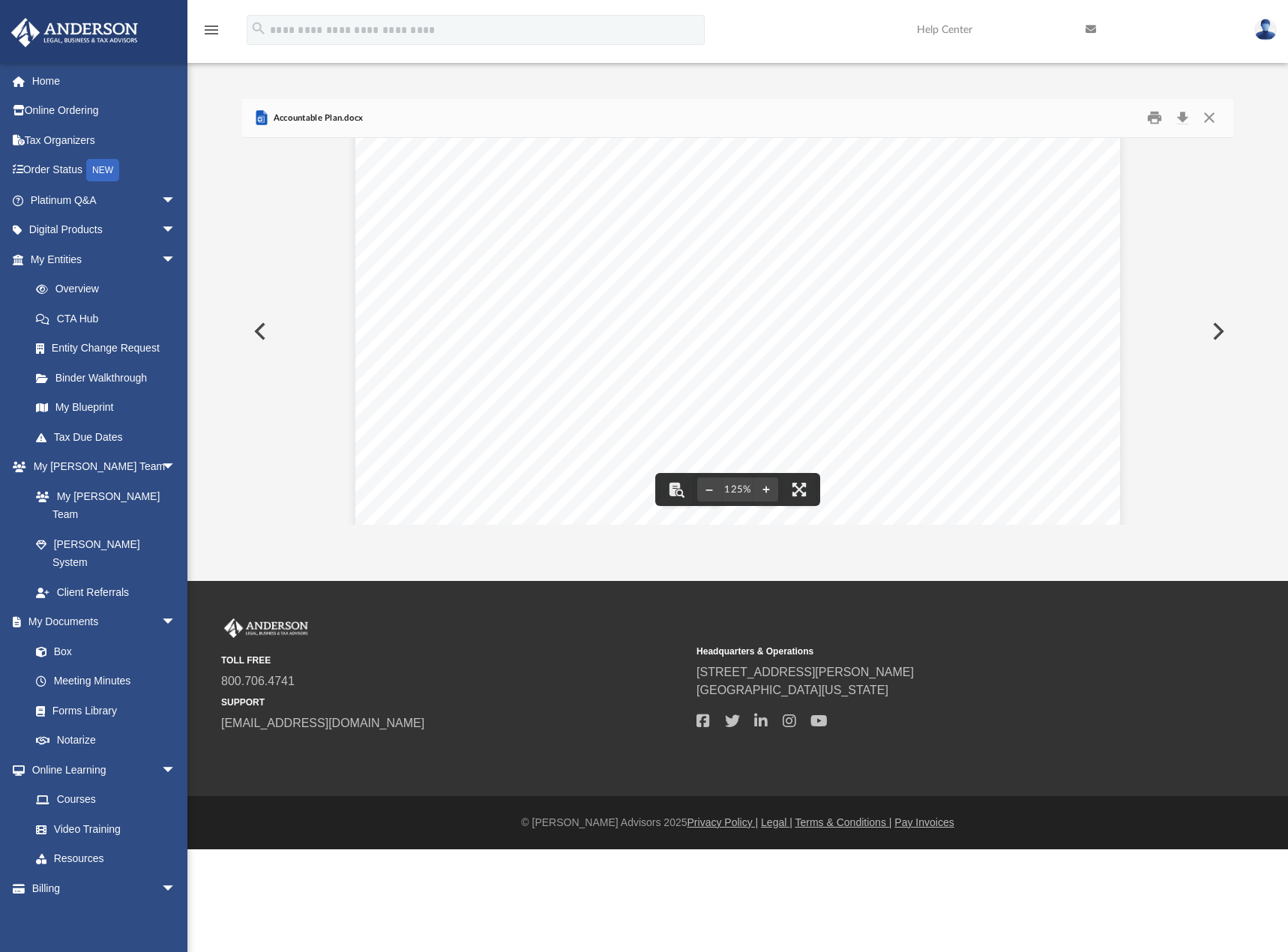
scroll to position [0, 0]
click at [1208, 111] on button "Close" at bounding box center [1209, 117] width 27 height 23
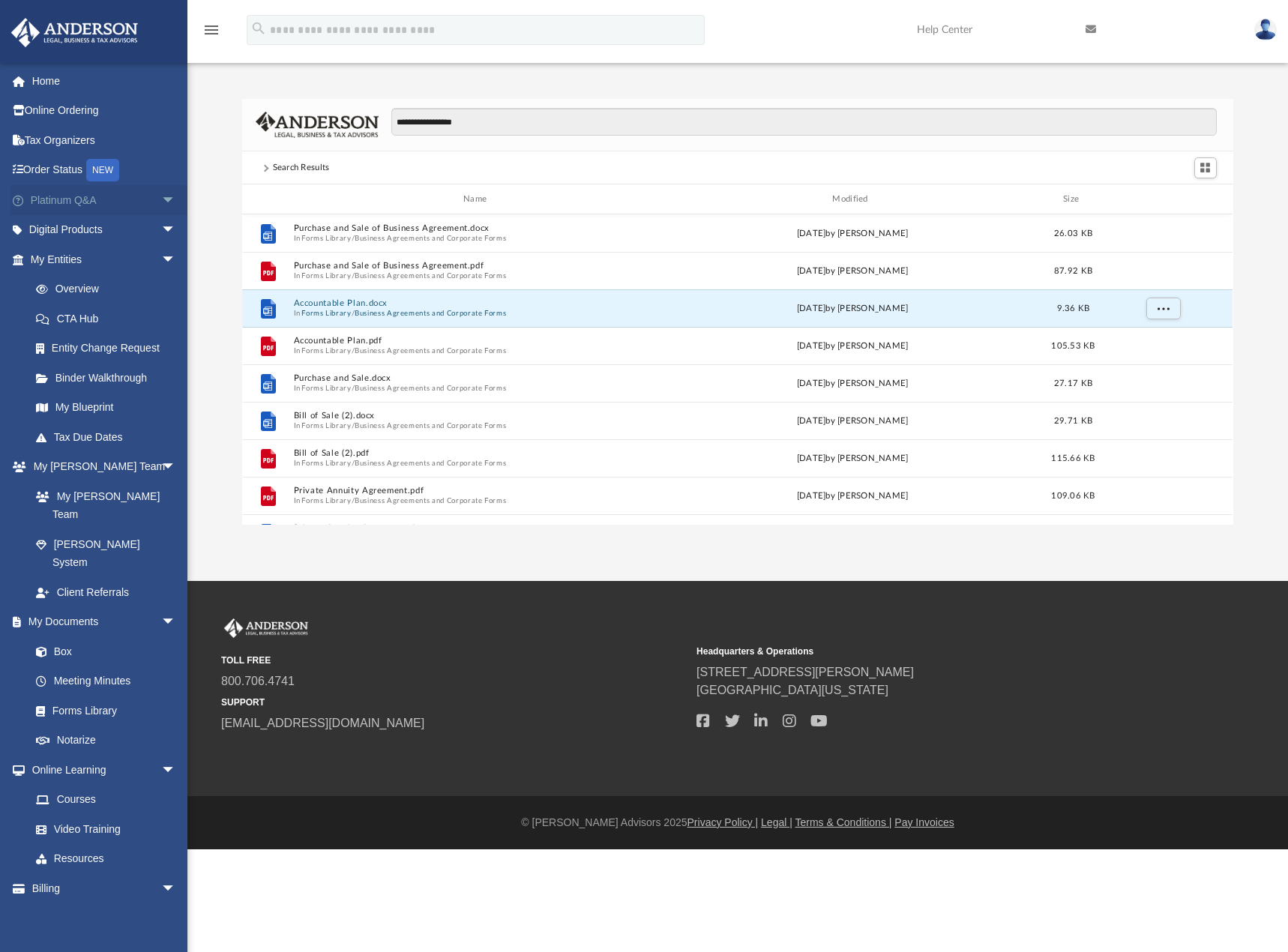
click at [162, 200] on span "arrow_drop_down" at bounding box center [176, 200] width 30 height 31
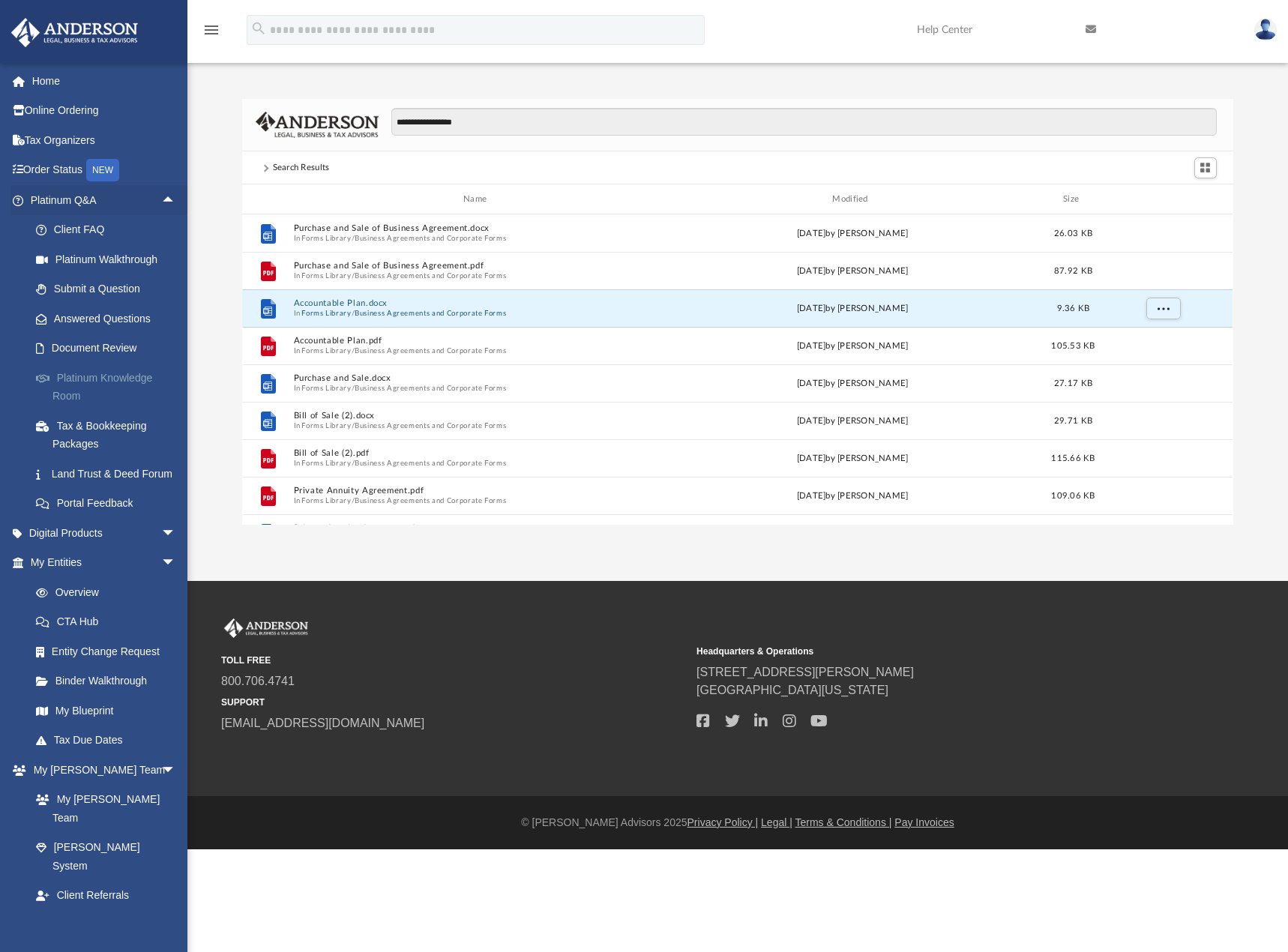
click at [111, 378] on link "Platinum Knowledge Room" at bounding box center [110, 387] width 178 height 48
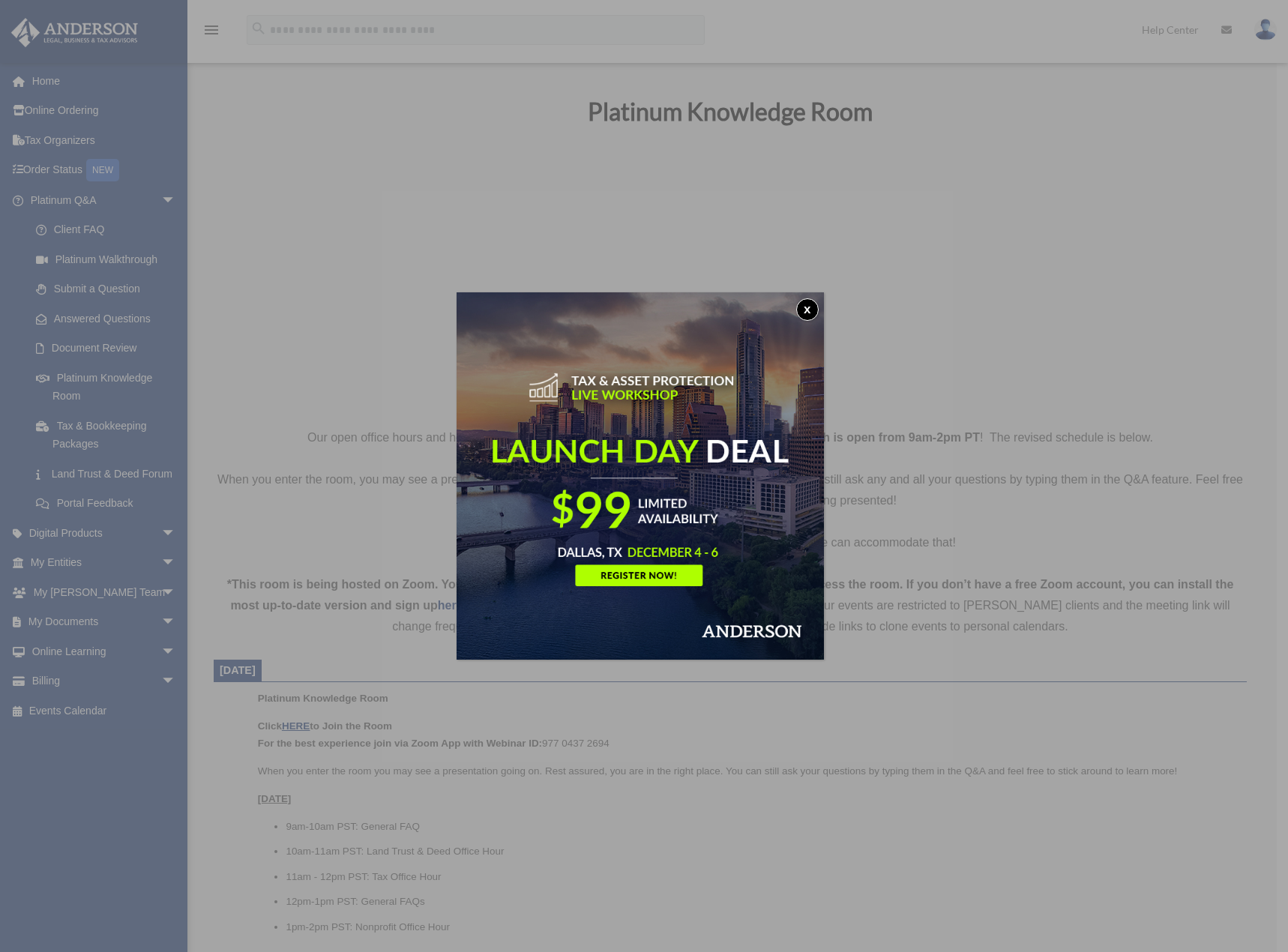
click at [813, 309] on button "x" at bounding box center [807, 309] width 22 height 22
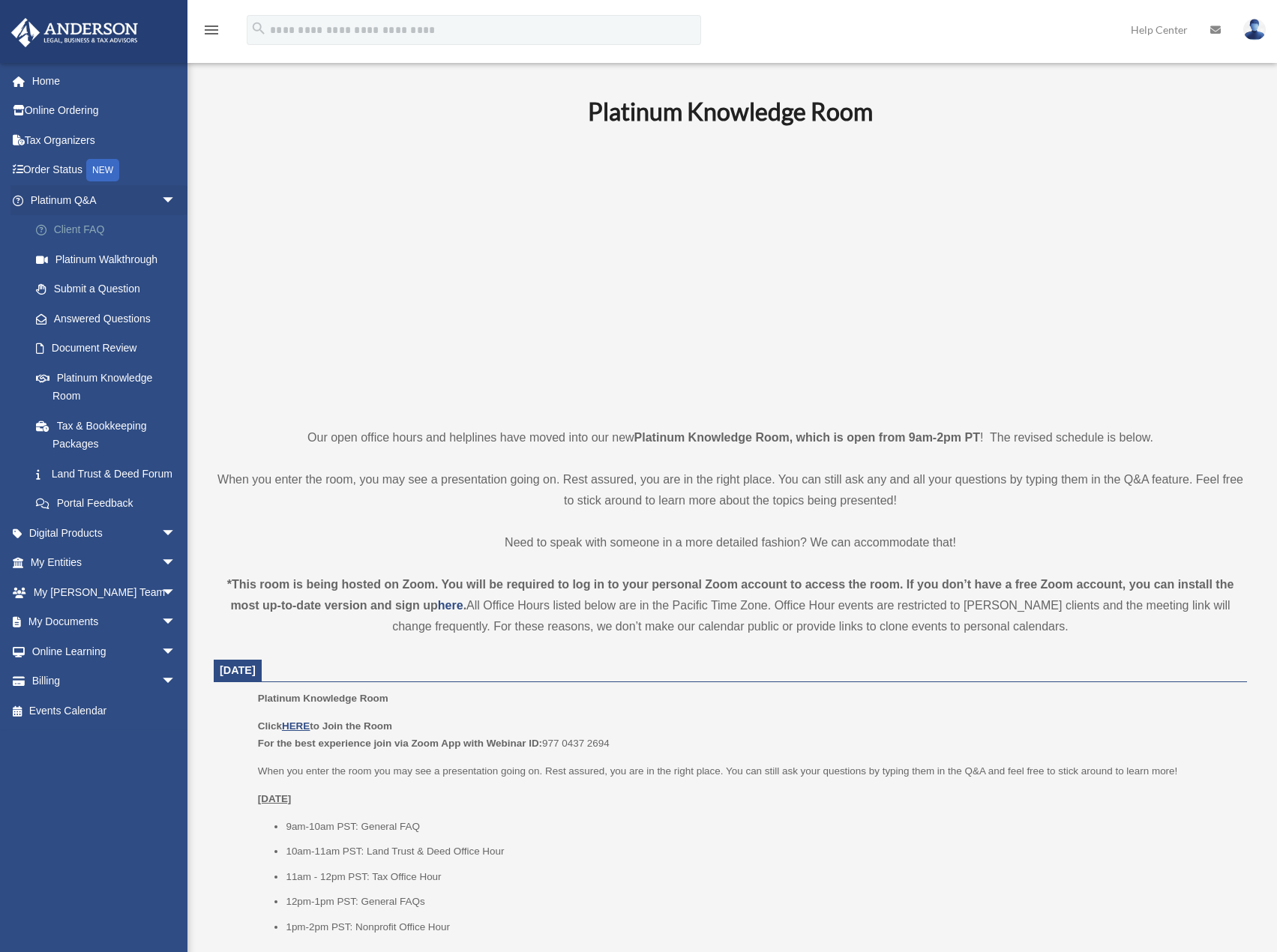
click at [93, 232] on link "Client FAQ" at bounding box center [110, 230] width 178 height 30
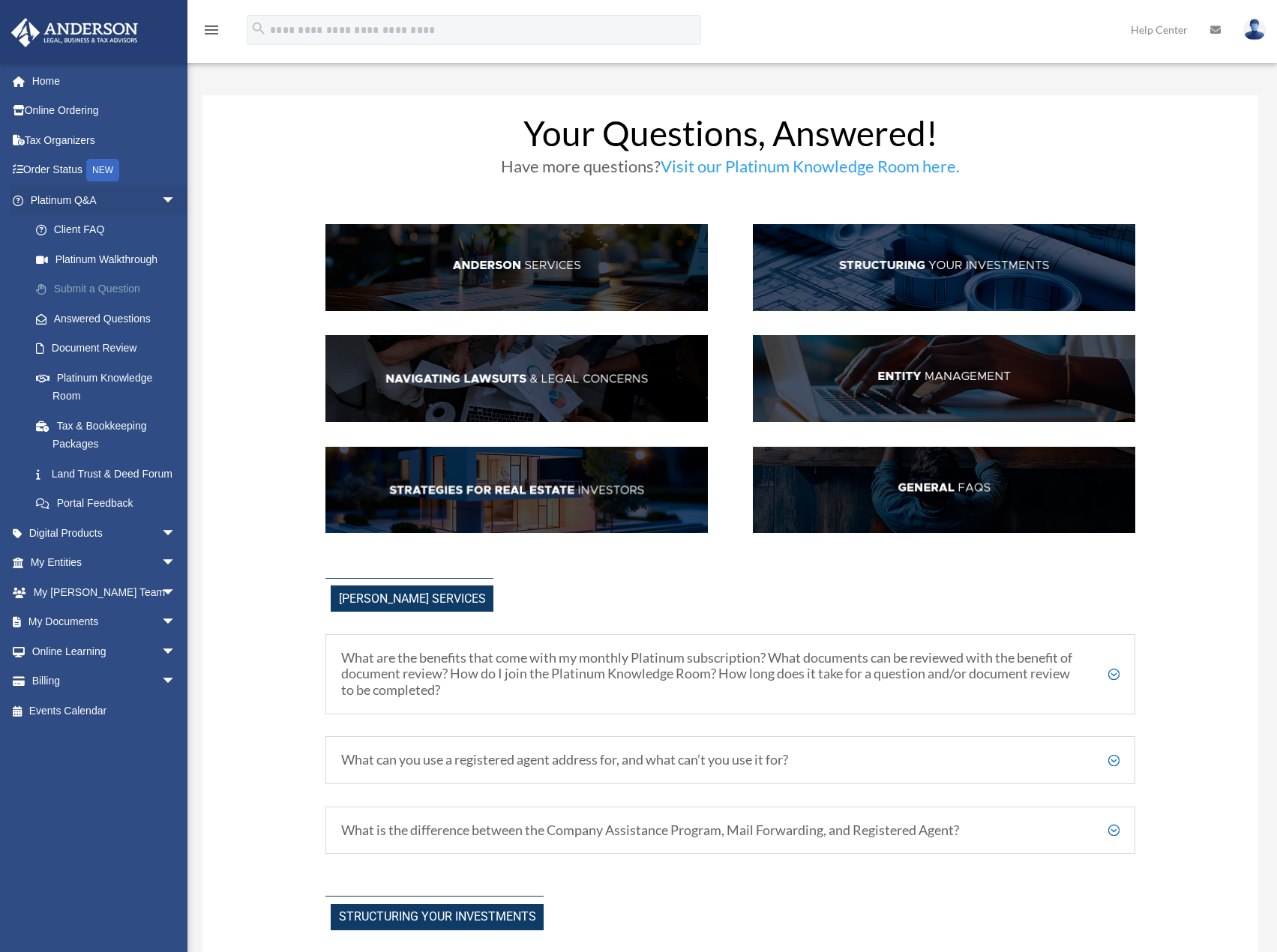
click at [105, 289] on link "Submit a Question" at bounding box center [110, 289] width 178 height 30
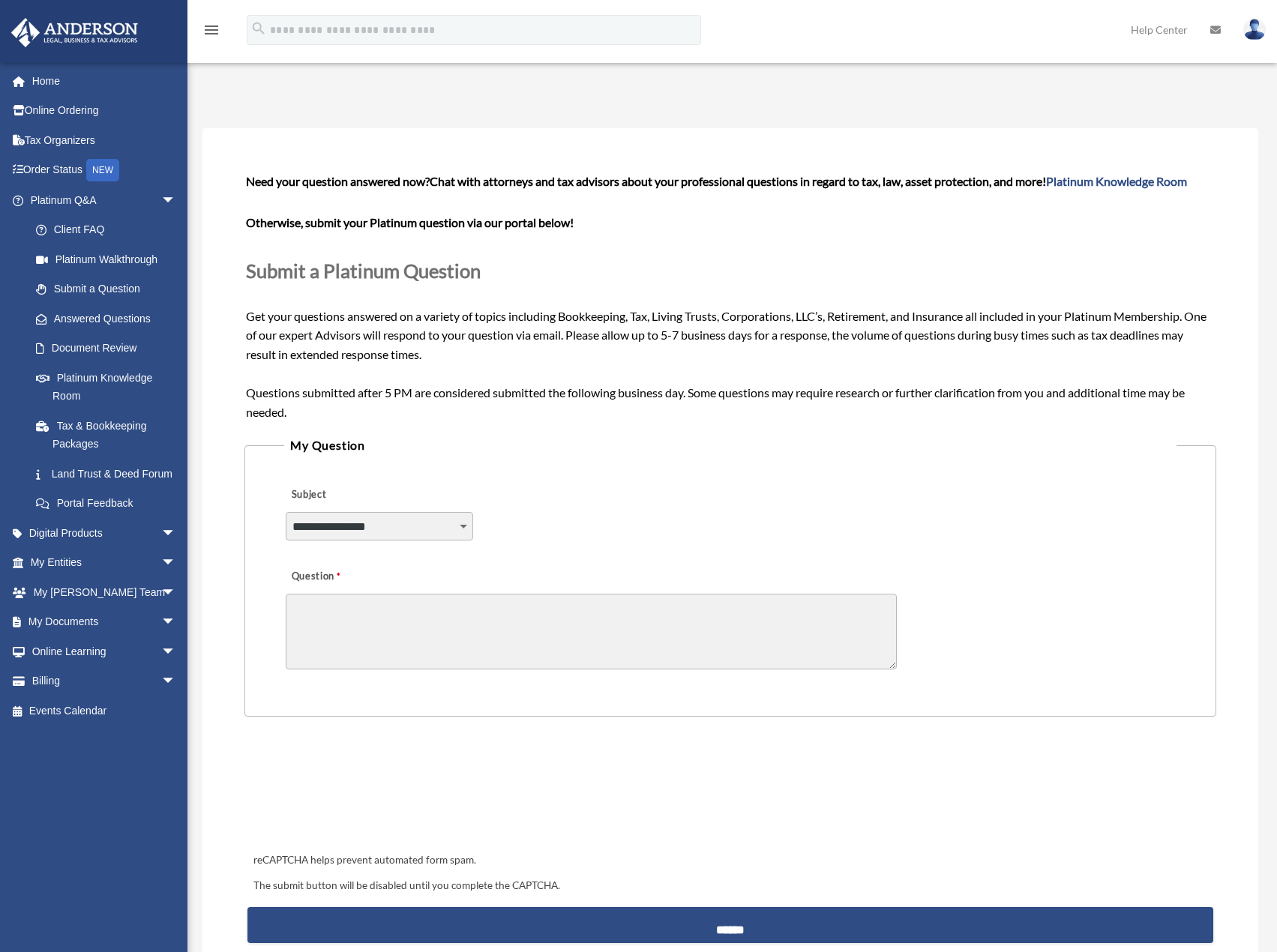
scroll to position [75, 0]
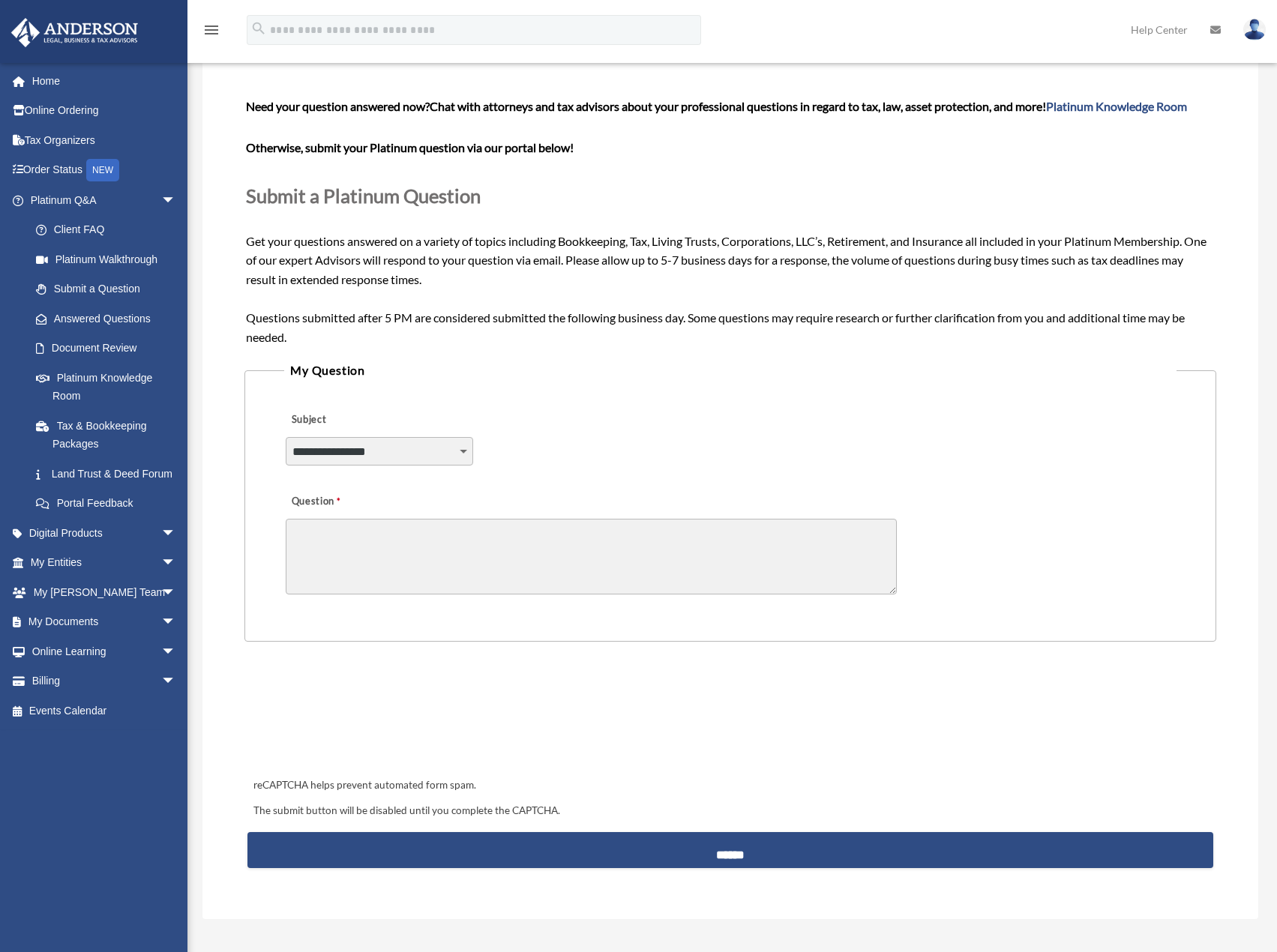
click at [470, 457] on select "**********" at bounding box center [379, 451] width 187 height 29
select select "******"
click at [286, 437] on select "**********" at bounding box center [379, 451] width 187 height 29
click at [454, 544] on textarea "Question" at bounding box center [591, 556] width 611 height 76
paste textarea "**********"
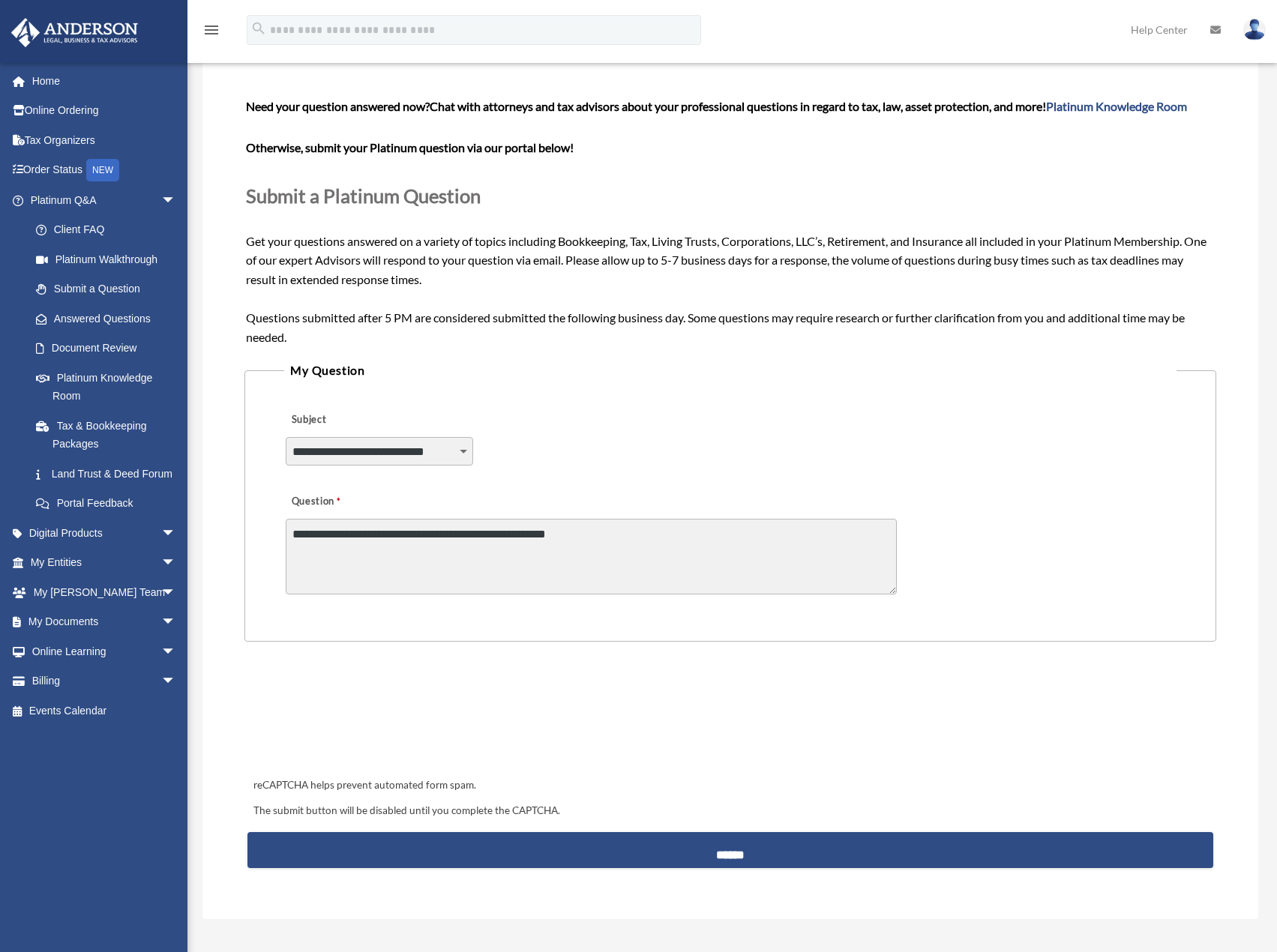
click at [608, 536] on textarea "**********" at bounding box center [591, 556] width 611 height 76
click at [594, 533] on textarea "**********" at bounding box center [591, 556] width 611 height 76
click at [695, 551] on textarea "**********" at bounding box center [591, 556] width 611 height 76
type textarea "**********"
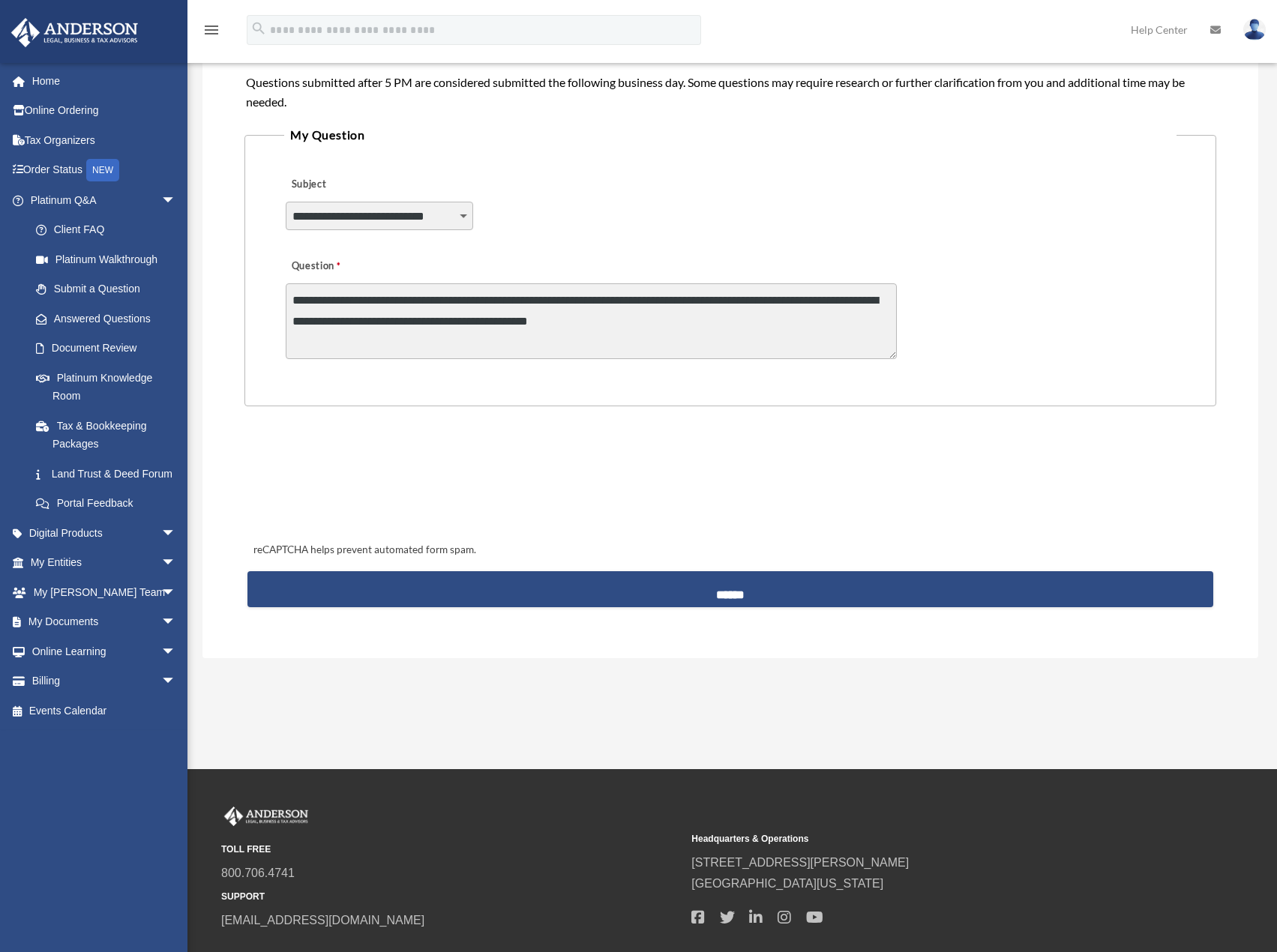
scroll to position [375, 0]
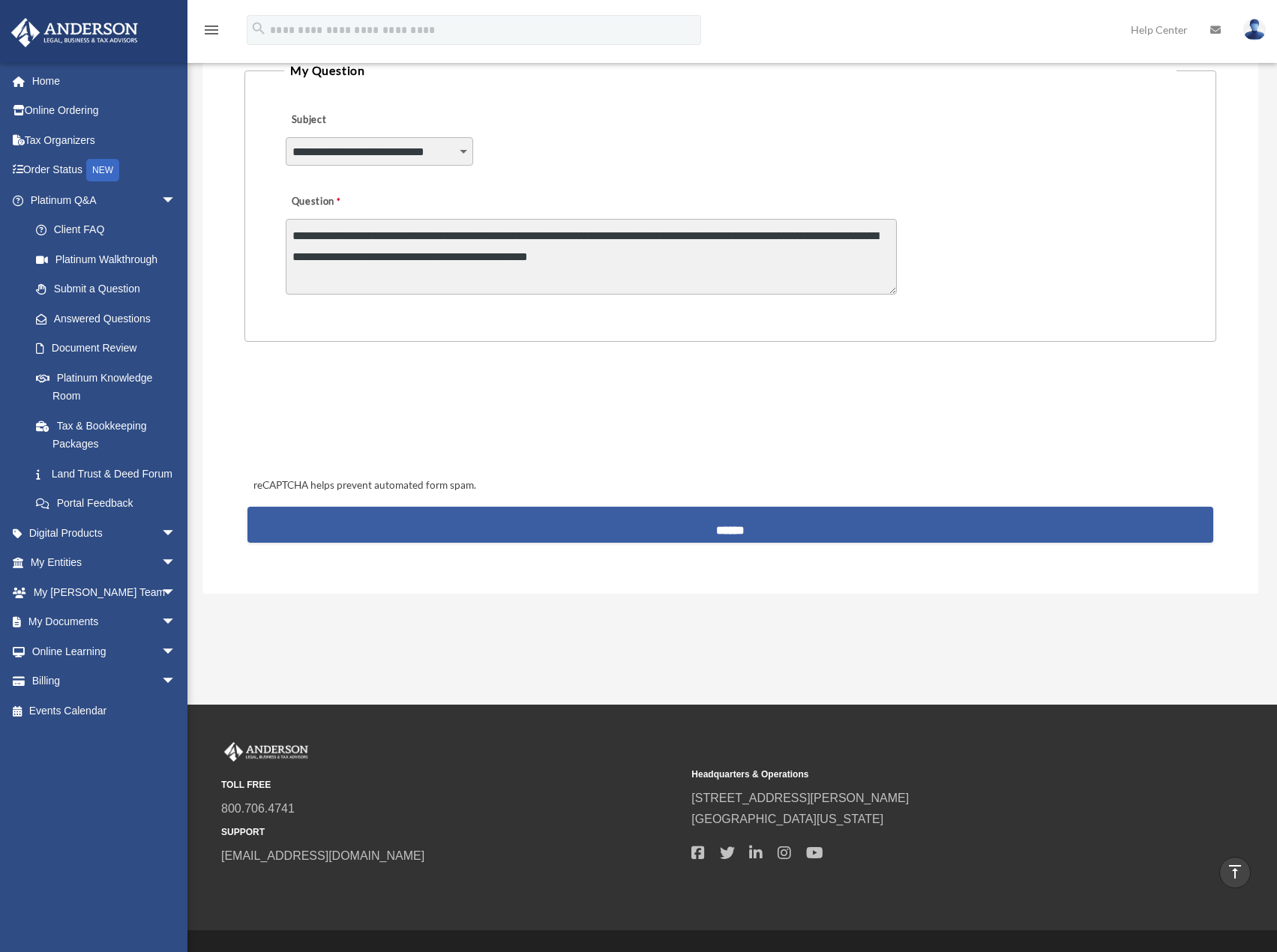
click at [744, 524] on input "******" at bounding box center [729, 524] width 965 height 36
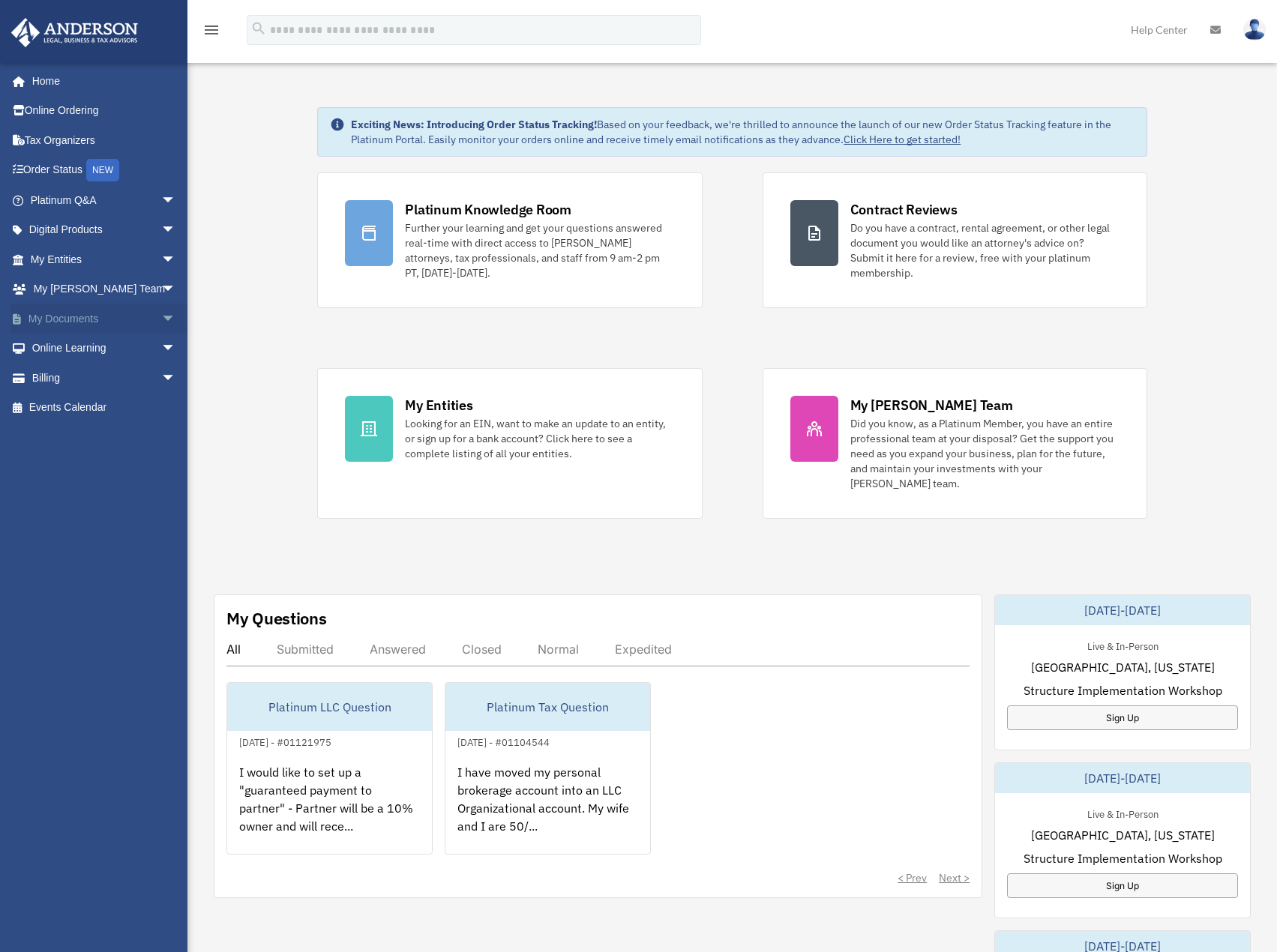
click at [162, 320] on span "arrow_drop_down" at bounding box center [176, 319] width 30 height 31
